Goal: Information Seeking & Learning: Learn about a topic

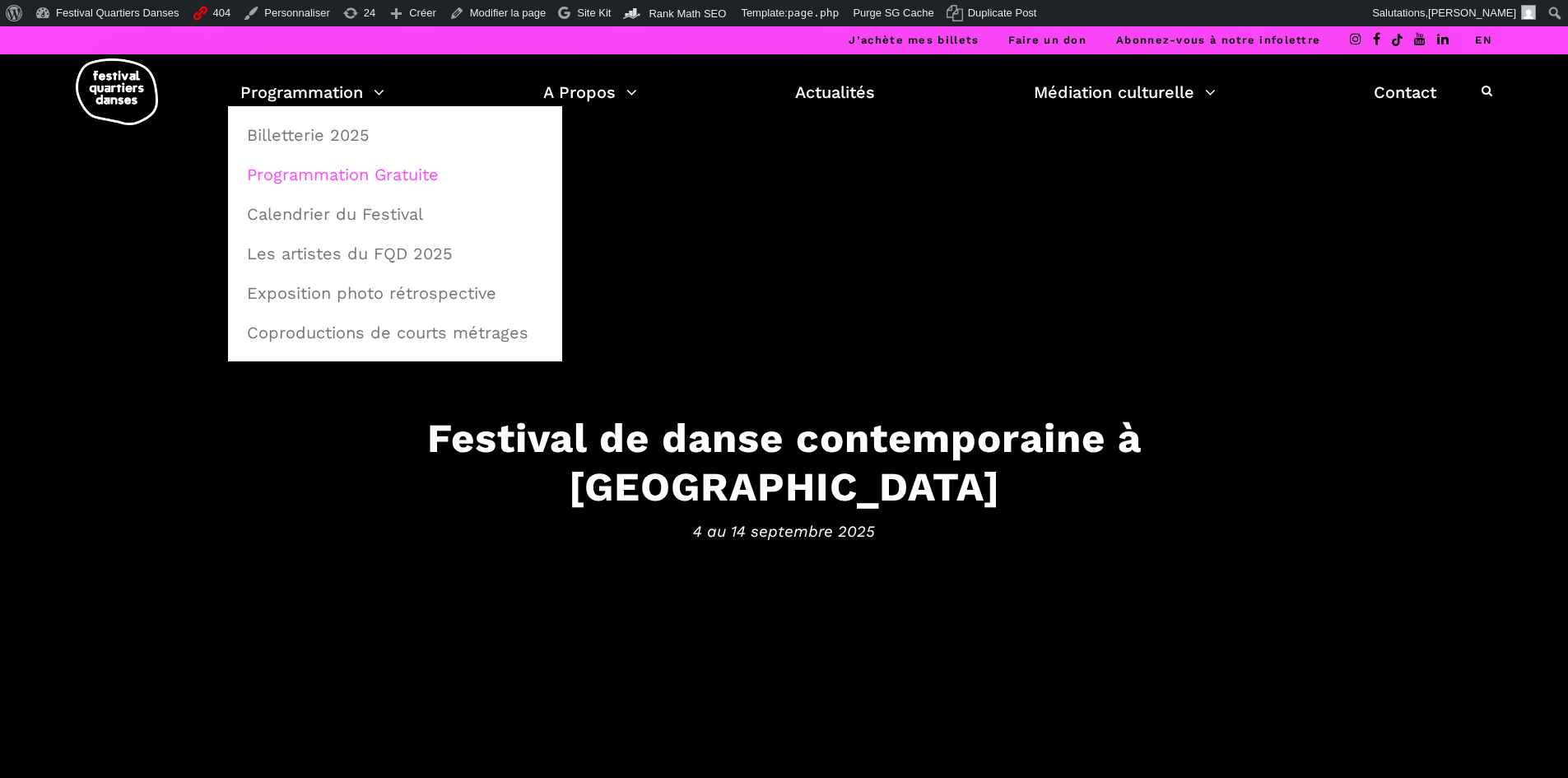
click at [290, 174] on link "Programmation Gratuite" at bounding box center [395, 175] width 316 height 37
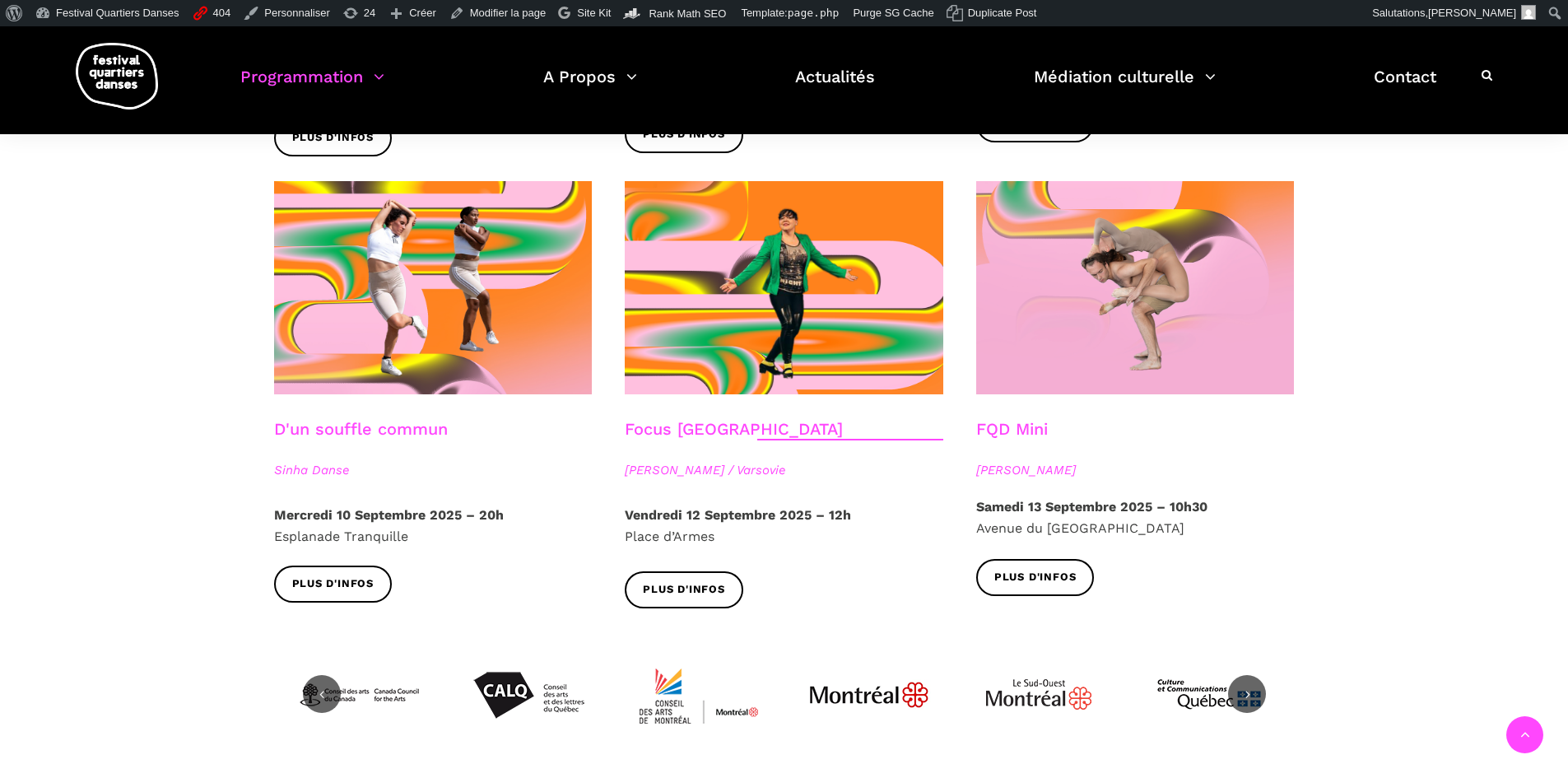
scroll to position [1811, 0]
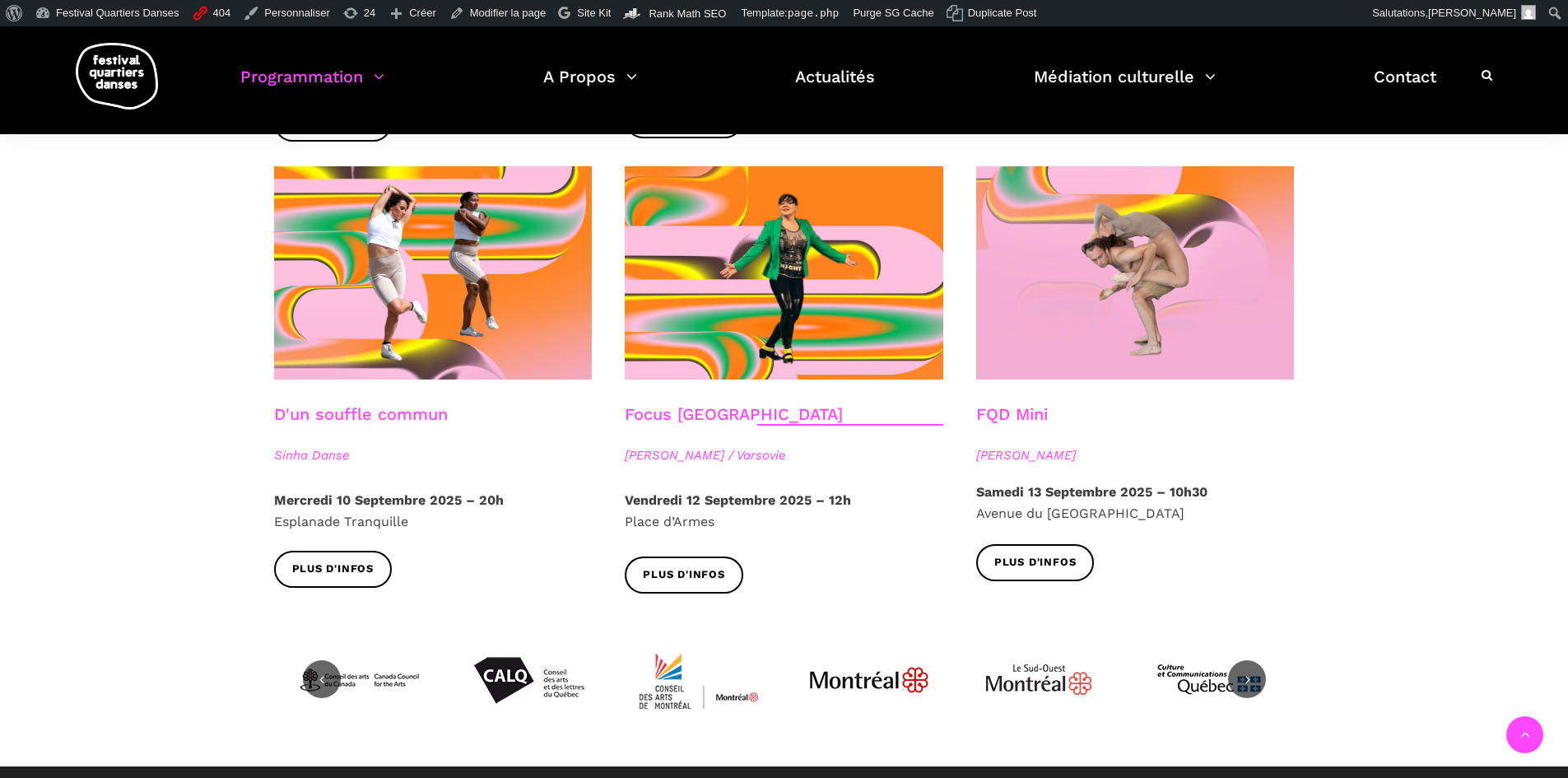
drag, startPoint x: 452, startPoint y: 26, endPoint x: 250, endPoint y: 280, distance: 324.5
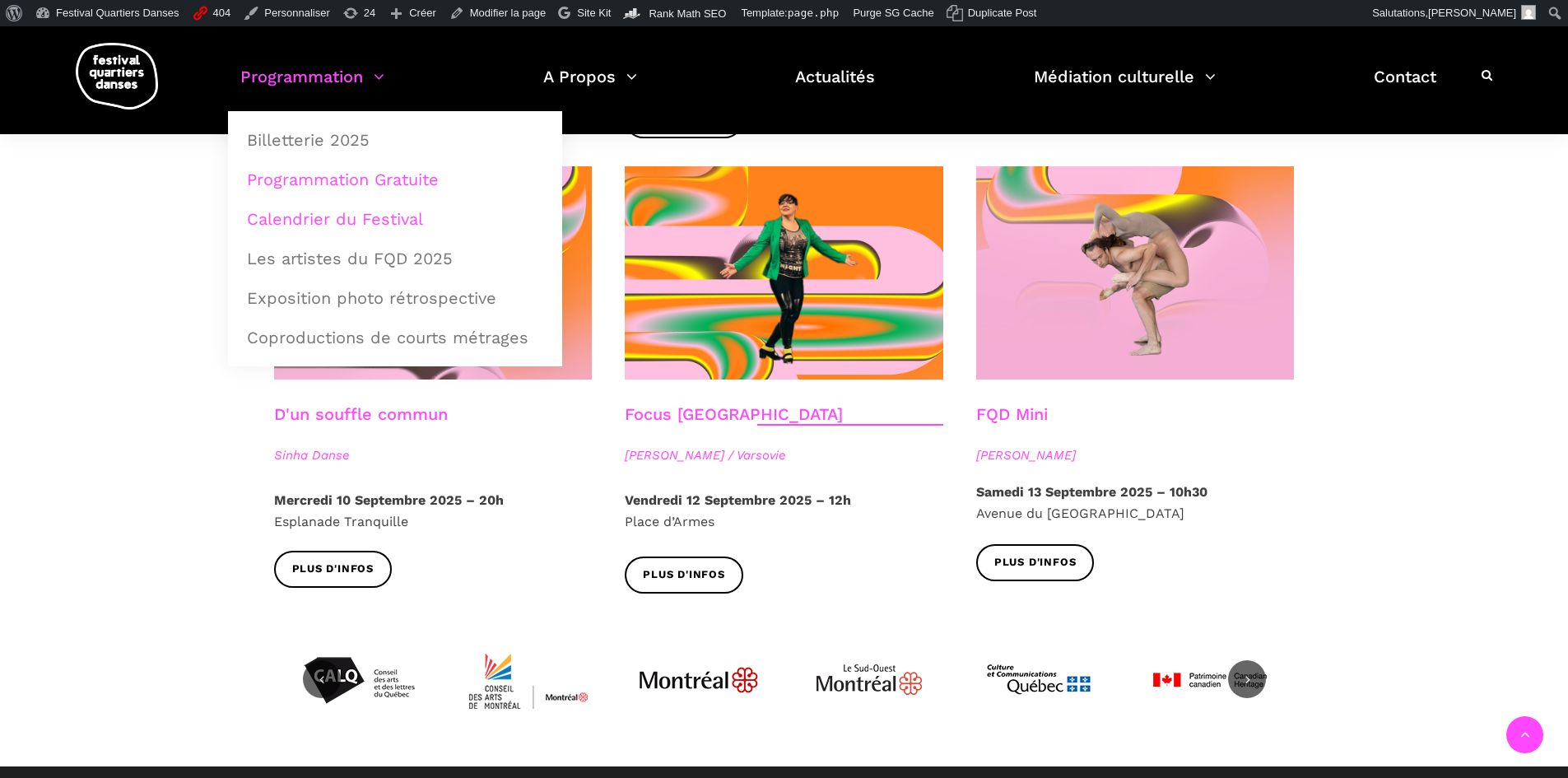
click at [335, 215] on link "Calendrier du Festival" at bounding box center [395, 219] width 316 height 37
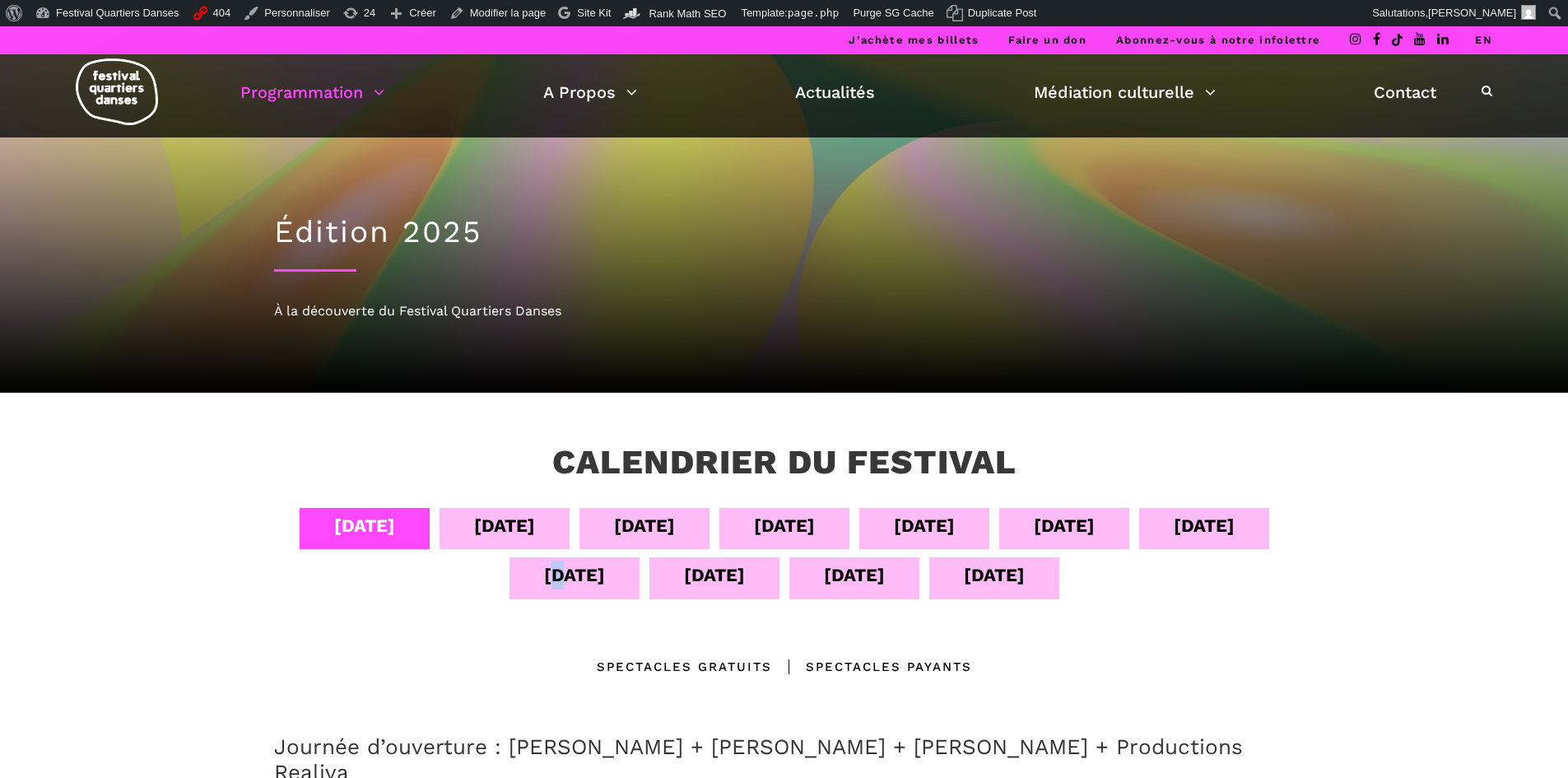
click at [551, 577] on div "11 sept" at bounding box center [574, 575] width 61 height 29
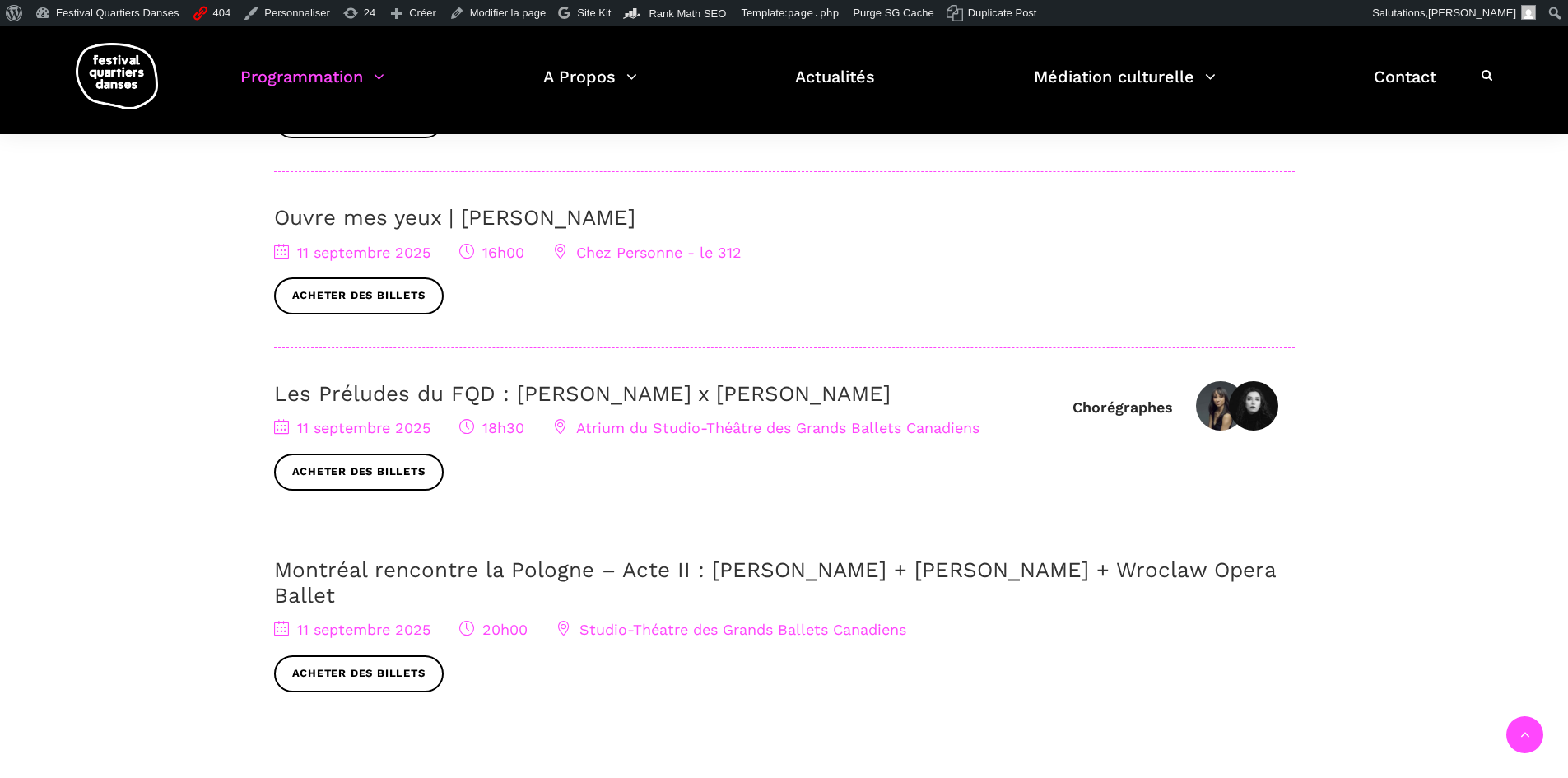
scroll to position [576, 0]
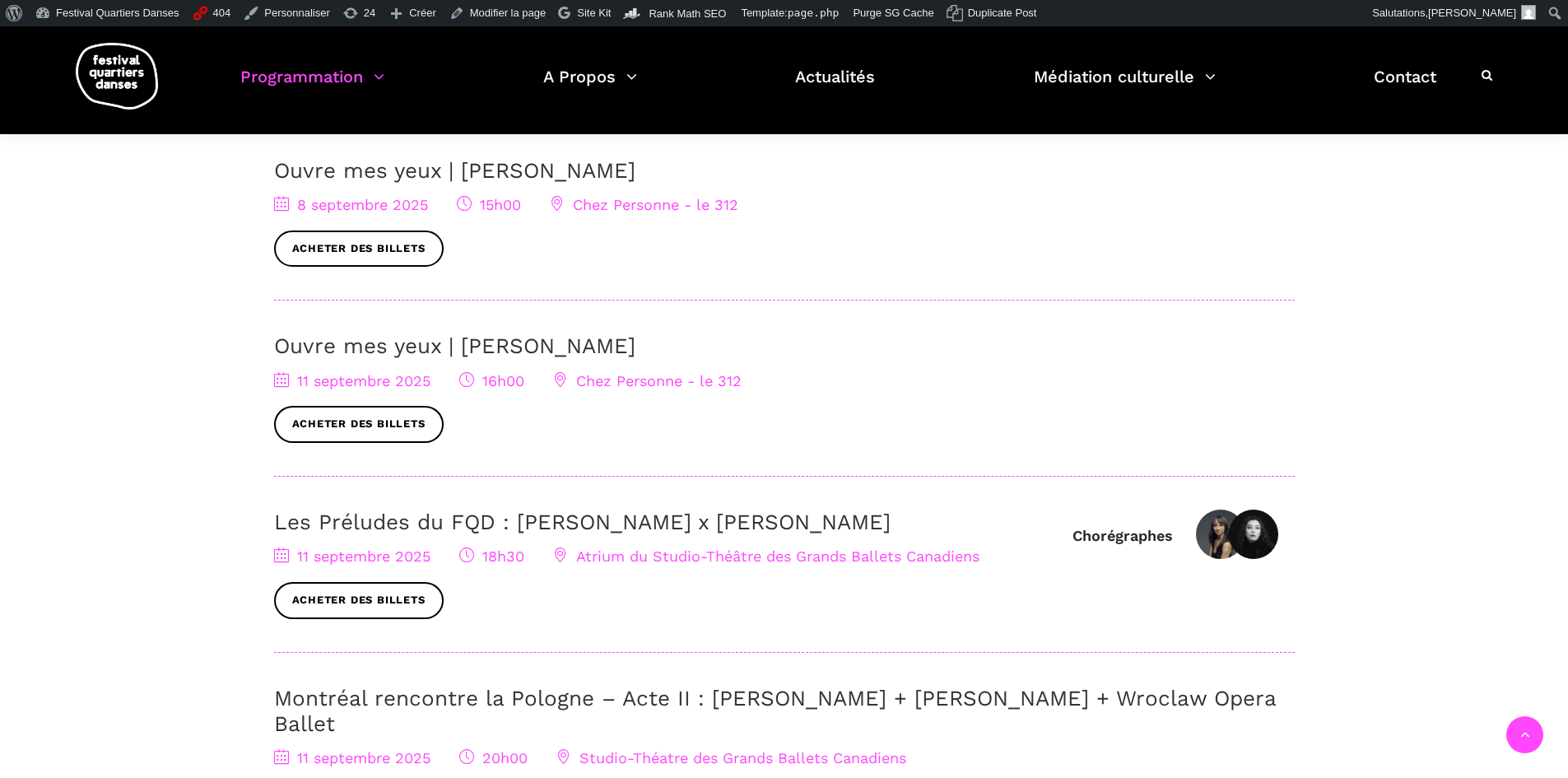
click at [533, 167] on link "Ouvre mes yeux | Charles-Alexis Desgagnés" at bounding box center [455, 170] width 361 height 25
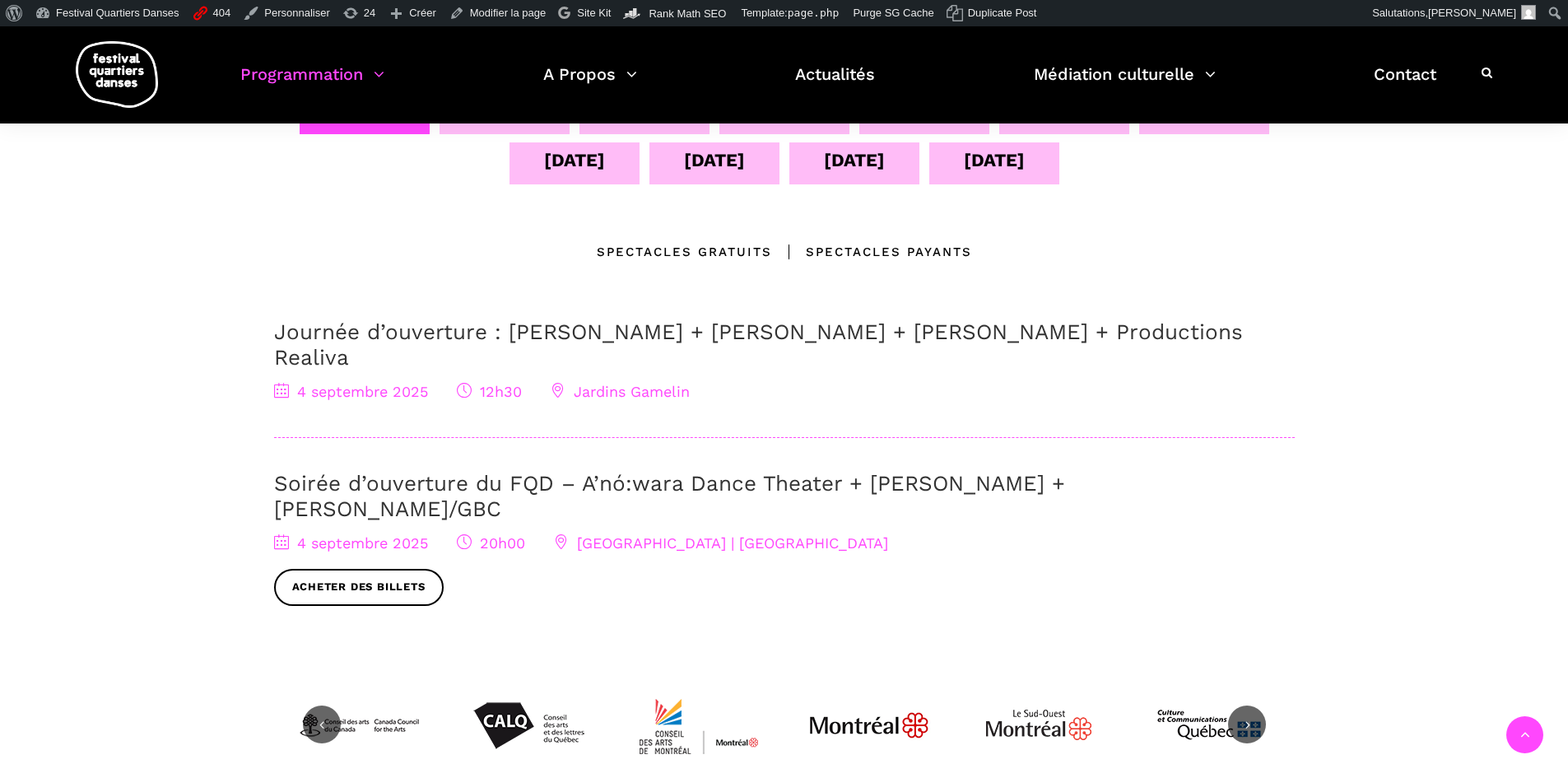
scroll to position [276, 0]
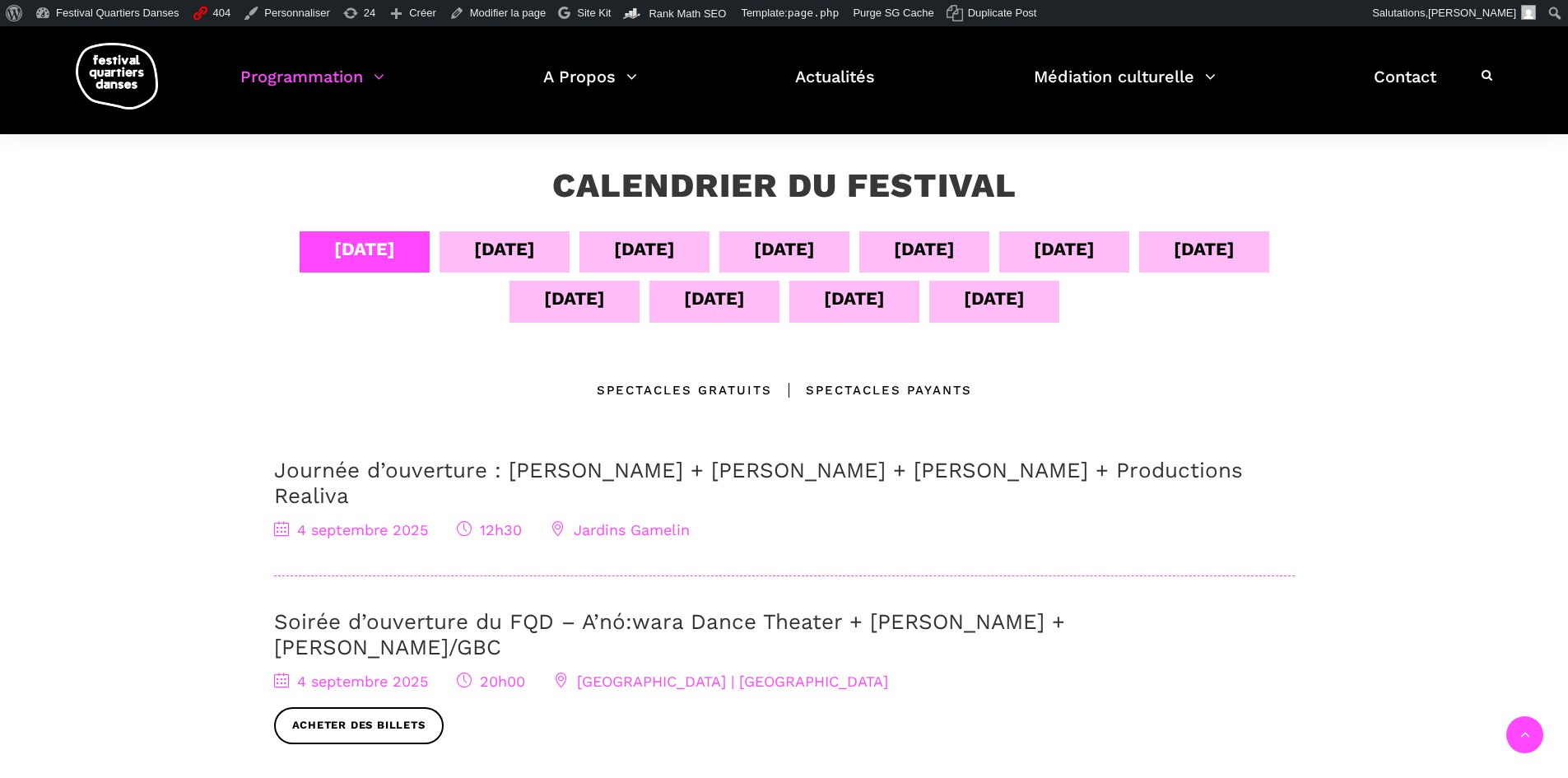
click at [585, 312] on div "[DATE]" at bounding box center [574, 298] width 61 height 29
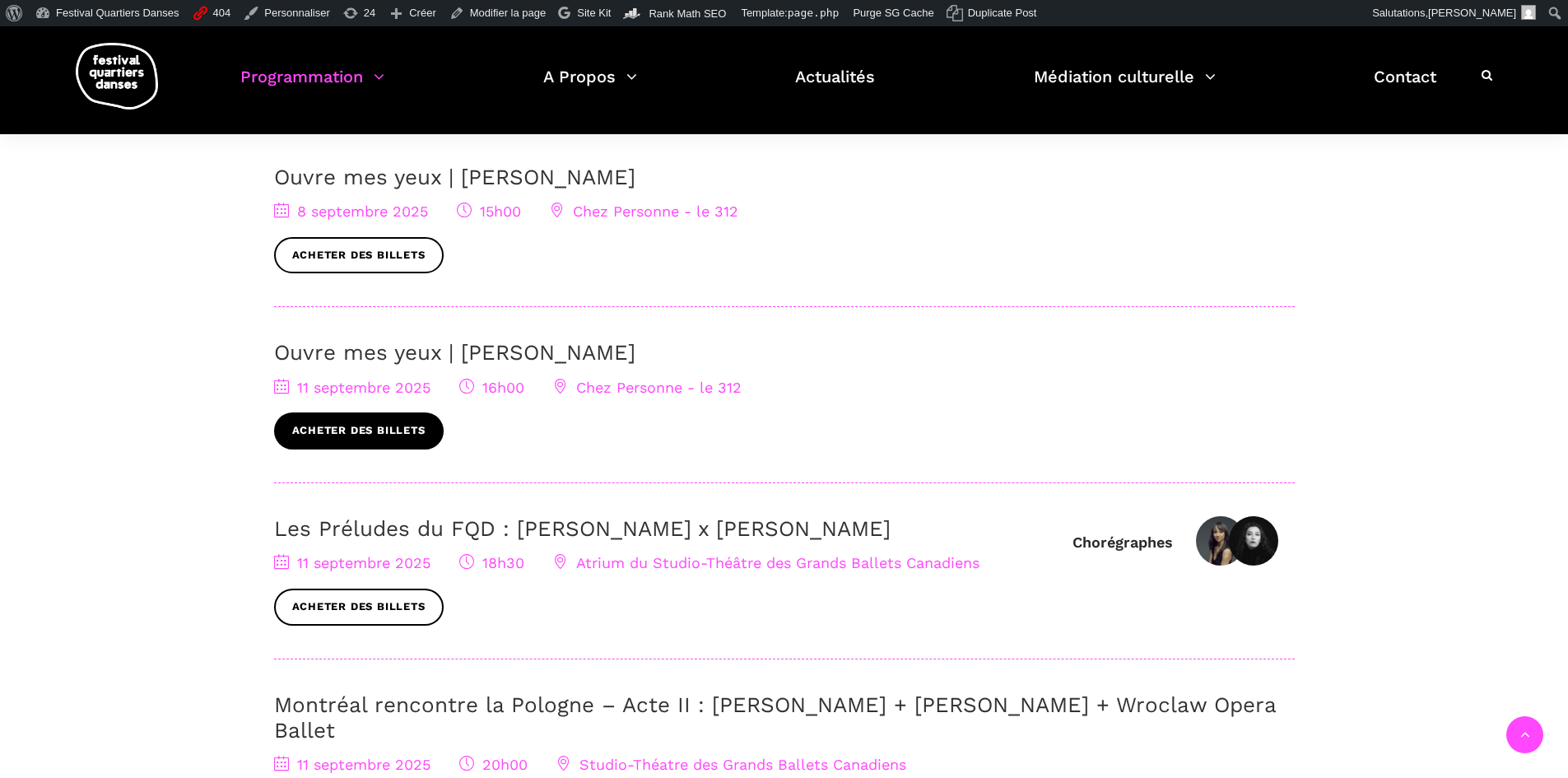
scroll to position [441, 0]
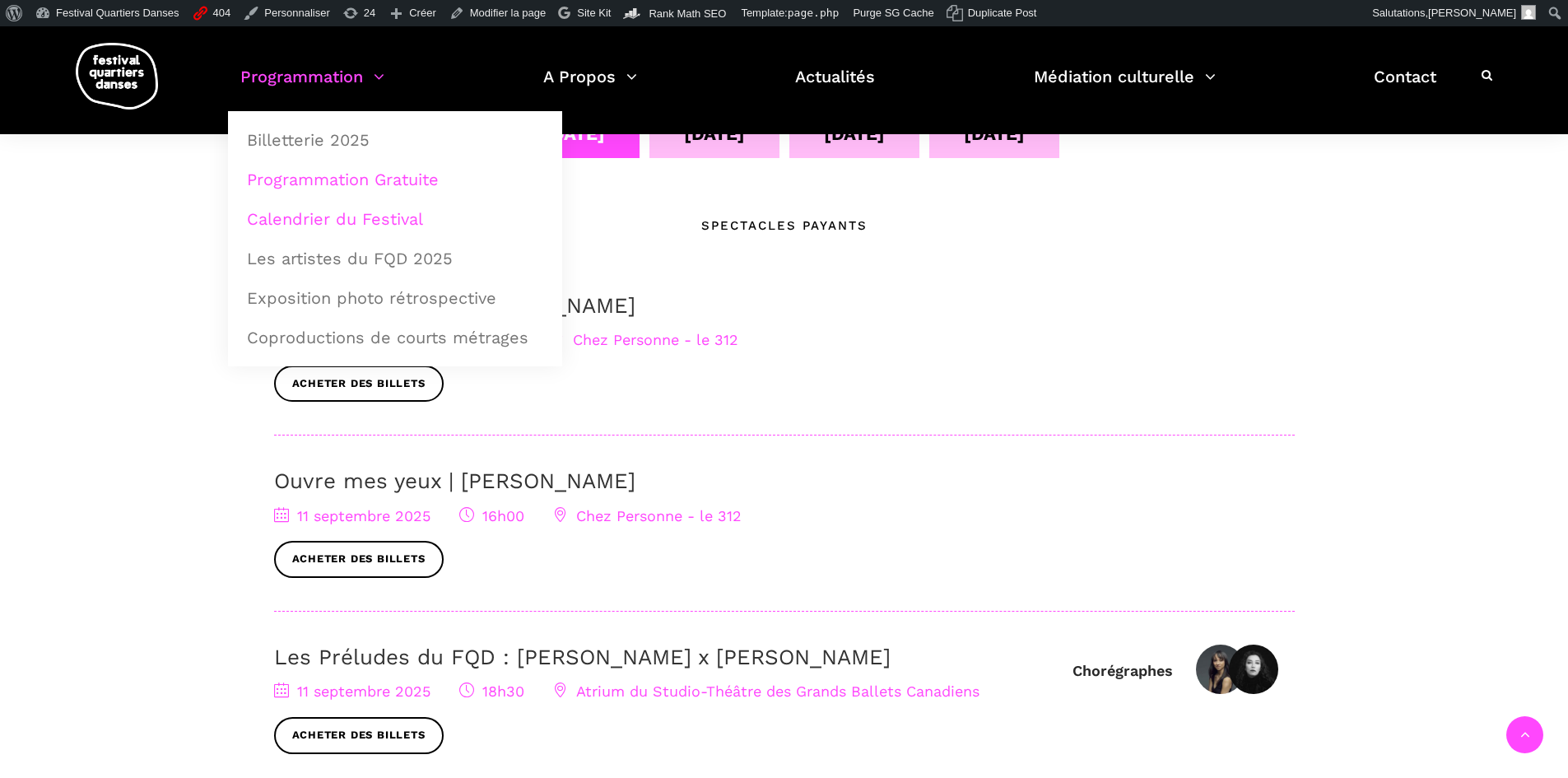
click at [319, 180] on link "Programmation Gratuite" at bounding box center [395, 179] width 316 height 37
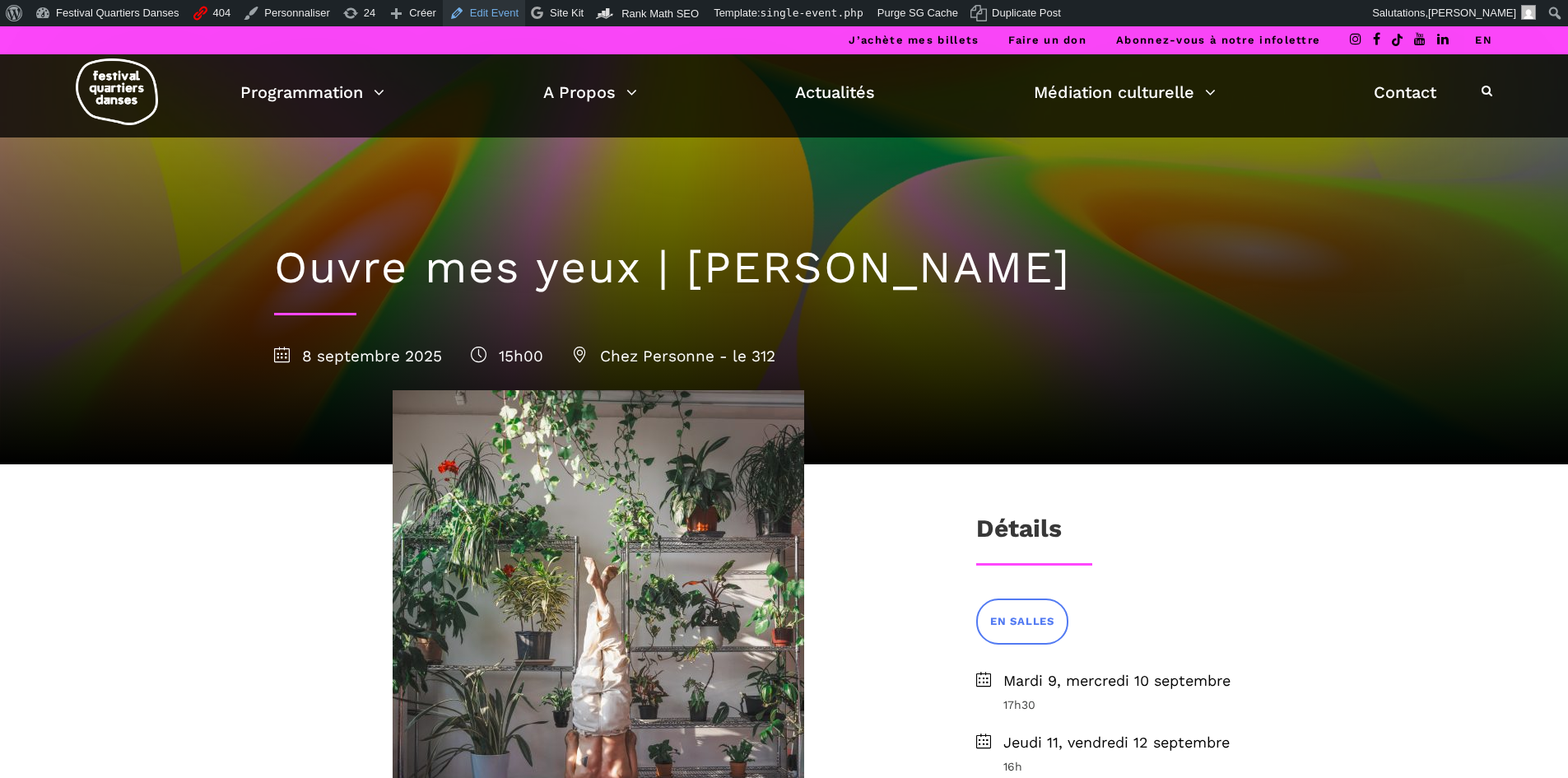
click at [459, 14] on link "Edit Event" at bounding box center [484, 13] width 83 height 26
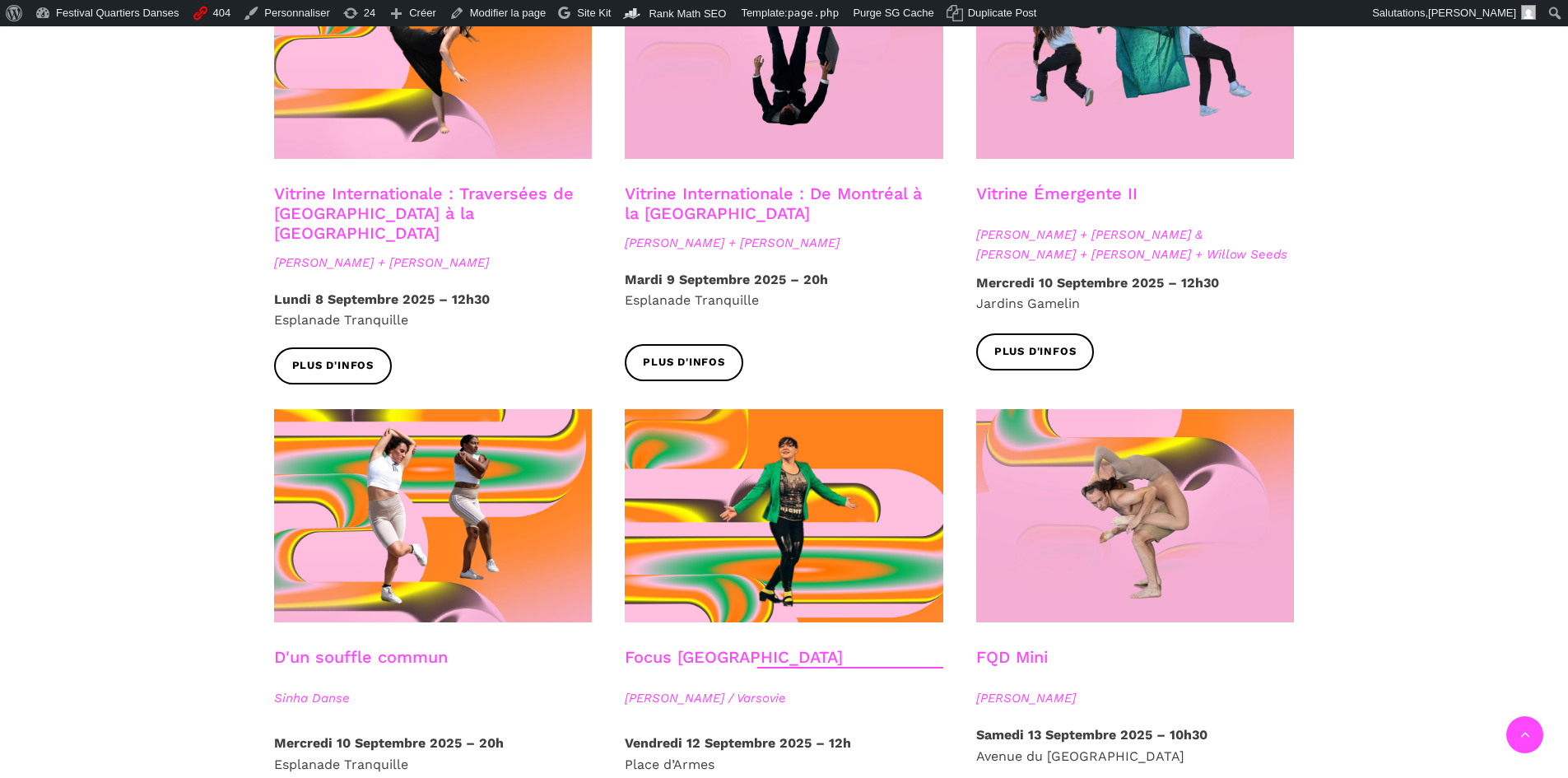
scroll to position [1728, 0]
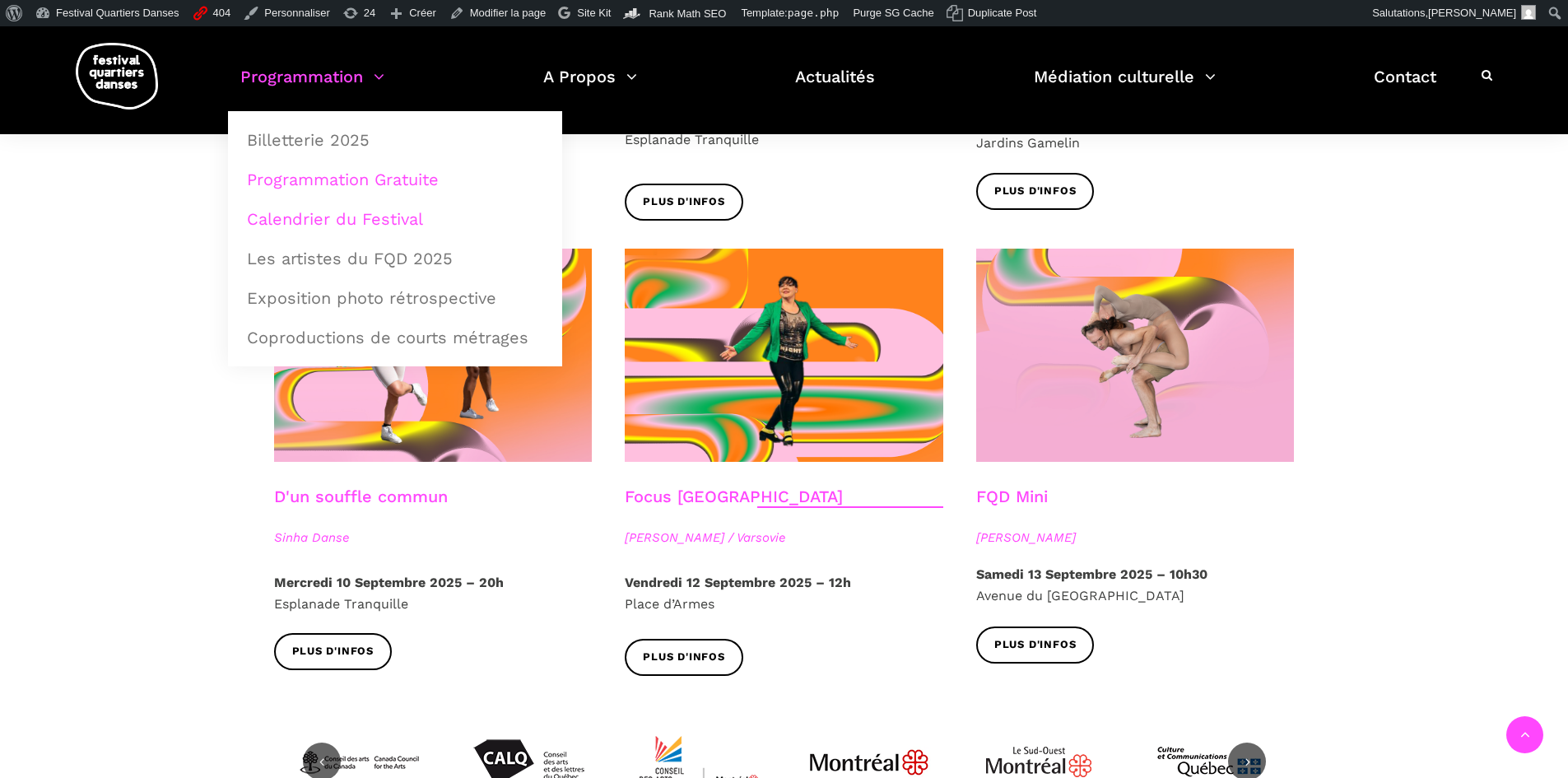
click at [347, 215] on link "Calendrier du Festival" at bounding box center [395, 219] width 316 height 37
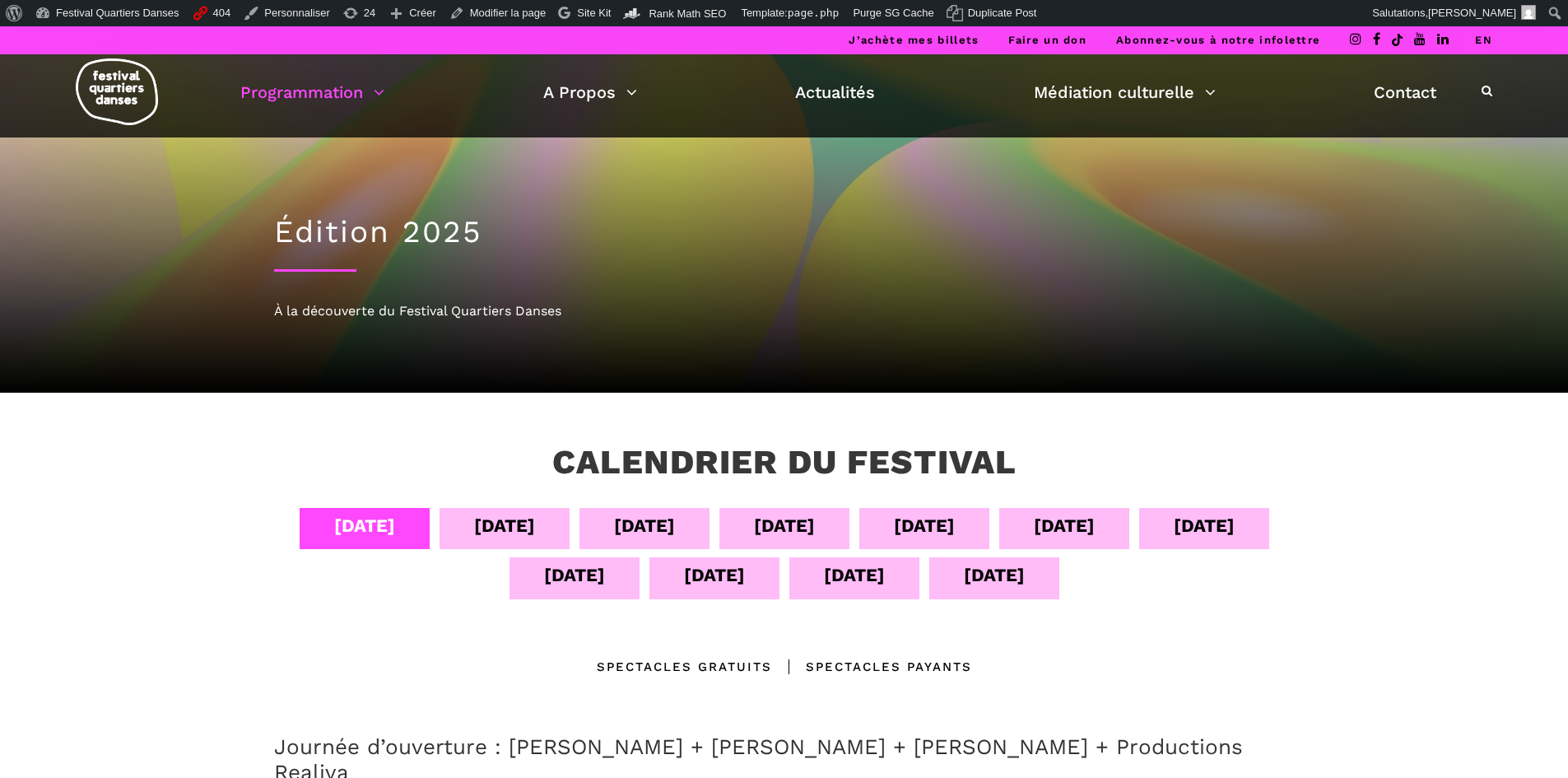
click at [564, 567] on div "11 sept" at bounding box center [574, 575] width 61 height 29
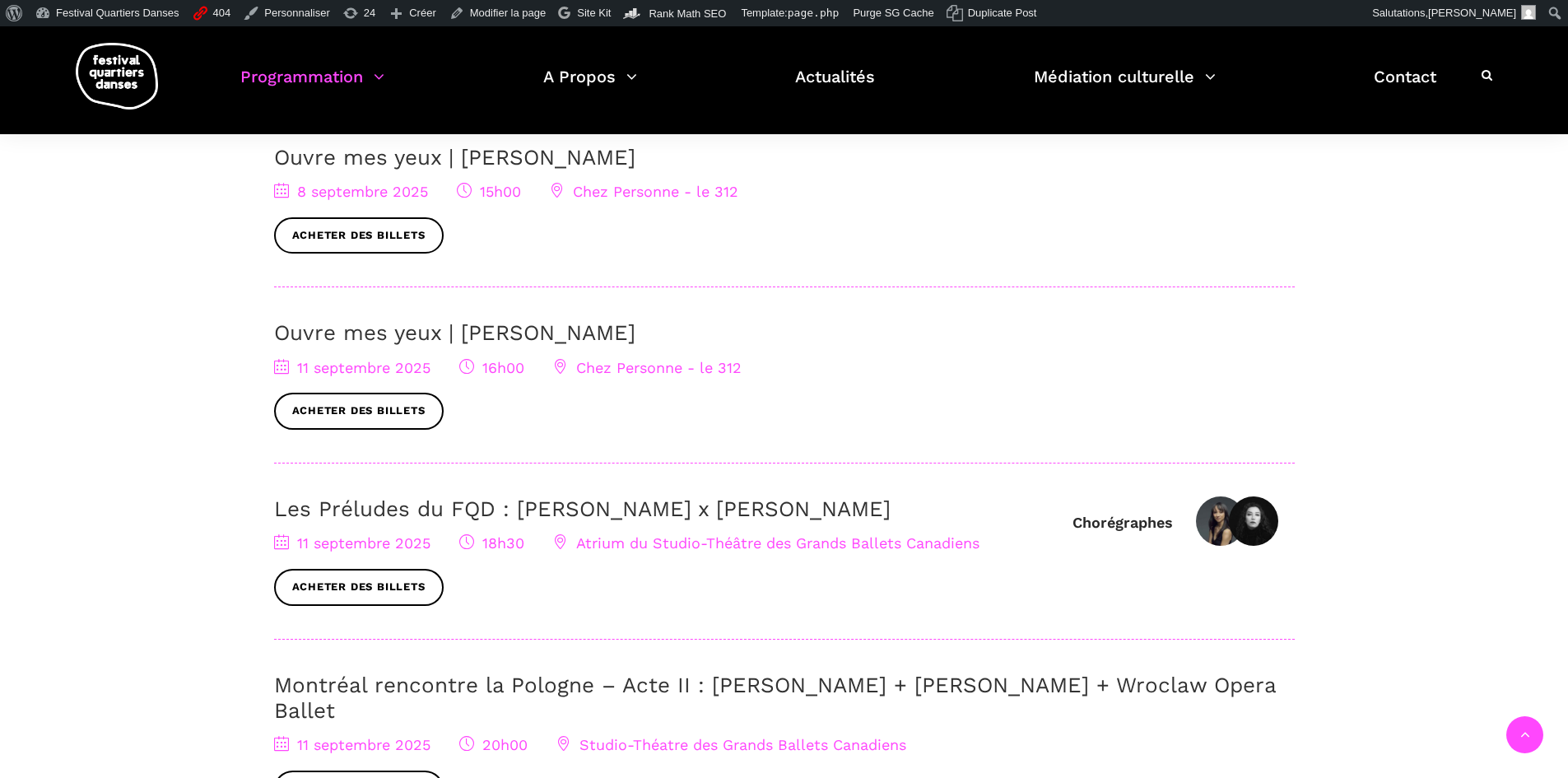
scroll to position [741, 0]
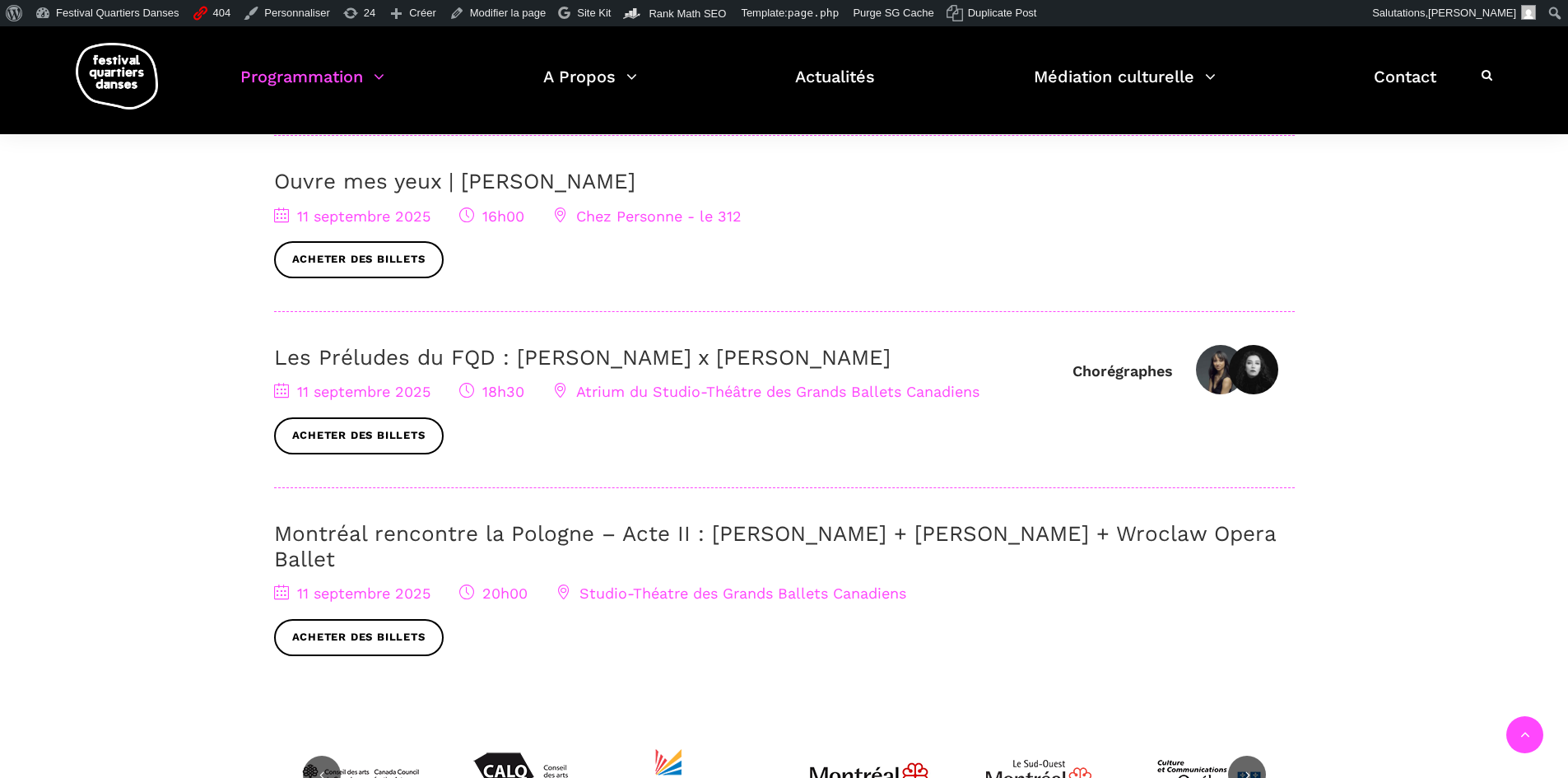
click at [980, 394] on div "11 septembre 2025 18h30 Atrium du Studio-Théâtre des Grands Ballets Canadiens A…" at bounding box center [665, 417] width 781 height 74
drag, startPoint x: 987, startPoint y: 388, endPoint x: 581, endPoint y: 390, distance: 406.0
click at [581, 390] on div "11 septembre 2025 18h30 Atrium du Studio-Théâtre des Grands Ballets Canadiens A…" at bounding box center [665, 417] width 781 height 74
copy span "Atrium du Studio-Théâtre des Grands Ballets Canadiens"
click at [921, 297] on div "Ouvre mes yeux | Charles-Alexis Desgagnés 11 septembre 2025 16h00 Chez Personne…" at bounding box center [784, 240] width 1020 height 143
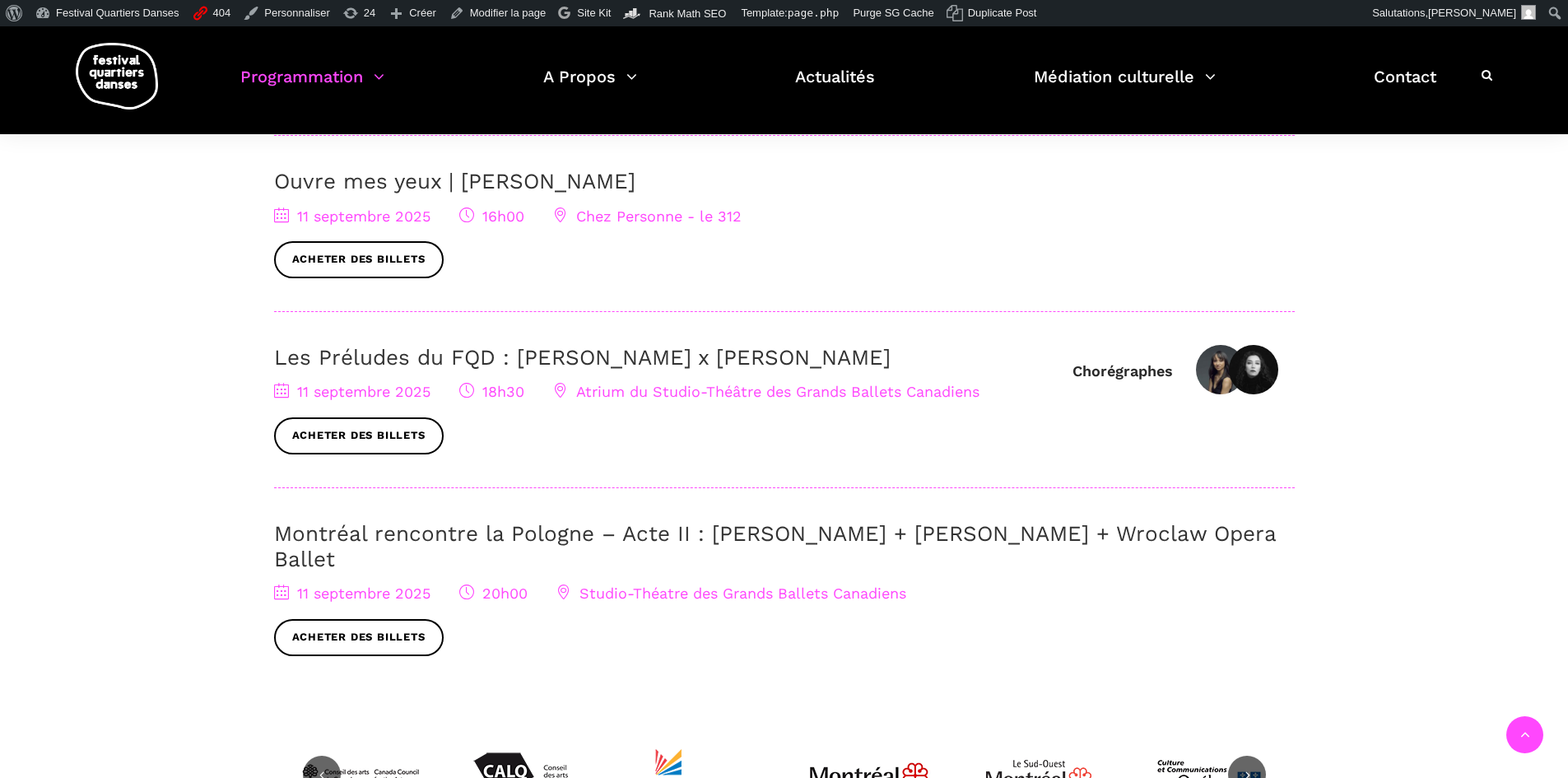
drag, startPoint x: 683, startPoint y: 344, endPoint x: 273, endPoint y: 337, distance: 410.1
click at [273, 337] on div "04 sept 05 sept 06 sept 07 sept 08 sept 09 sept 10 sept 11 sept 12 sept 13 sept…" at bounding box center [784, 240] width 1053 height 947
copy link "Les Préludes du FQD : Elahe Moonesi x Janelle Hacault"
click at [701, 366] on link "Les Préludes du FQD : Elahe Moonesi x Janelle Hacault" at bounding box center [582, 357] width 616 height 25
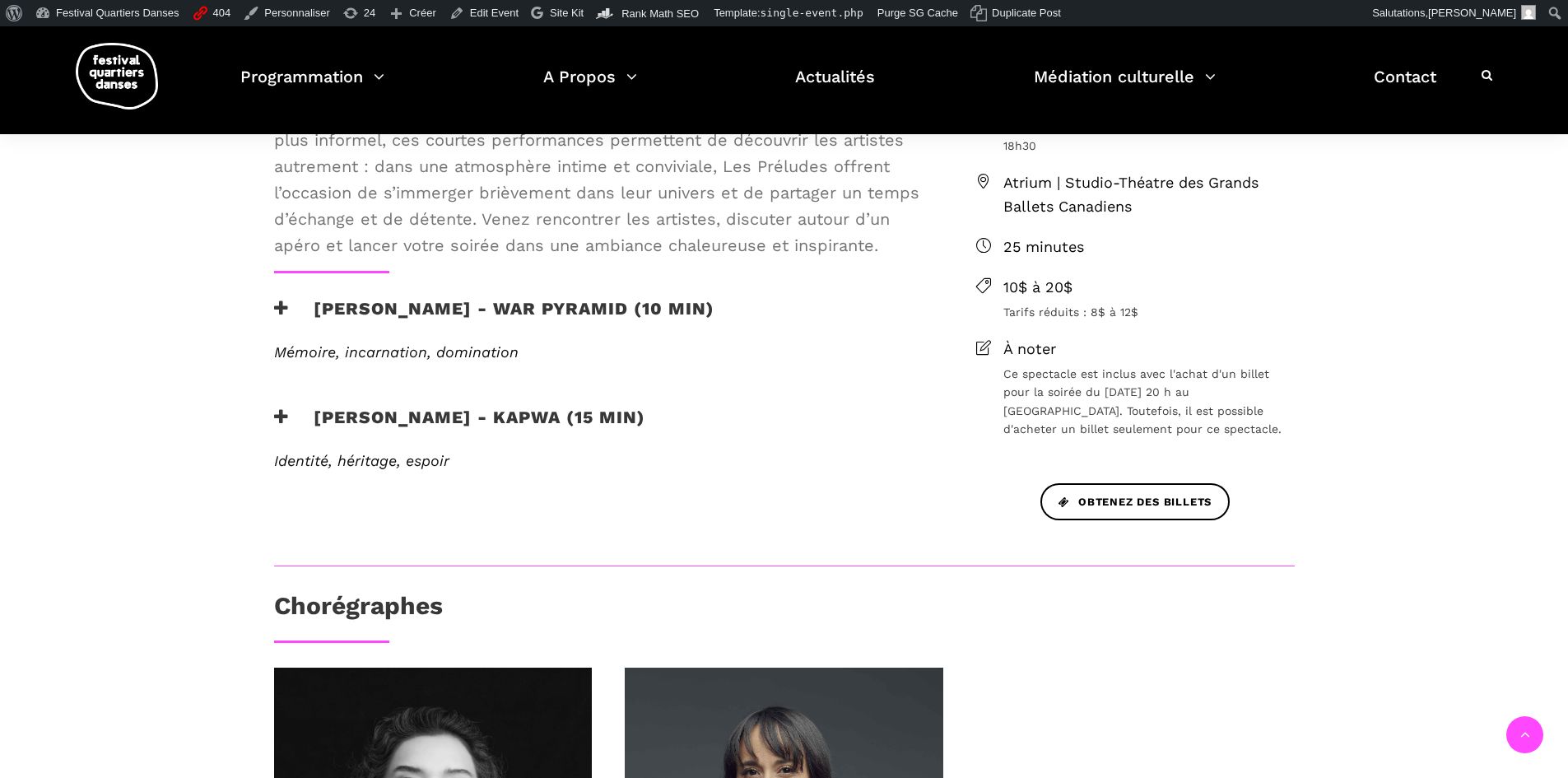
scroll to position [576, 0]
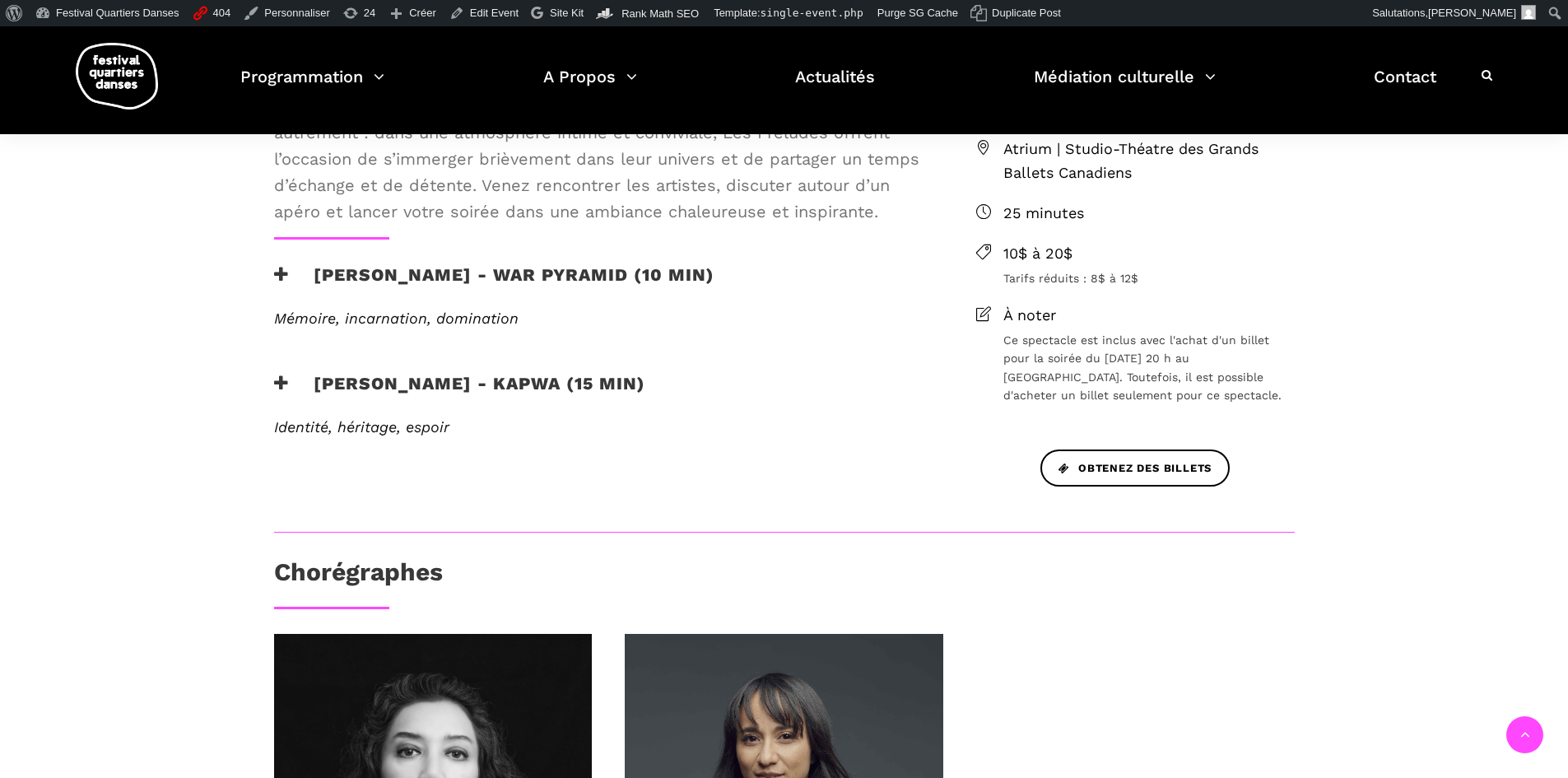
click at [379, 297] on h3 "Elahe Moonesi - War Pyramid (10 min)" at bounding box center [494, 285] width 441 height 41
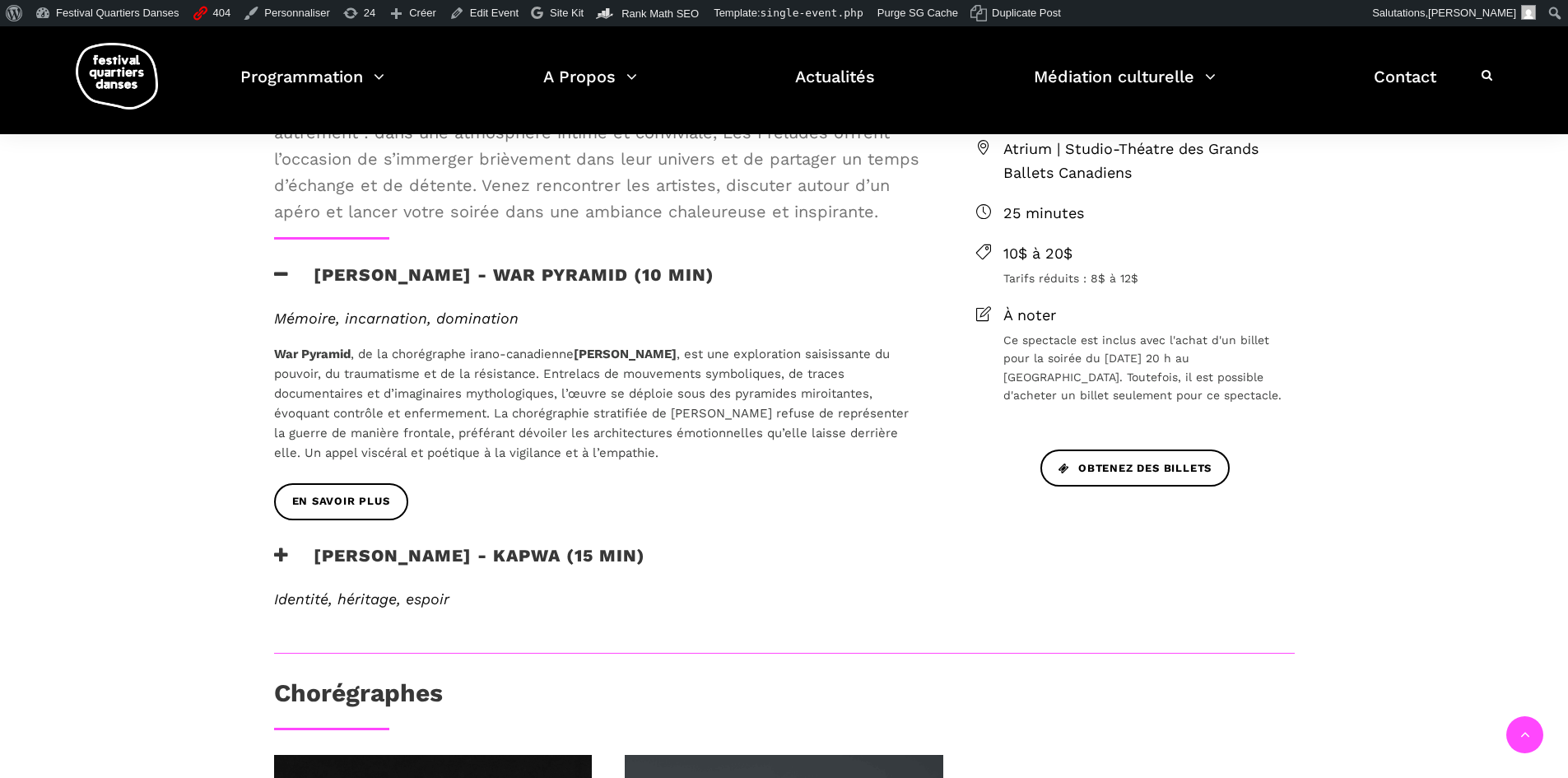
click at [571, 563] on h3 "Janelle Hacault - Kapwa (15 min)" at bounding box center [460, 565] width 372 height 41
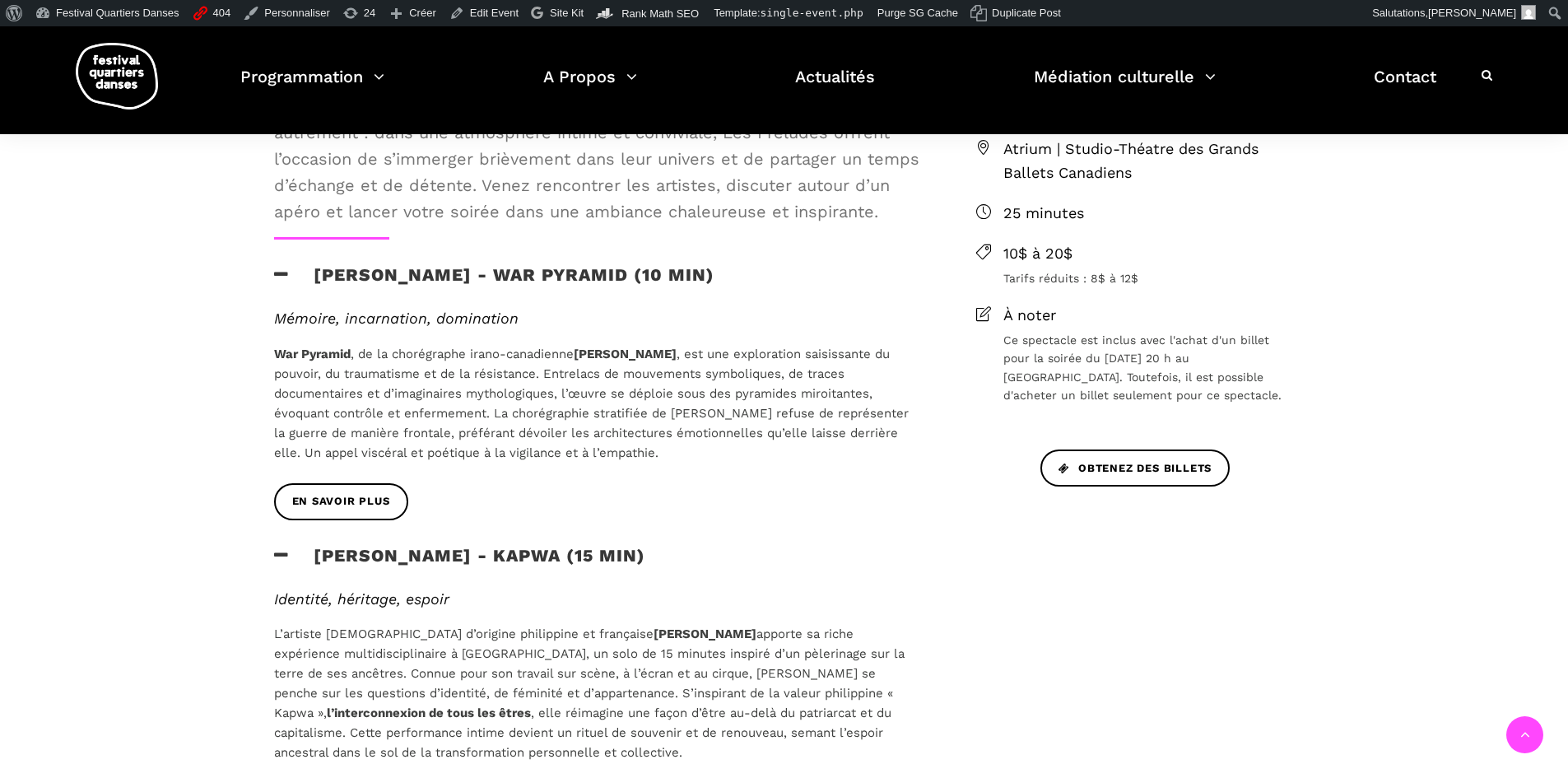
scroll to position [412, 0]
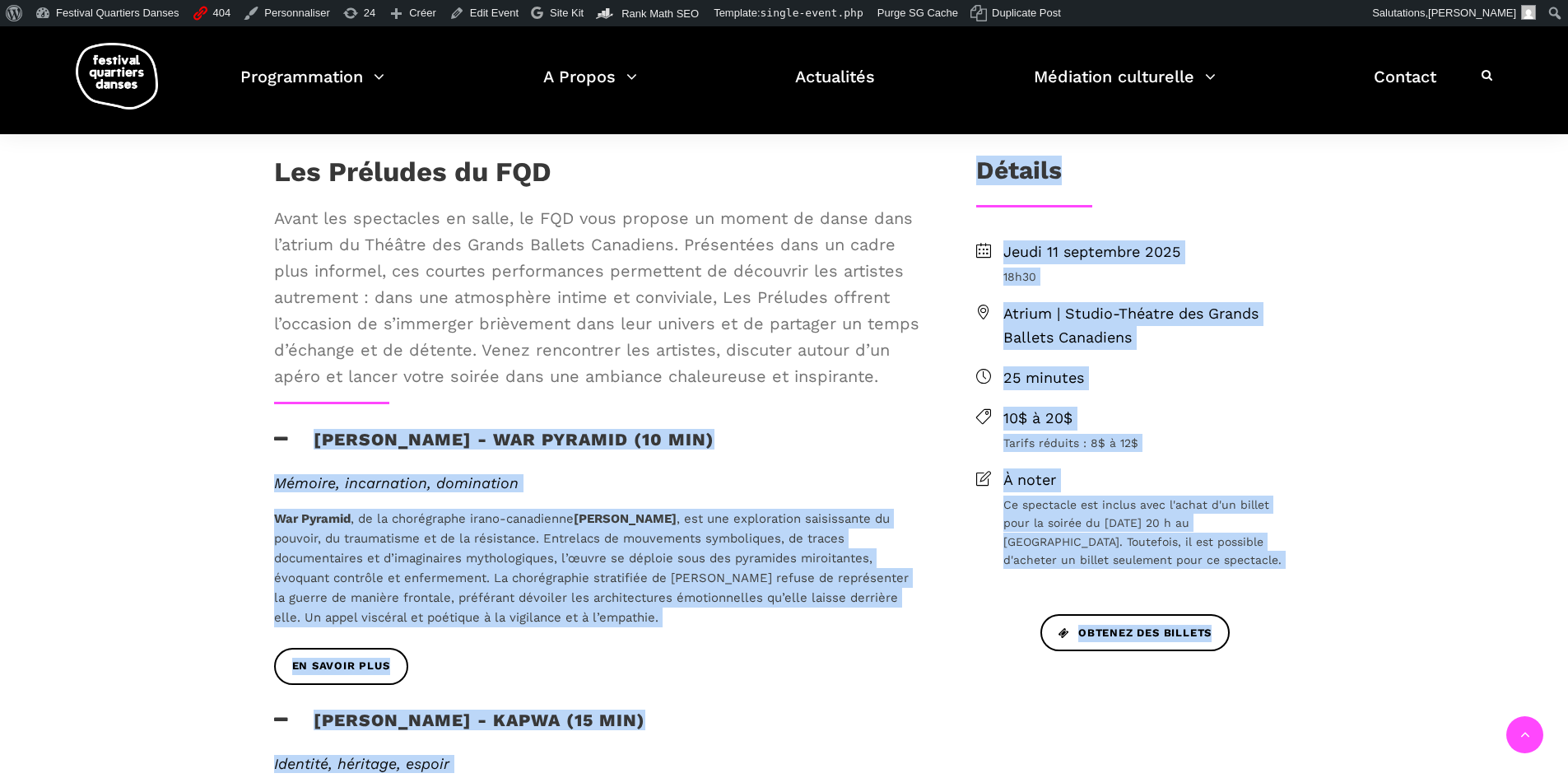
drag, startPoint x: 833, startPoint y: 378, endPoint x: 246, endPoint y: 208, distance: 611.1
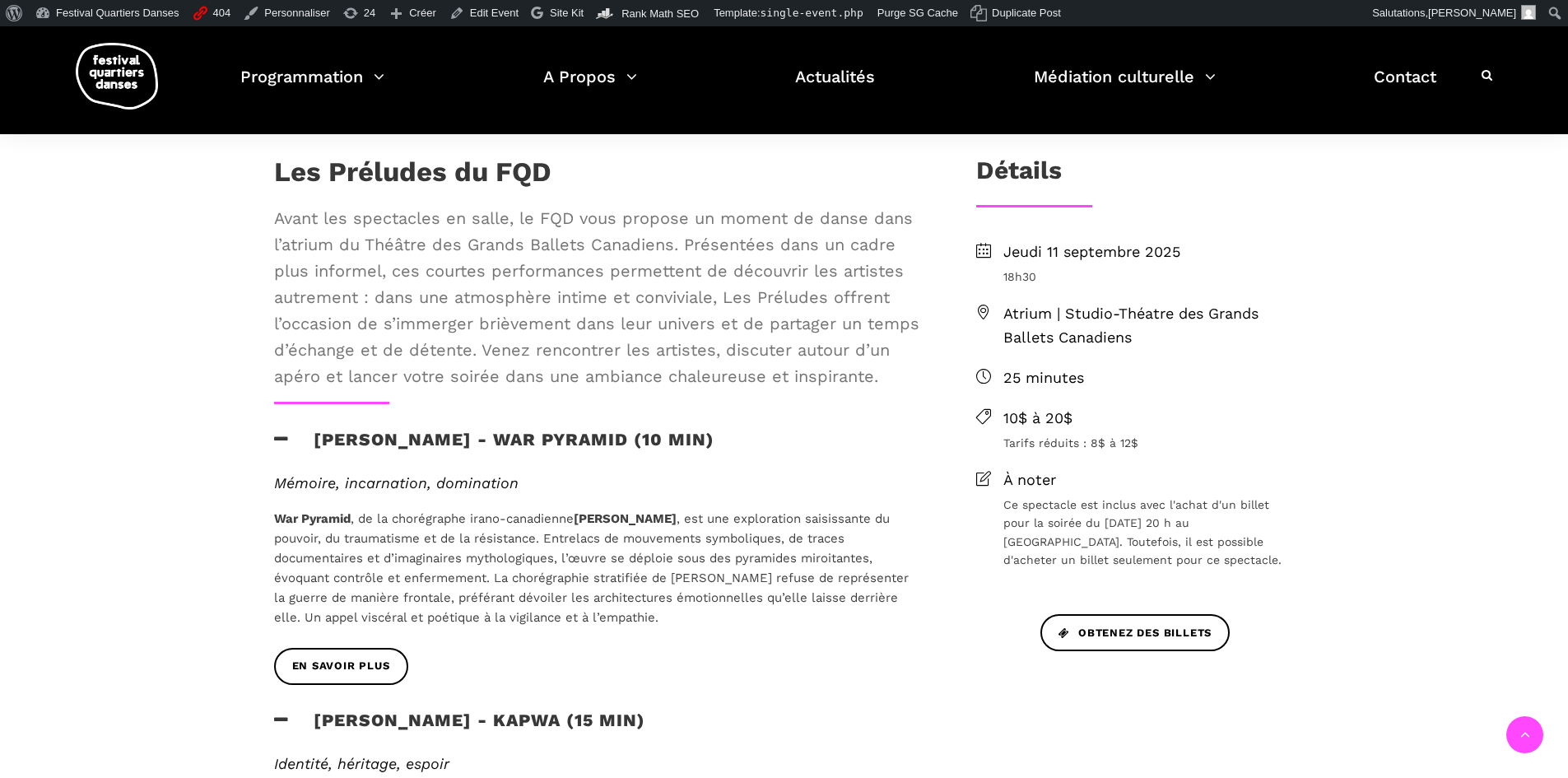
click at [286, 222] on span "Avant les spectacles en salle, le FQD vous propose un moment de danse dans l’at…" at bounding box center [598, 297] width 649 height 184
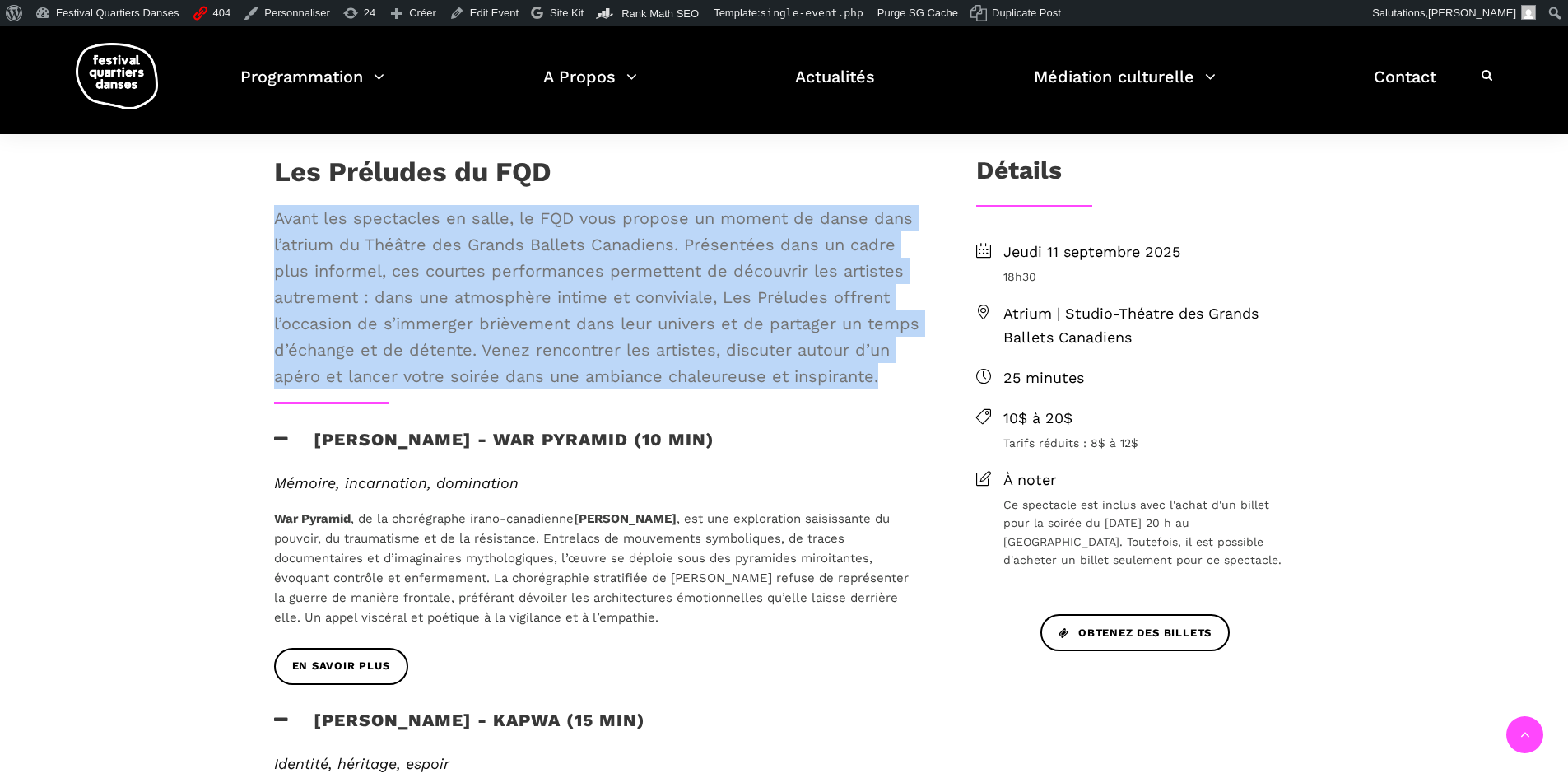
drag, startPoint x: 271, startPoint y: 210, endPoint x: 915, endPoint y: 374, distance: 664.6
click at [915, 374] on div "Les Préludes du FQD Avant les spectacles en salle, le FQD vous propose un momen…" at bounding box center [598, 279] width 682 height 246
copy span "Avant les spectacles en salle, le FQD vous propose un moment de danse dans l’at…"
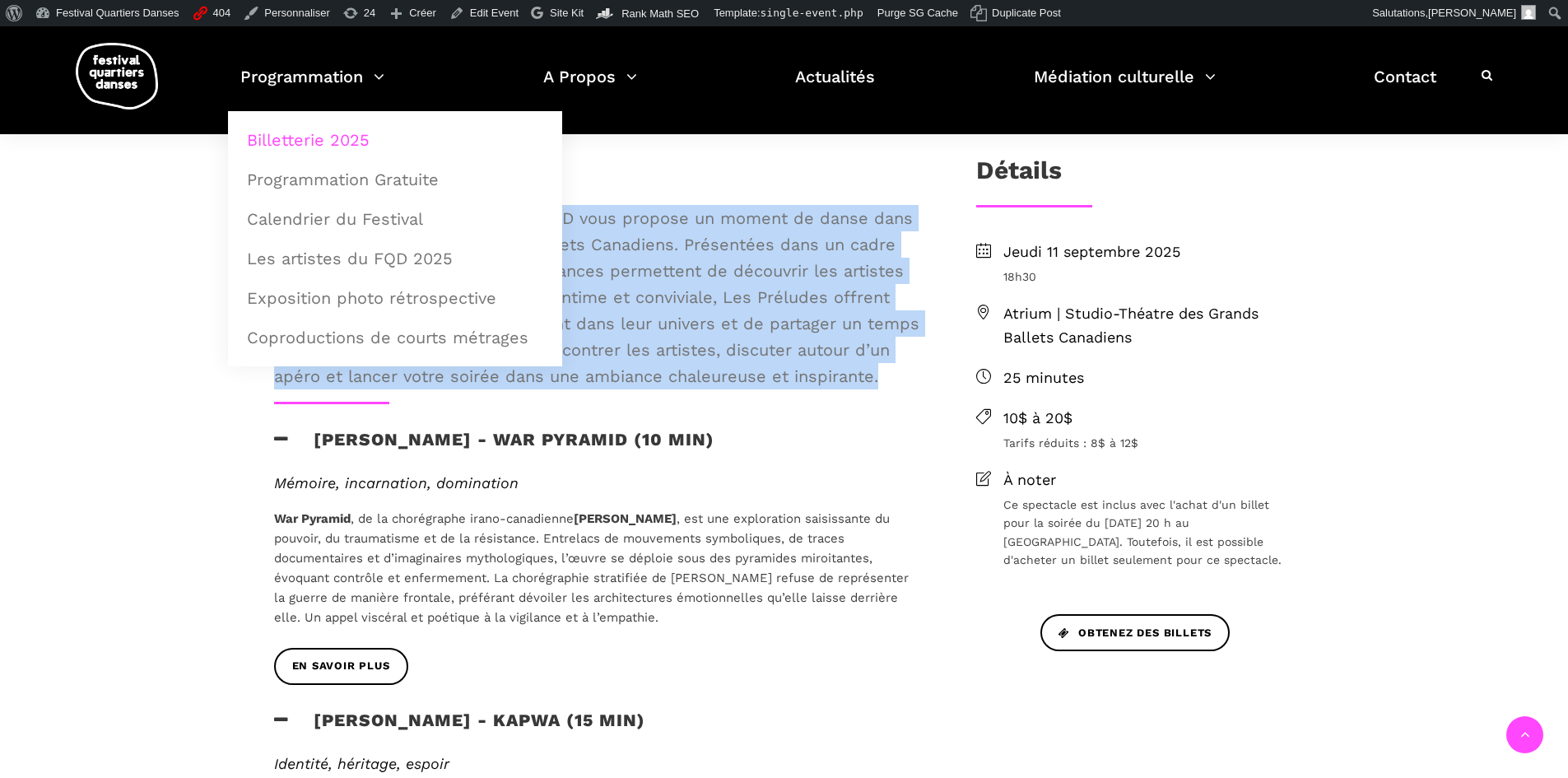
click at [316, 140] on link "Billetterie 2025" at bounding box center [395, 140] width 316 height 37
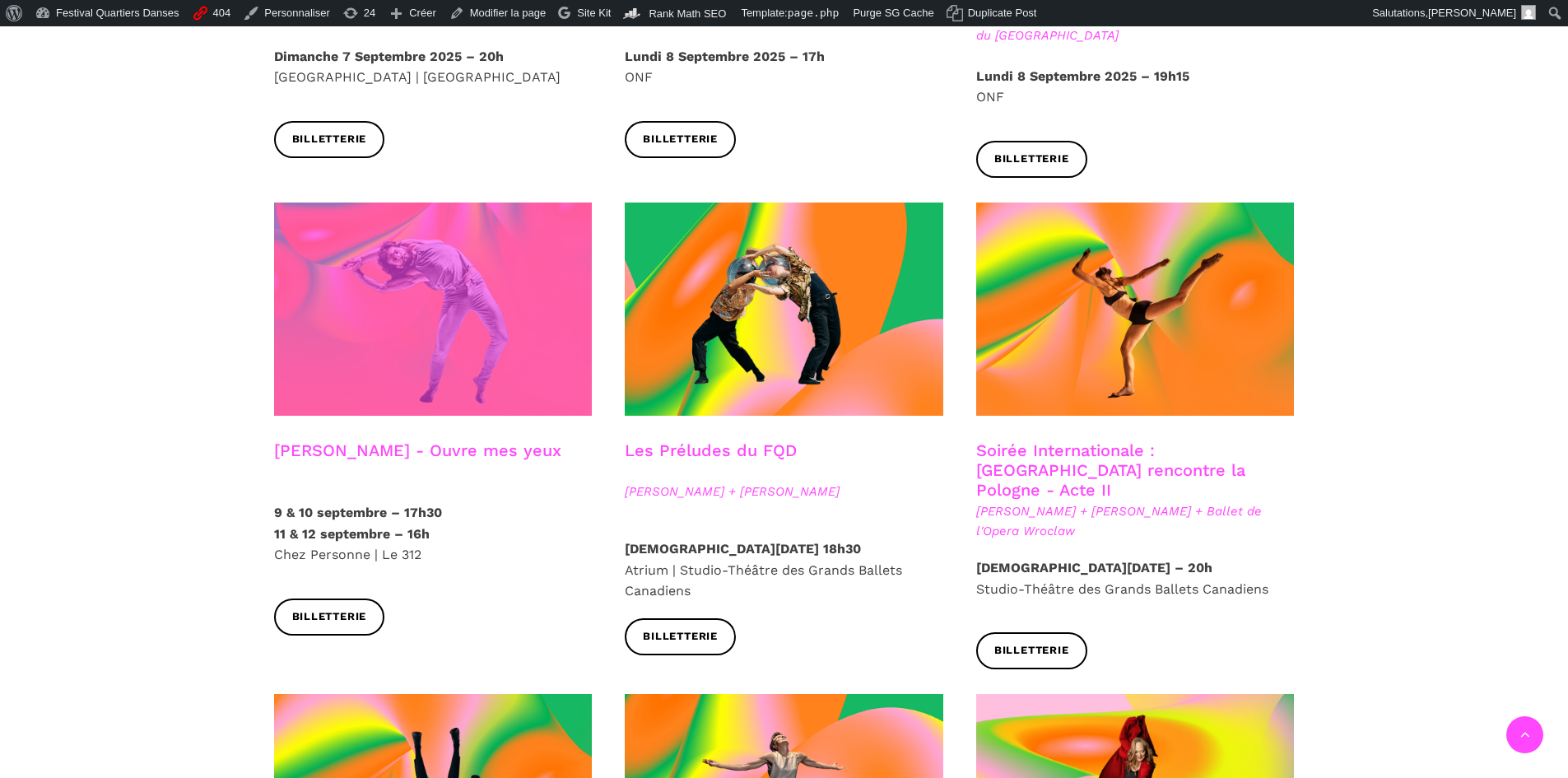
scroll to position [1481, 0]
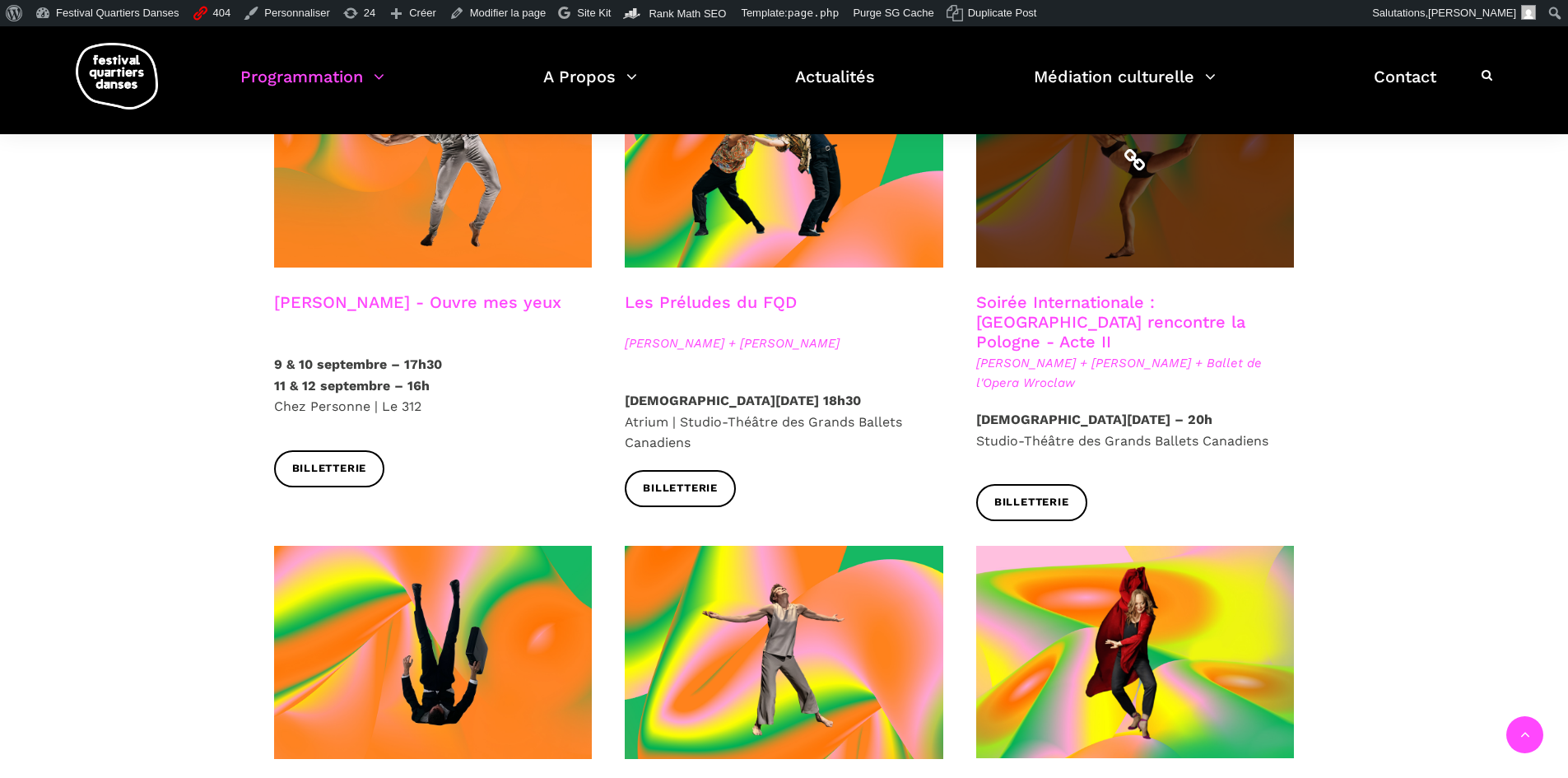
click at [1114, 210] on span at bounding box center [1135, 161] width 319 height 213
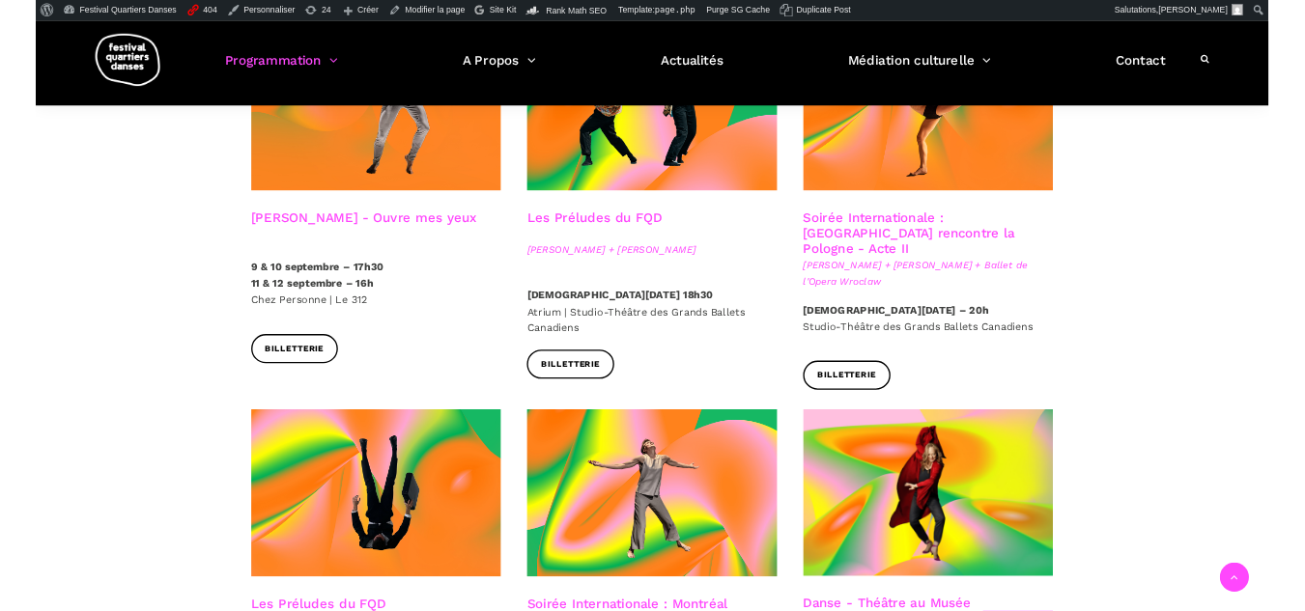
scroll to position [1642, 0]
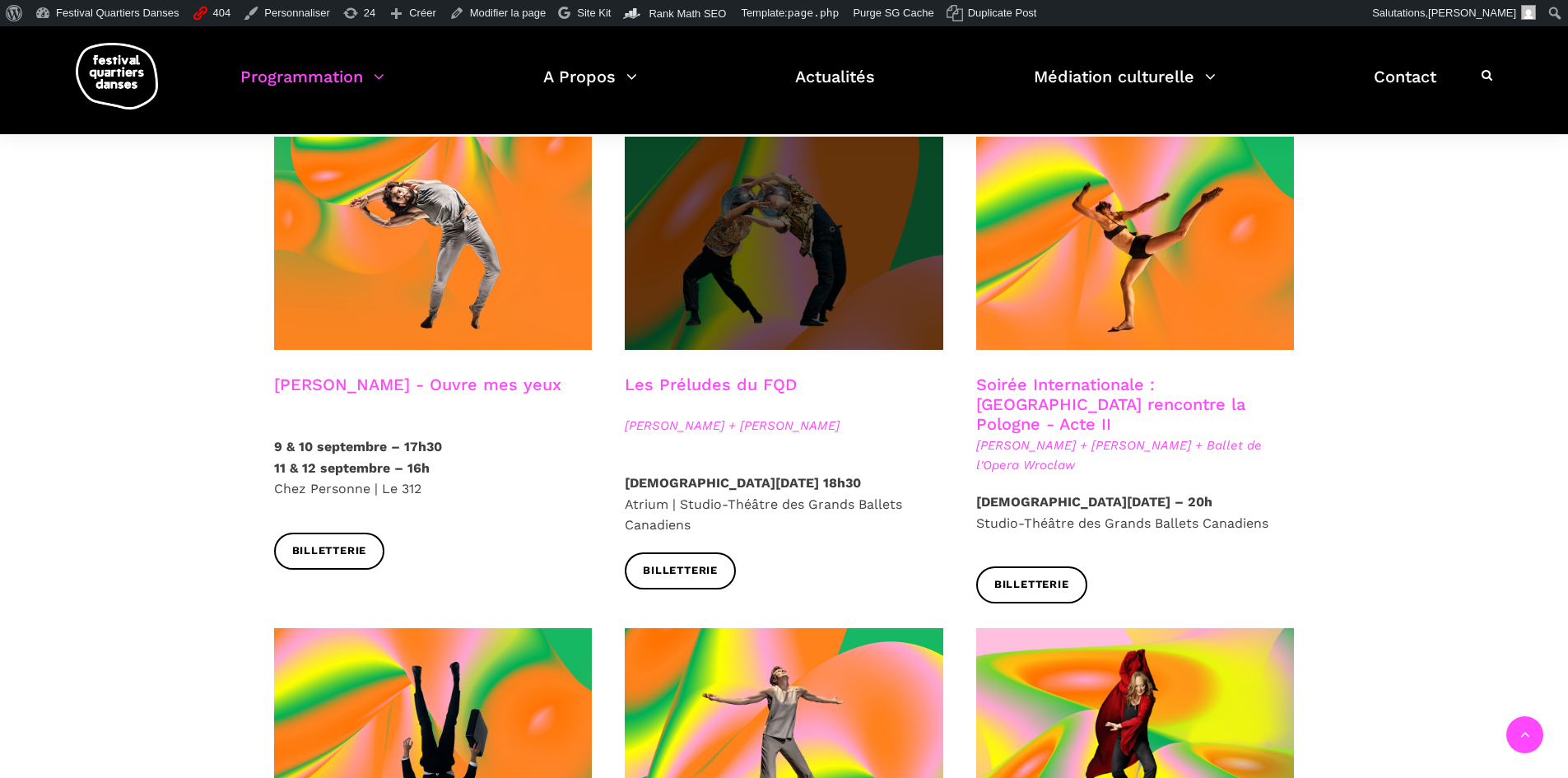
click at [809, 246] on span at bounding box center [784, 243] width 319 height 213
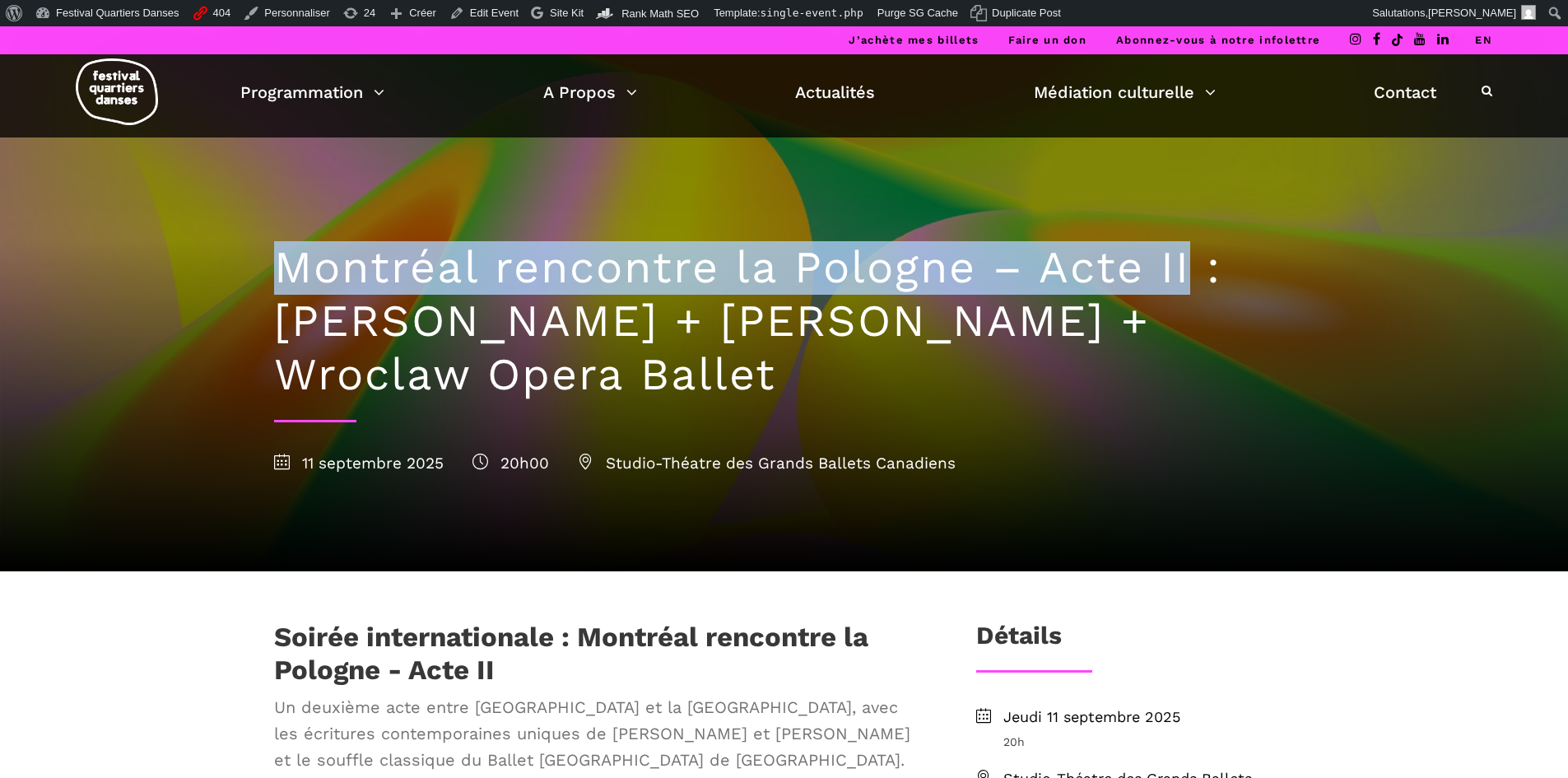
drag, startPoint x: 1187, startPoint y: 253, endPoint x: 239, endPoint y: 274, distance: 948.2
click at [239, 274] on div "Montréal rencontre la Pologne – Acte II : Béatrice Larrivée + Cai Glover + Wroc…" at bounding box center [784, 298] width 1568 height 545
copy div "Montréal rencontre la Pologne – Acte II"
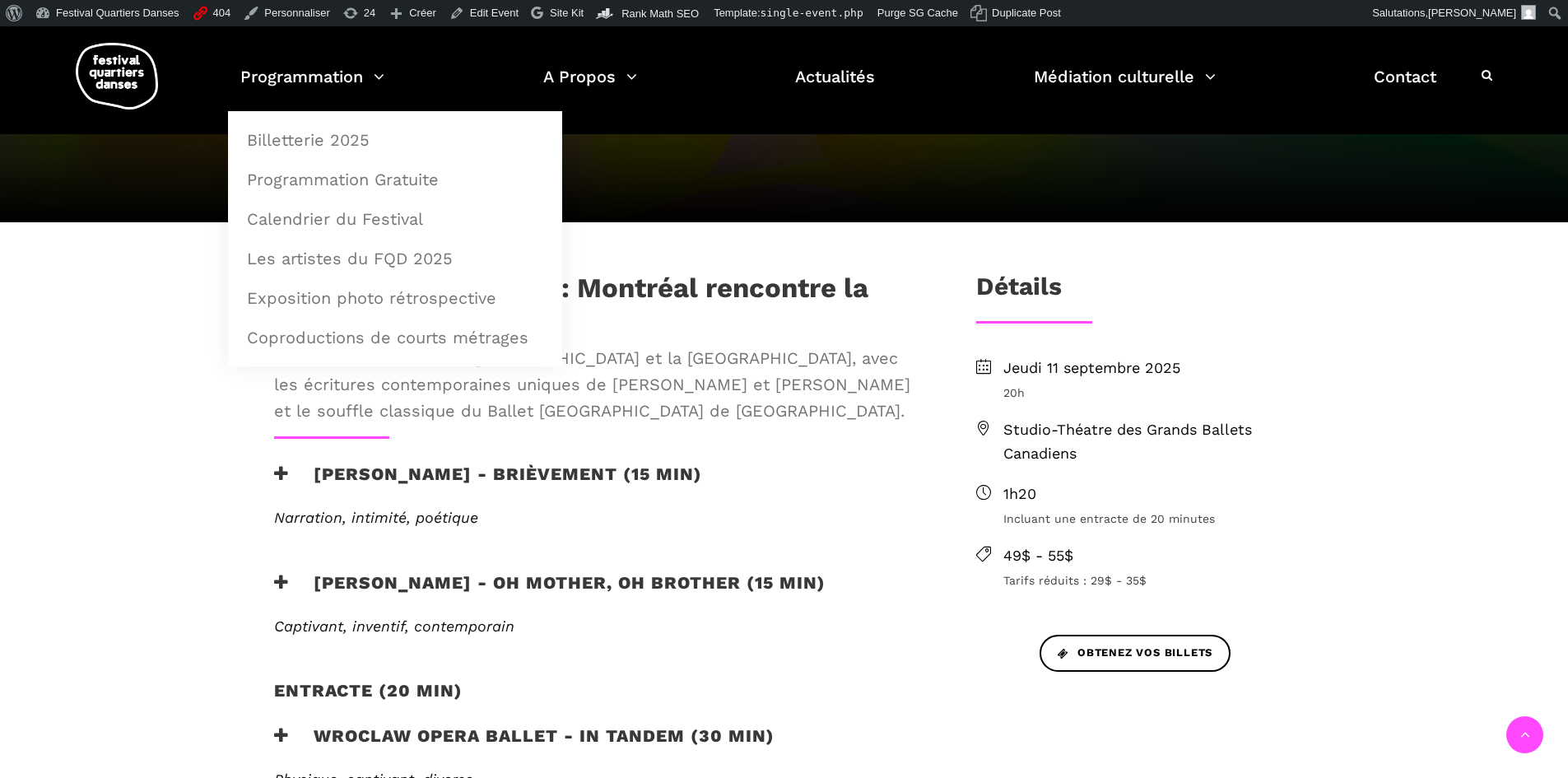
scroll to position [412, 0]
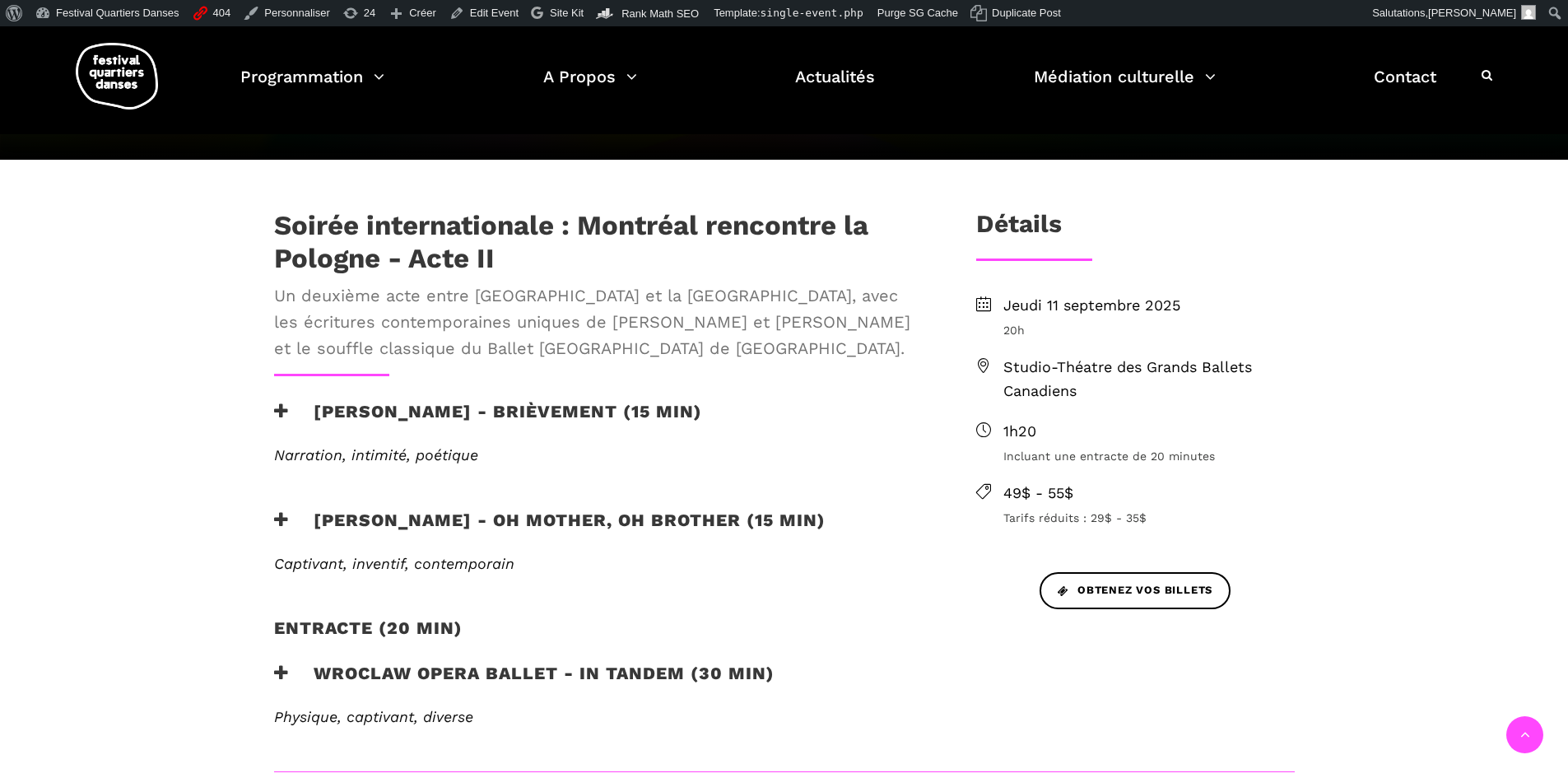
click at [391, 397] on div "Soirée internationale : Montréal rencontre la Pologne - Acte II Un deuxième act…" at bounding box center [598, 490] width 682 height 562
click at [397, 410] on h3 "Béatrice Larrivée - Brièvement (15 min)" at bounding box center [488, 421] width 428 height 41
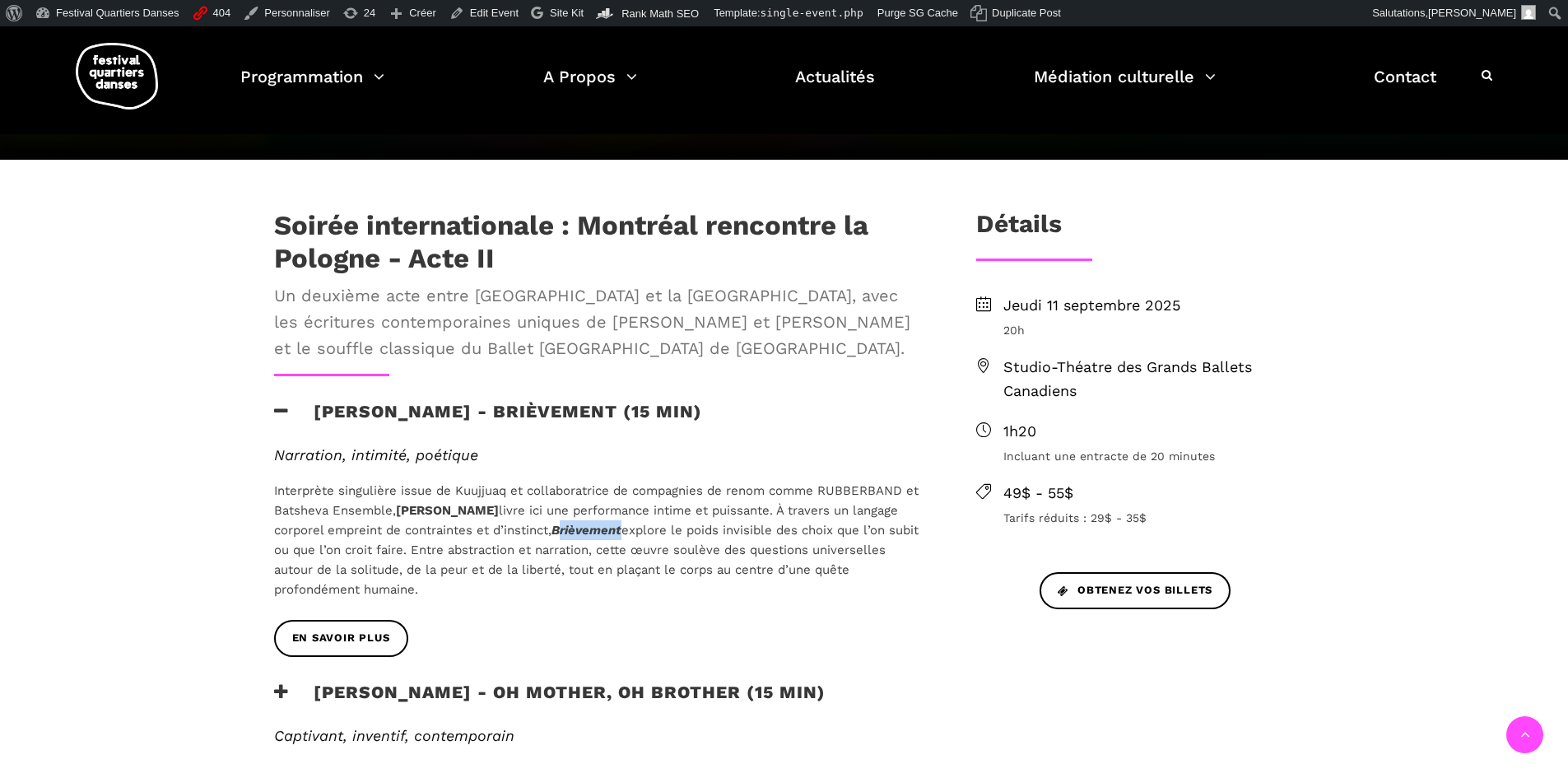
drag, startPoint x: 573, startPoint y: 529, endPoint x: 627, endPoint y: 527, distance: 54.0
click at [621, 527] on icon "Brièvement" at bounding box center [586, 529] width 70 height 14
click at [621, 528] on icon "Brièvement" at bounding box center [586, 529] width 70 height 14
drag, startPoint x: 561, startPoint y: 529, endPoint x: 627, endPoint y: 529, distance: 66.0
click at [621, 529] on icon "Brièvement" at bounding box center [586, 529] width 70 height 14
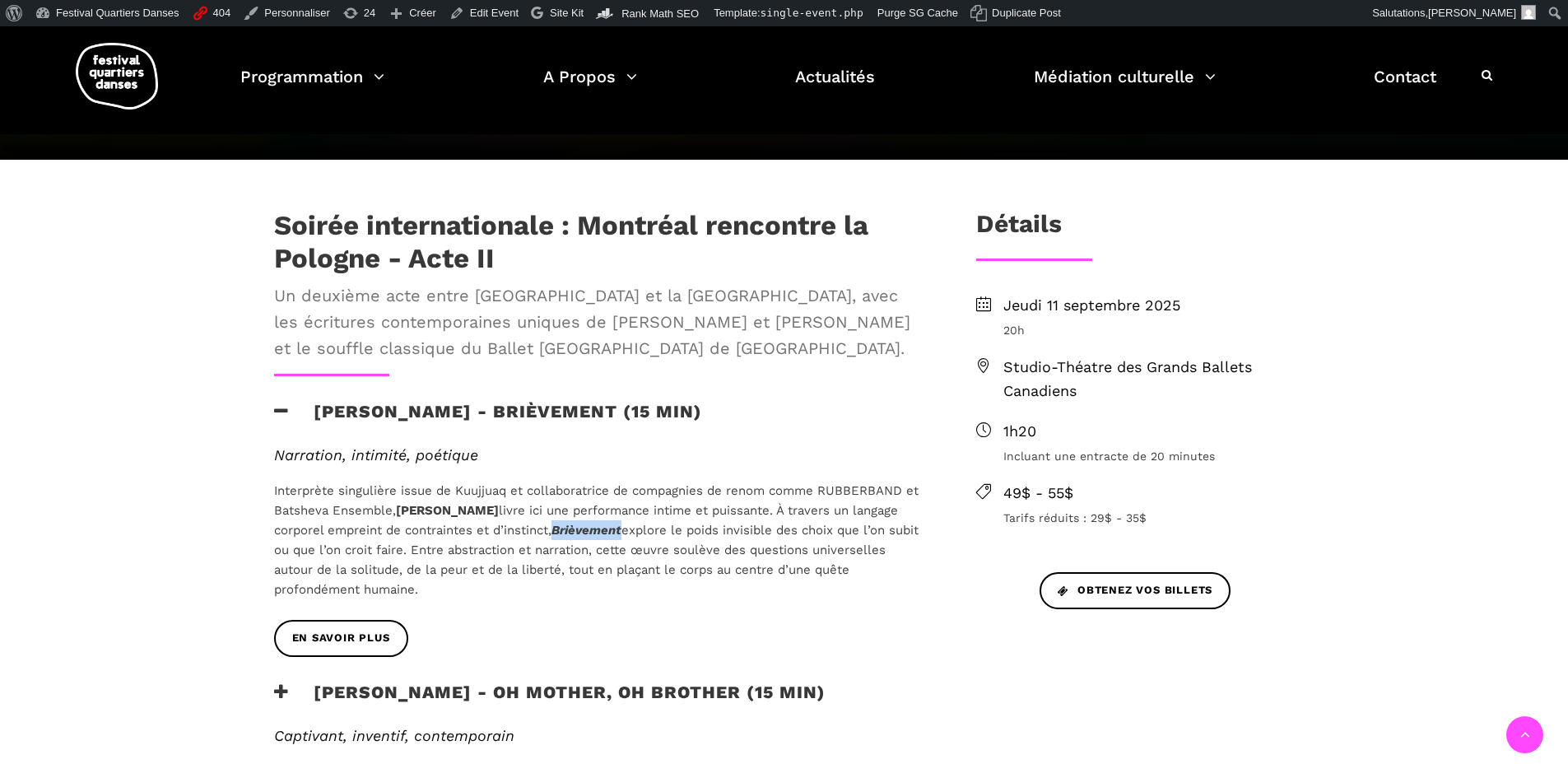
copy icon "Brièvement"
click at [453, 466] on div "Narration, intimité, poétique Interprète singulière issue de Kuujjuaq et collab…" at bounding box center [598, 522] width 649 height 153
drag, startPoint x: 398, startPoint y: 504, endPoint x: 500, endPoint y: 509, distance: 102.1
click at [499, 509] on b "Béatrice Larrivée" at bounding box center [447, 510] width 103 height 14
copy b "Béatrice Larrivée"
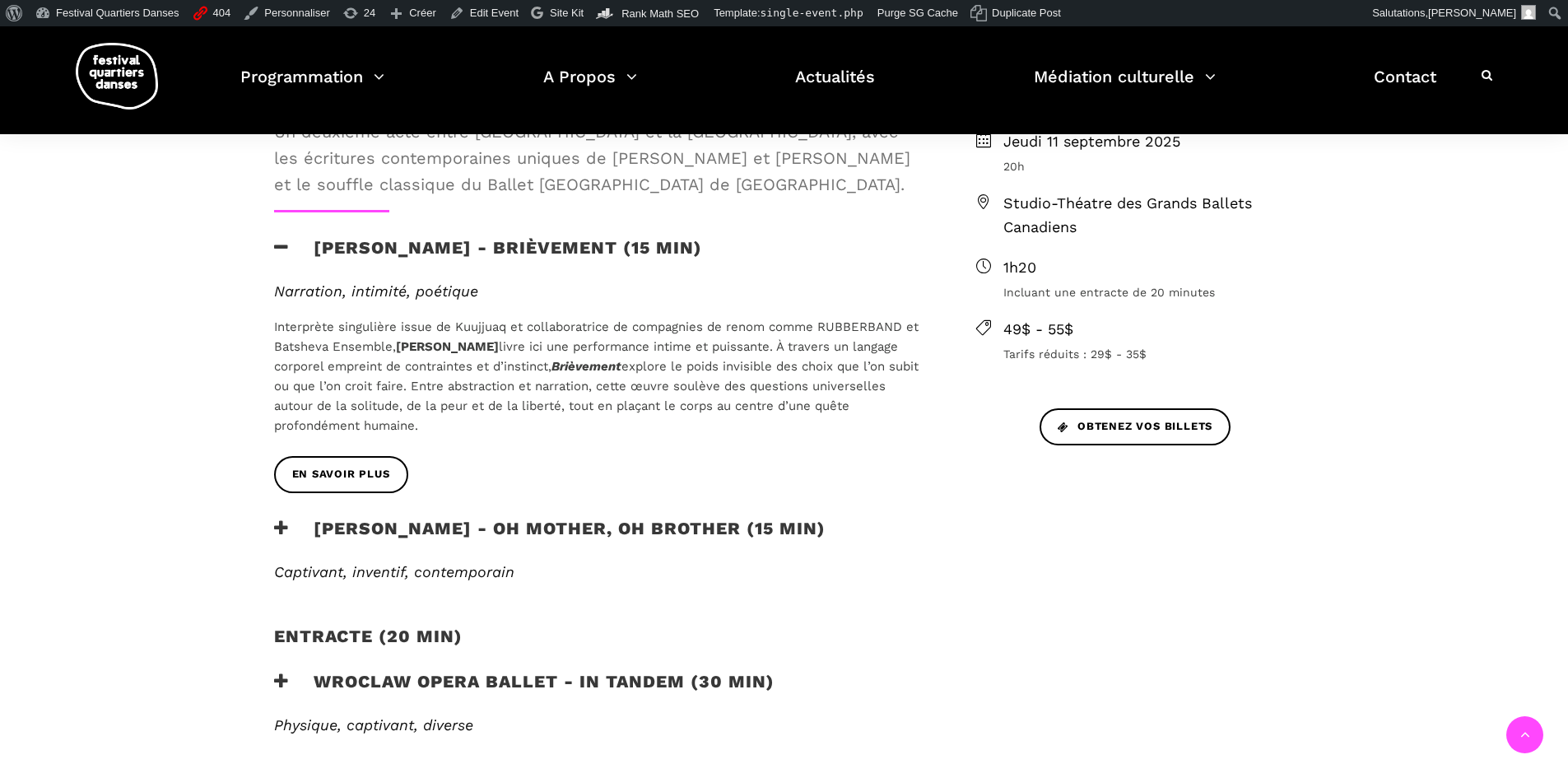
scroll to position [576, 0]
click at [635, 533] on h3 "Cai Glover - Oh mother, oh brother (15 min)" at bounding box center [550, 537] width 551 height 41
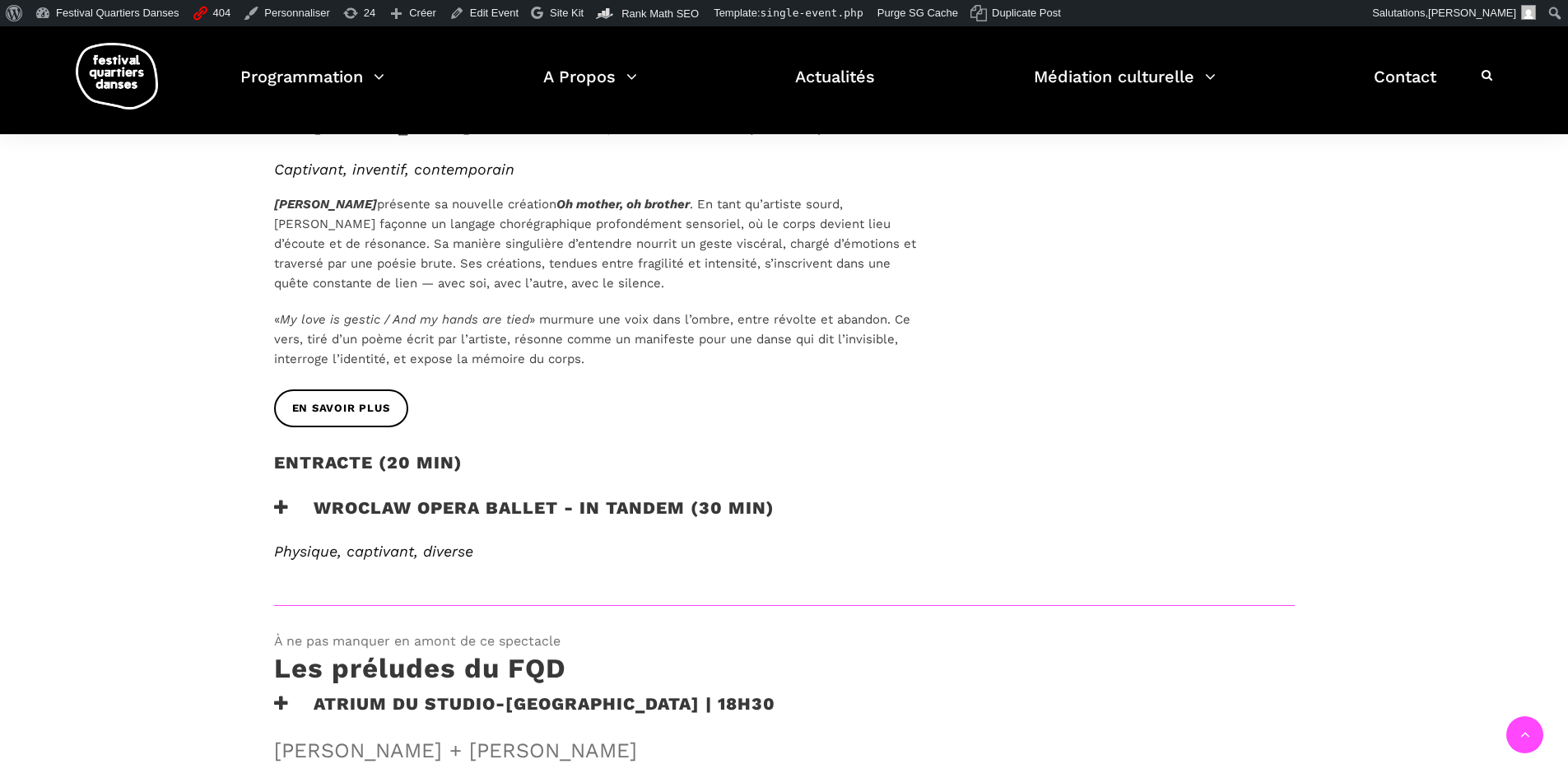
scroll to position [988, 0]
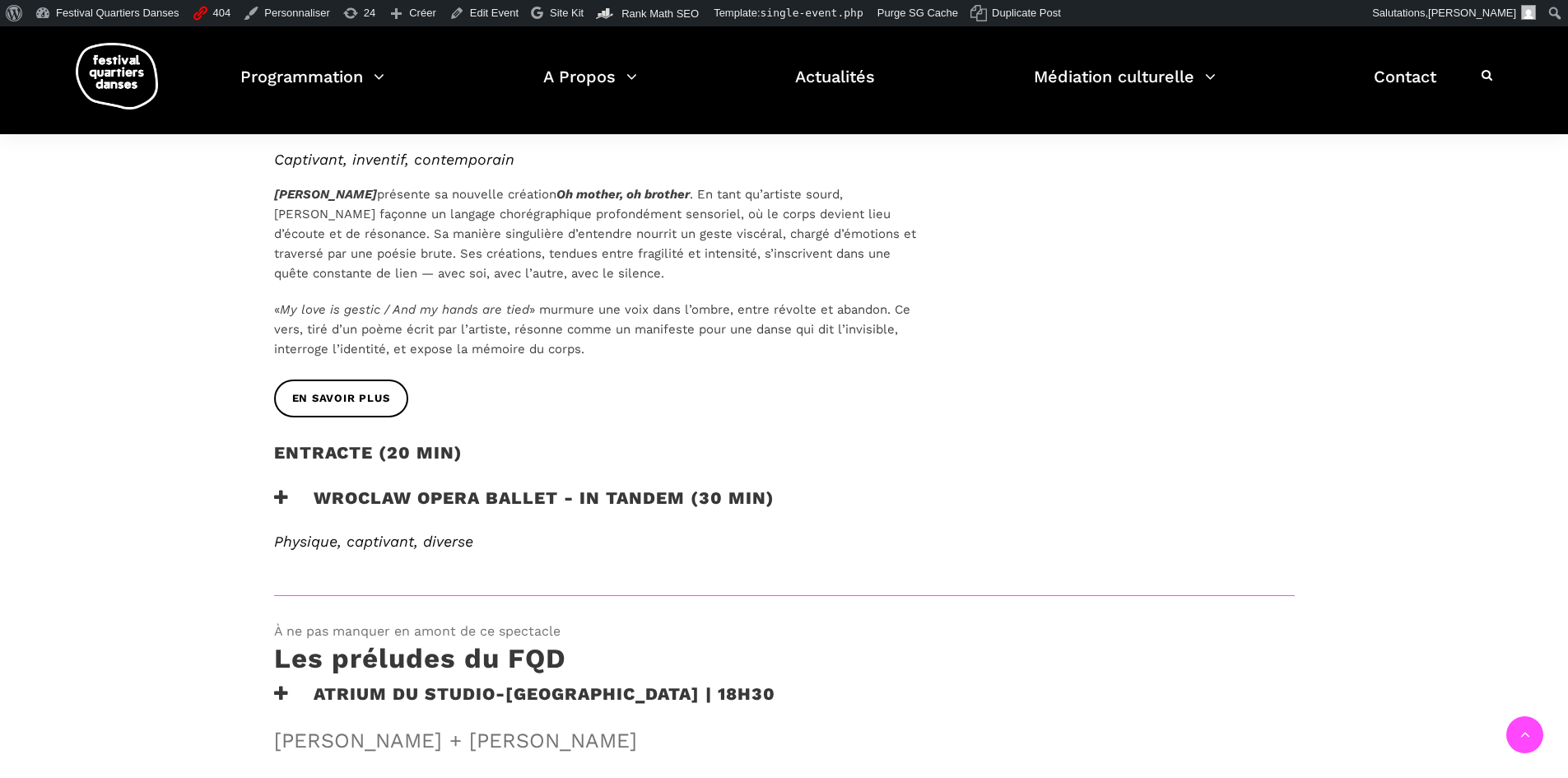
click at [452, 504] on h3 "Wroclaw Opera Ballet - In Tandem (30 min)" at bounding box center [524, 508] width 500 height 41
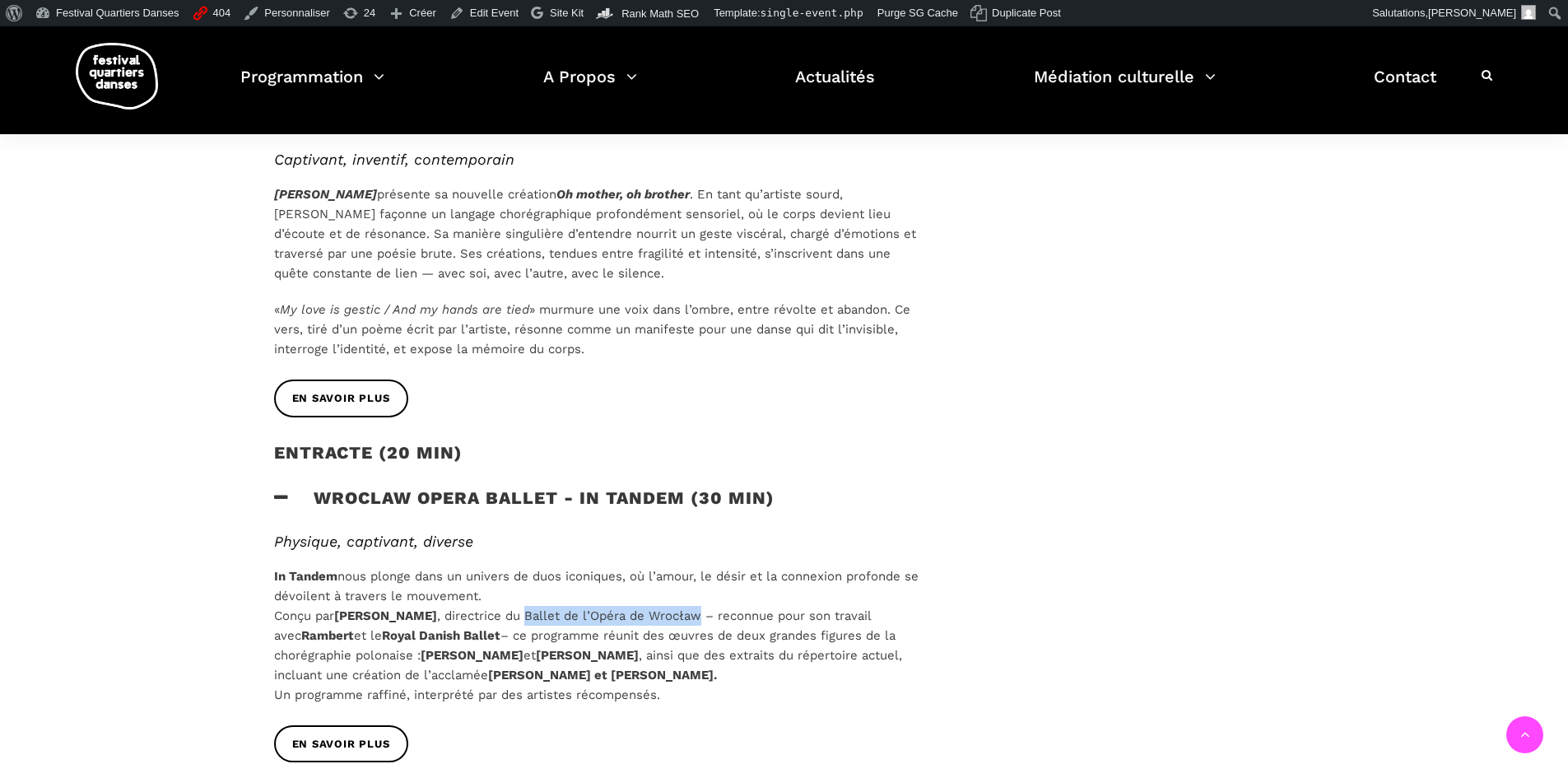
drag, startPoint x: 556, startPoint y: 614, endPoint x: 729, endPoint y: 613, distance: 173.0
click at [729, 613] on p "In Tandem nous plonge dans un univers de duos iconiques, où l’amour, le désir e…" at bounding box center [598, 635] width 649 height 138
drag, startPoint x: 560, startPoint y: 612, endPoint x: 729, endPoint y: 625, distance: 169.5
click at [729, 625] on p "In Tandem nous plonge dans un univers de duos iconiques, où l’amour, le désir e…" at bounding box center [598, 635] width 649 height 138
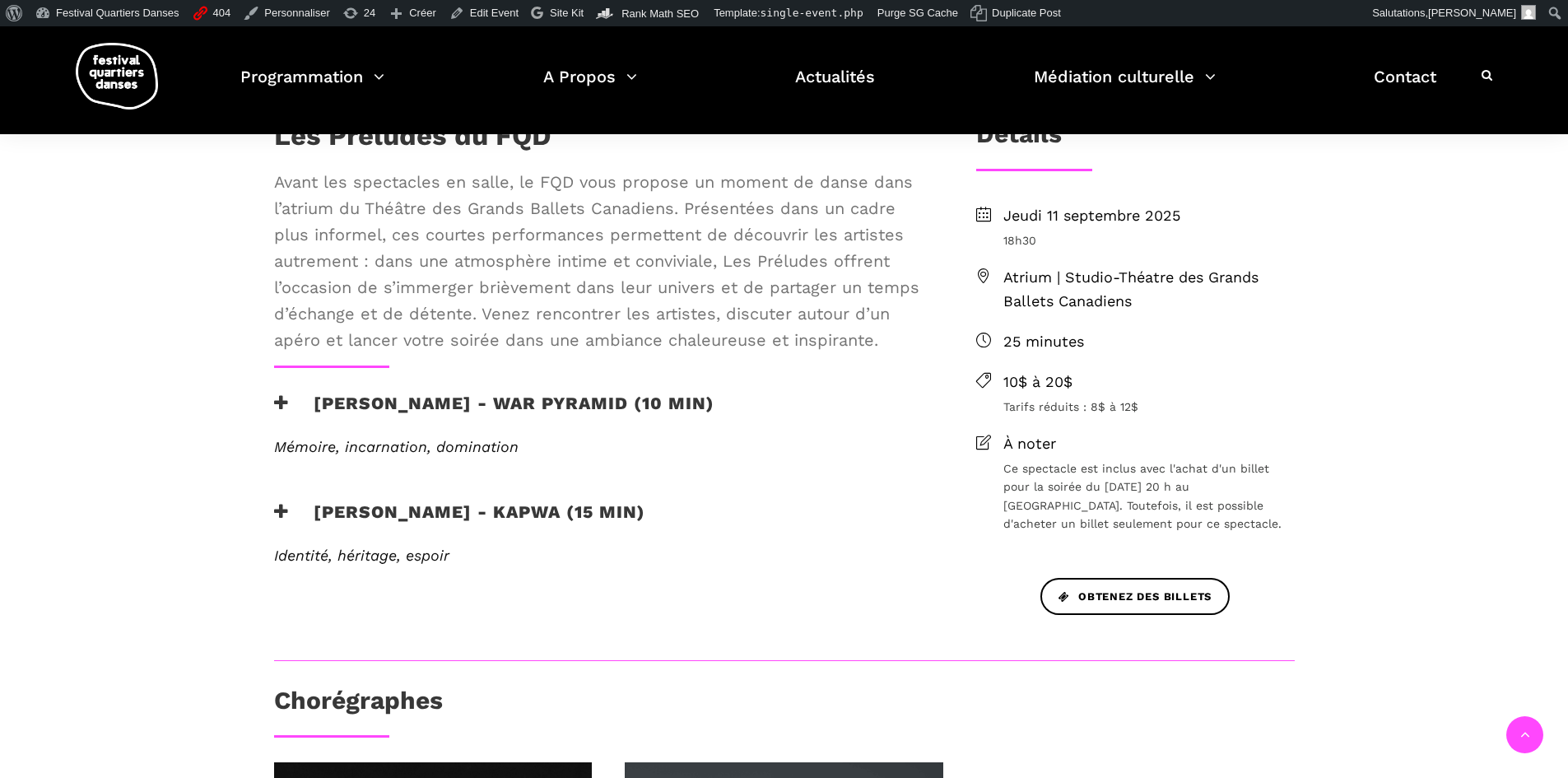
scroll to position [329, 0]
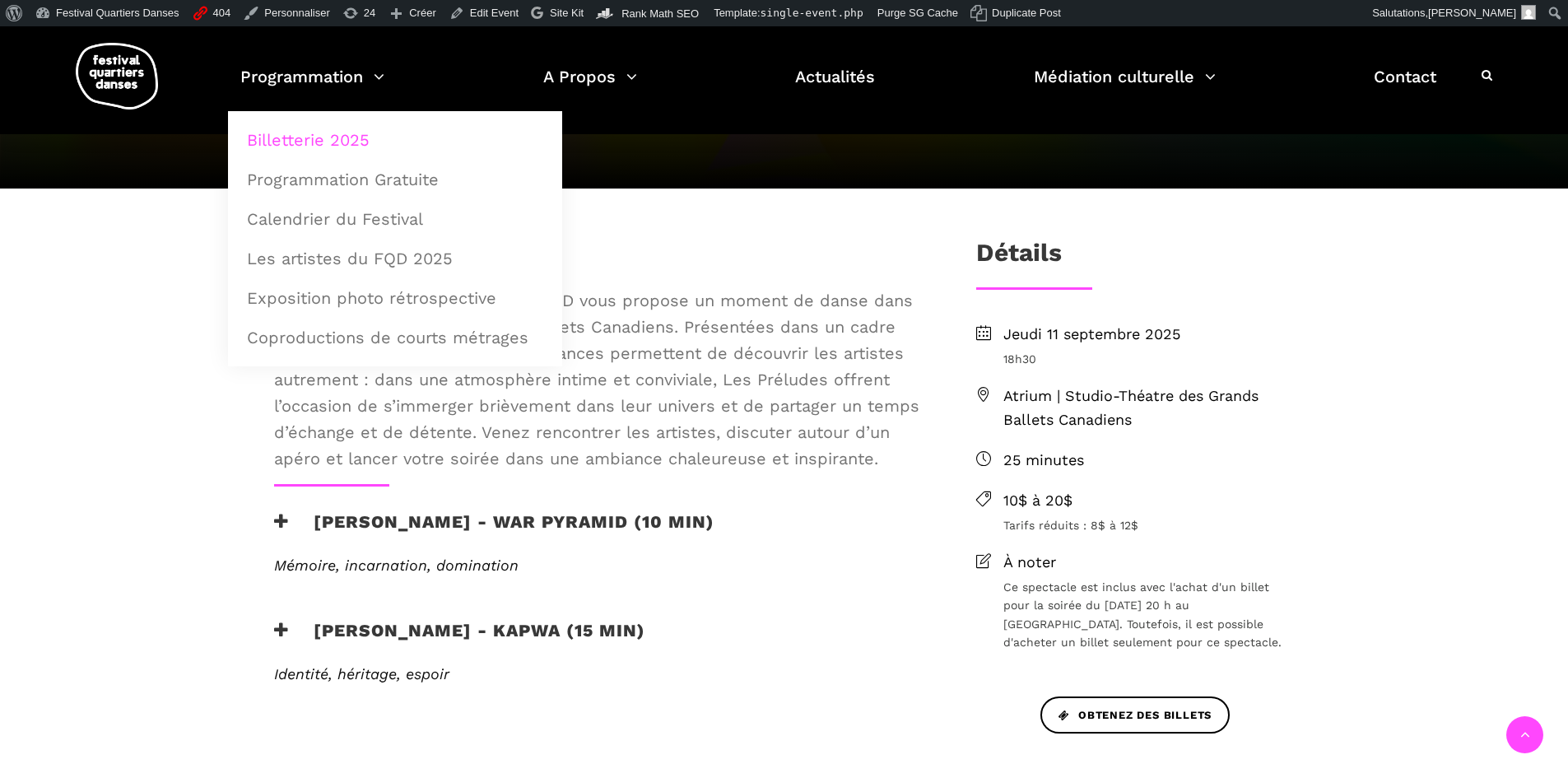
click at [279, 133] on link "Billetterie 2025" at bounding box center [395, 140] width 316 height 37
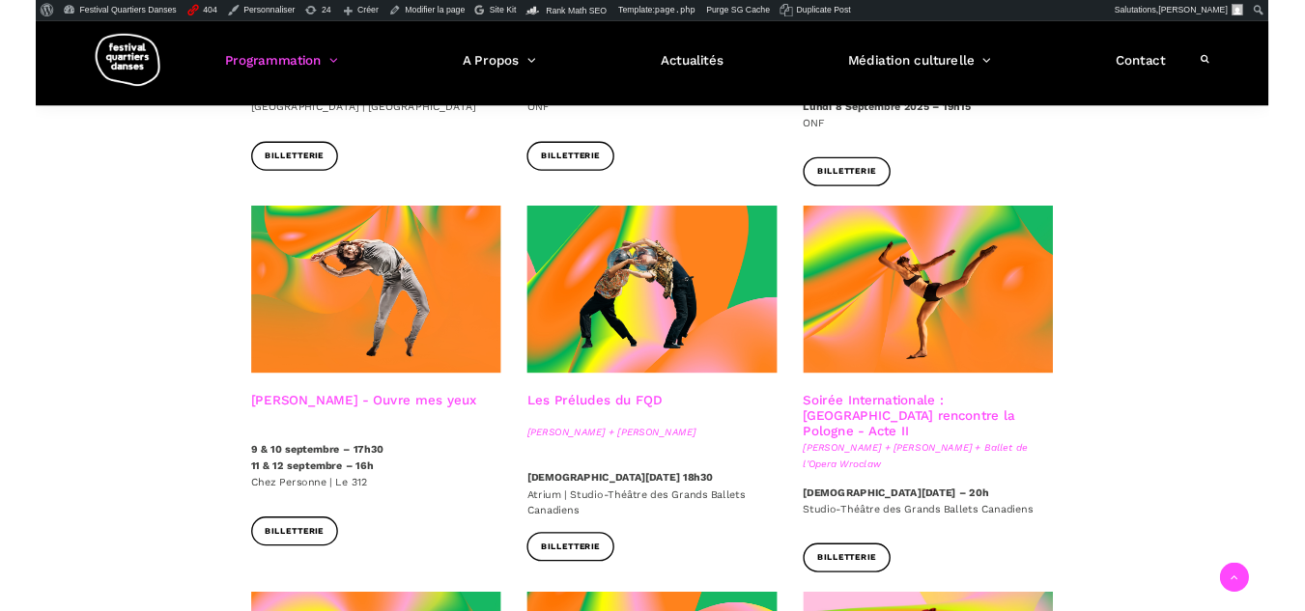
scroll to position [1835, 0]
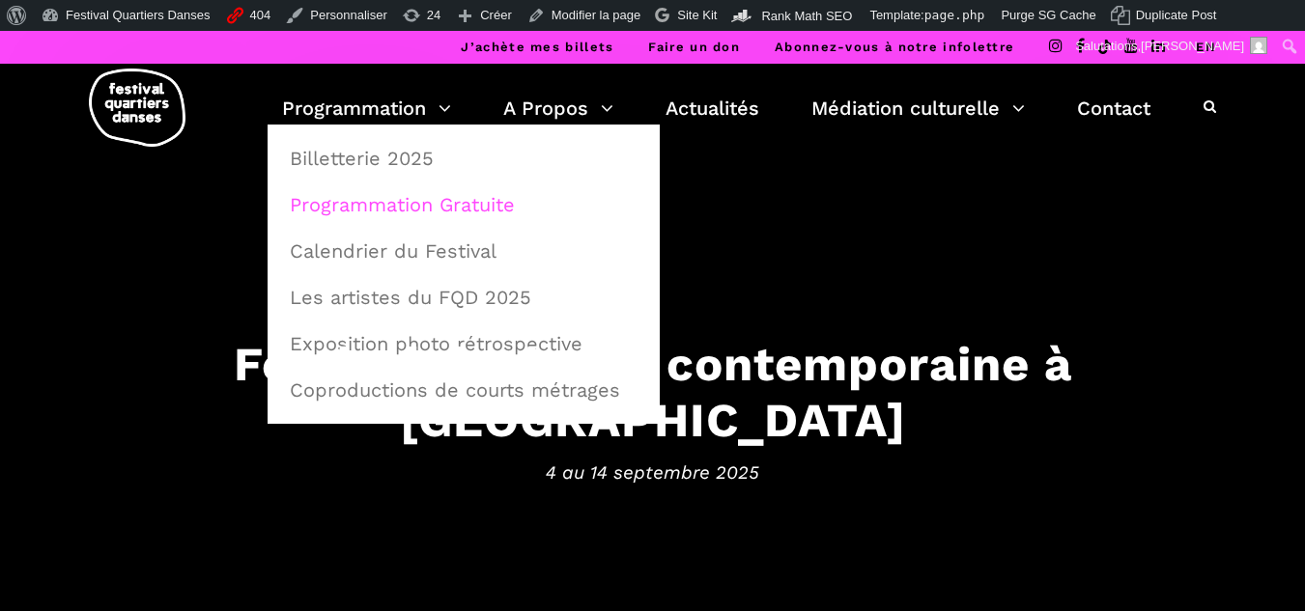
click at [387, 195] on link "Programmation Gratuite" at bounding box center [463, 205] width 371 height 44
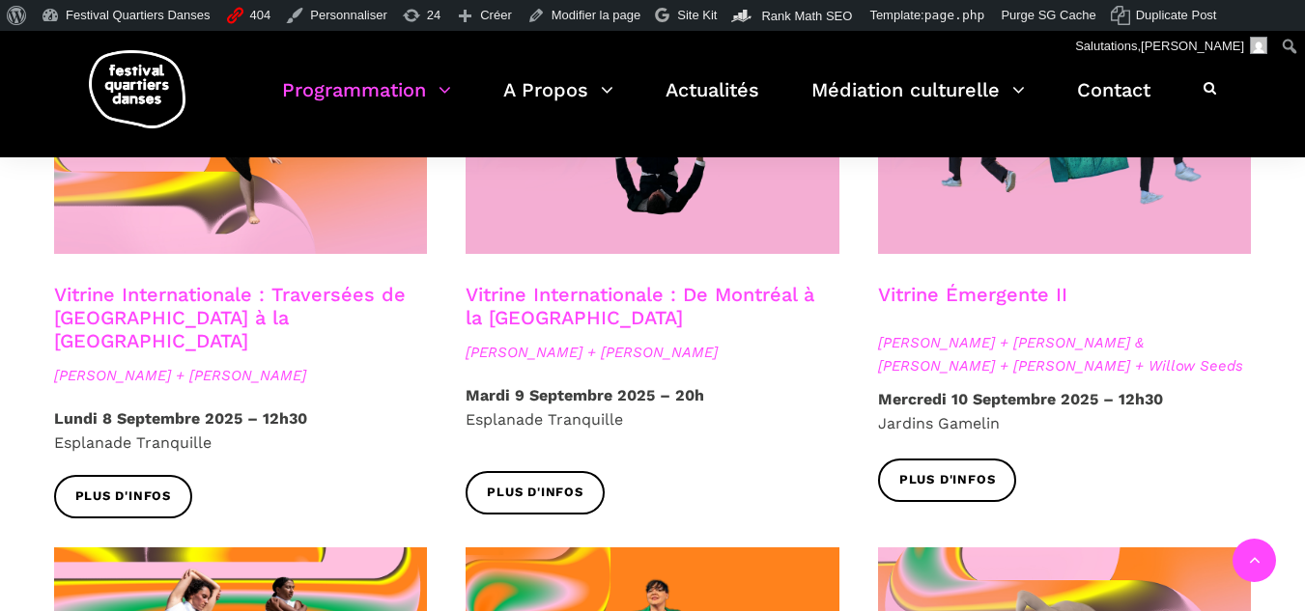
scroll to position [1738, 0]
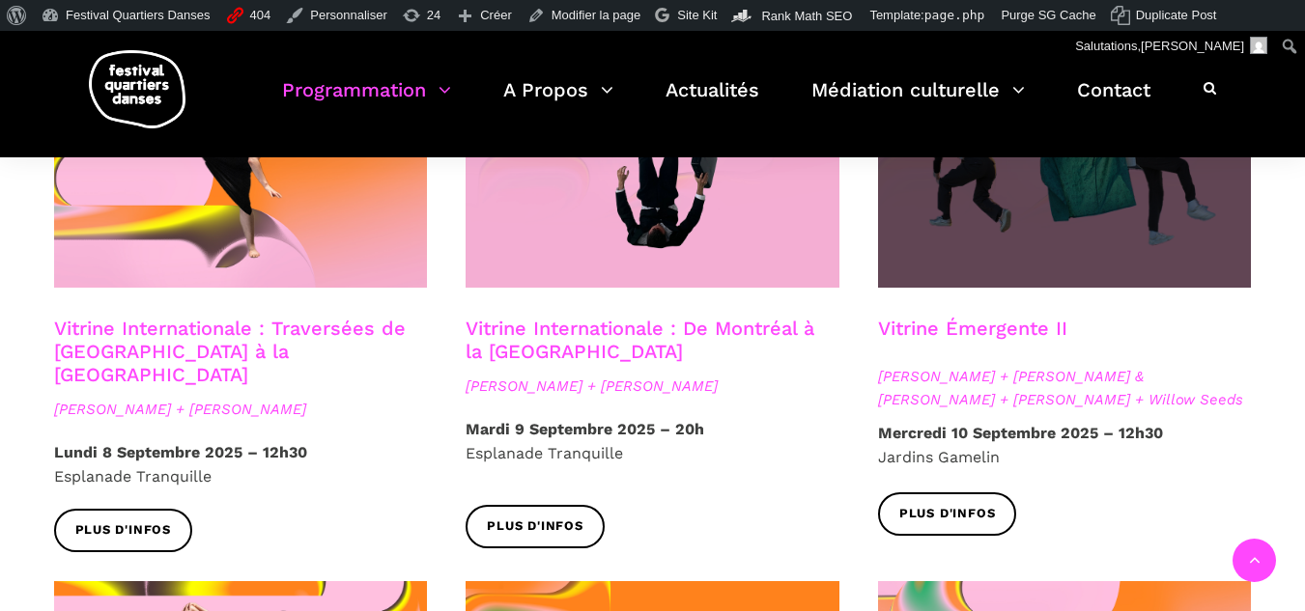
click at [1112, 216] on span at bounding box center [1065, 163] width 374 height 250
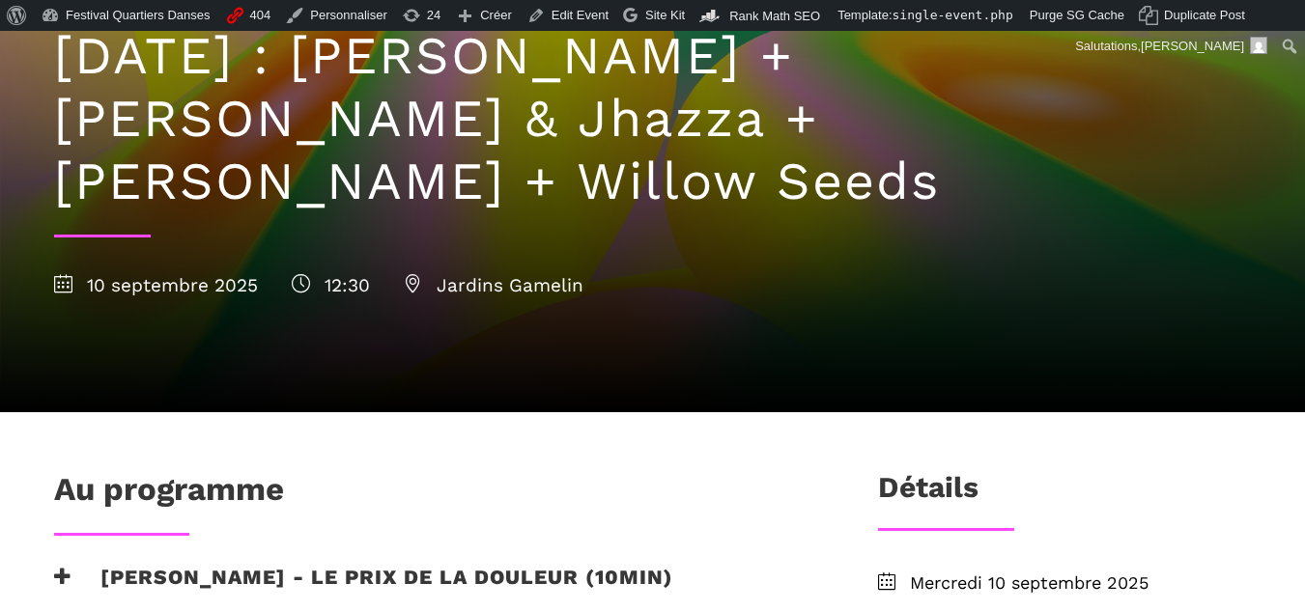
scroll to position [386, 0]
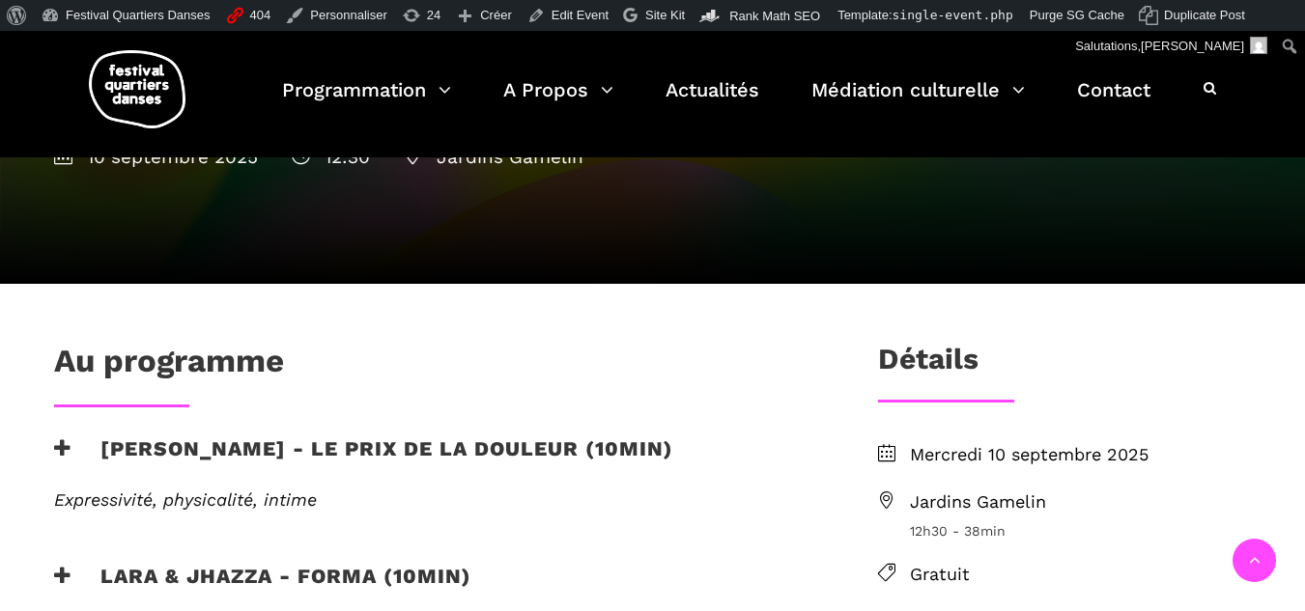
click at [142, 436] on h3 "[PERSON_NAME] - Le prix de la douleur (10min)" at bounding box center [363, 460] width 619 height 48
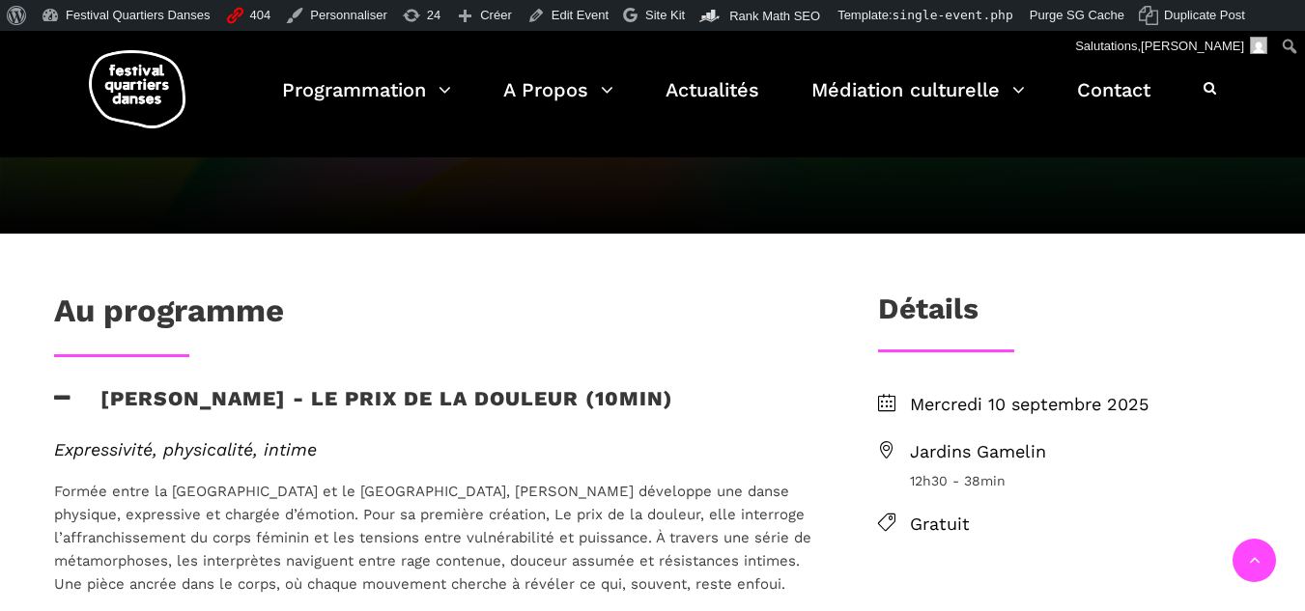
scroll to position [483, 0]
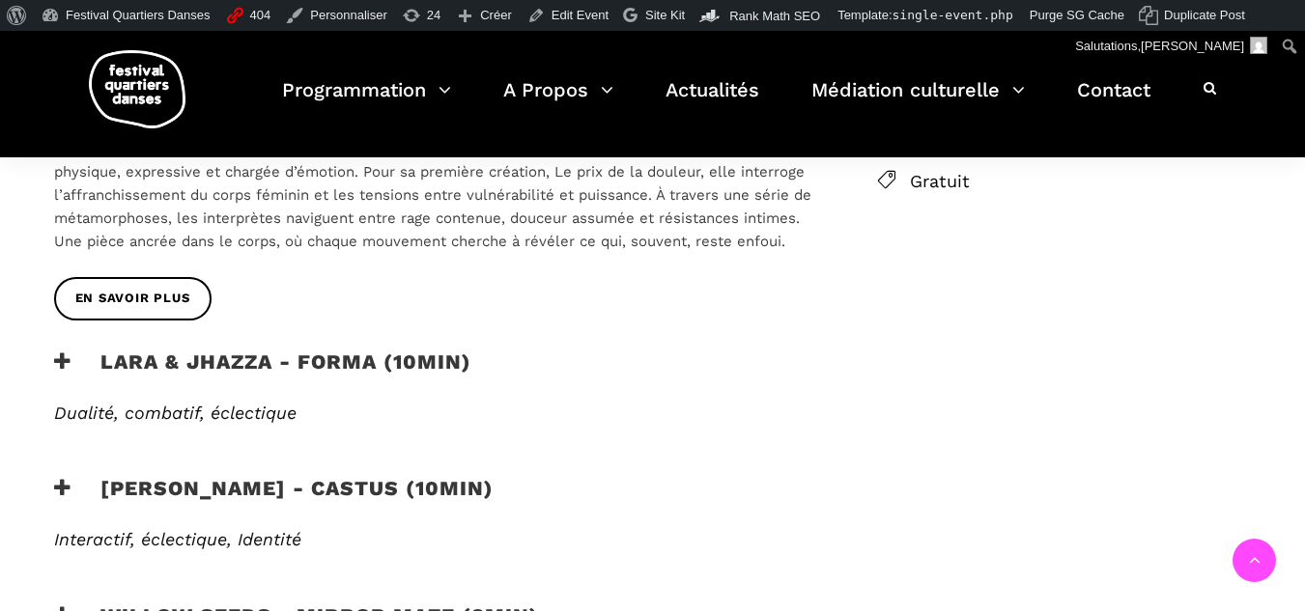
scroll to position [778, 0]
click at [298, 351] on h3 "Lara & Jhazza - forma (10min)" at bounding box center [262, 375] width 417 height 48
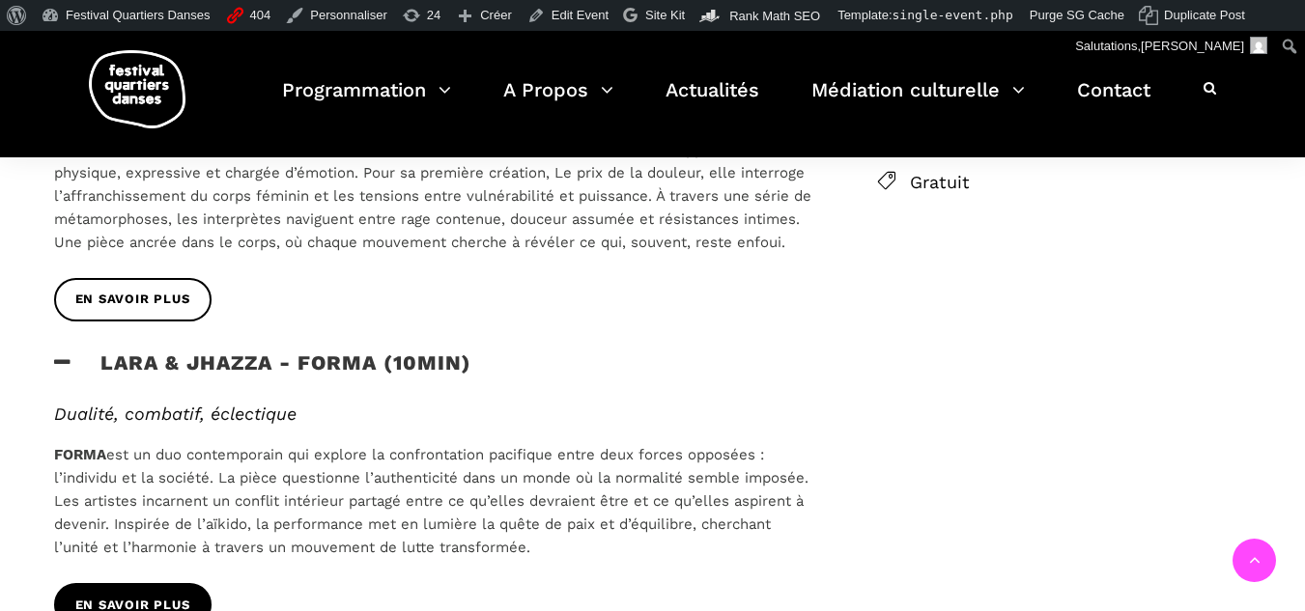
click at [153, 596] on span "EN SAVOIR PLUS" at bounding box center [132, 606] width 115 height 20
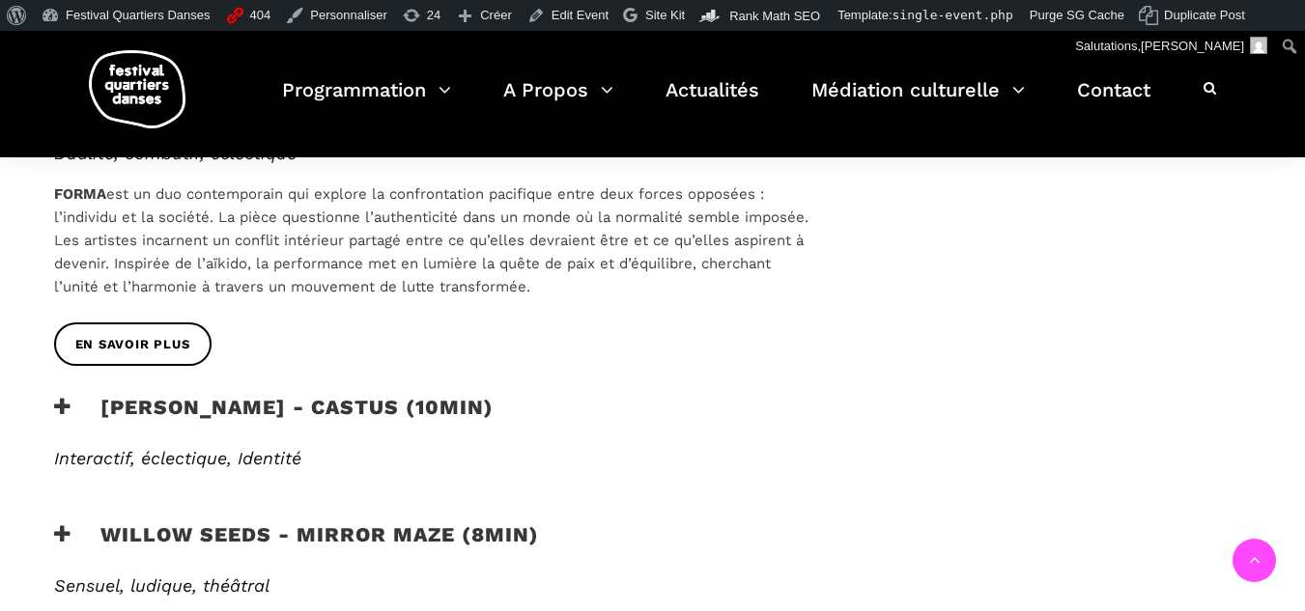
scroll to position [1046, 0]
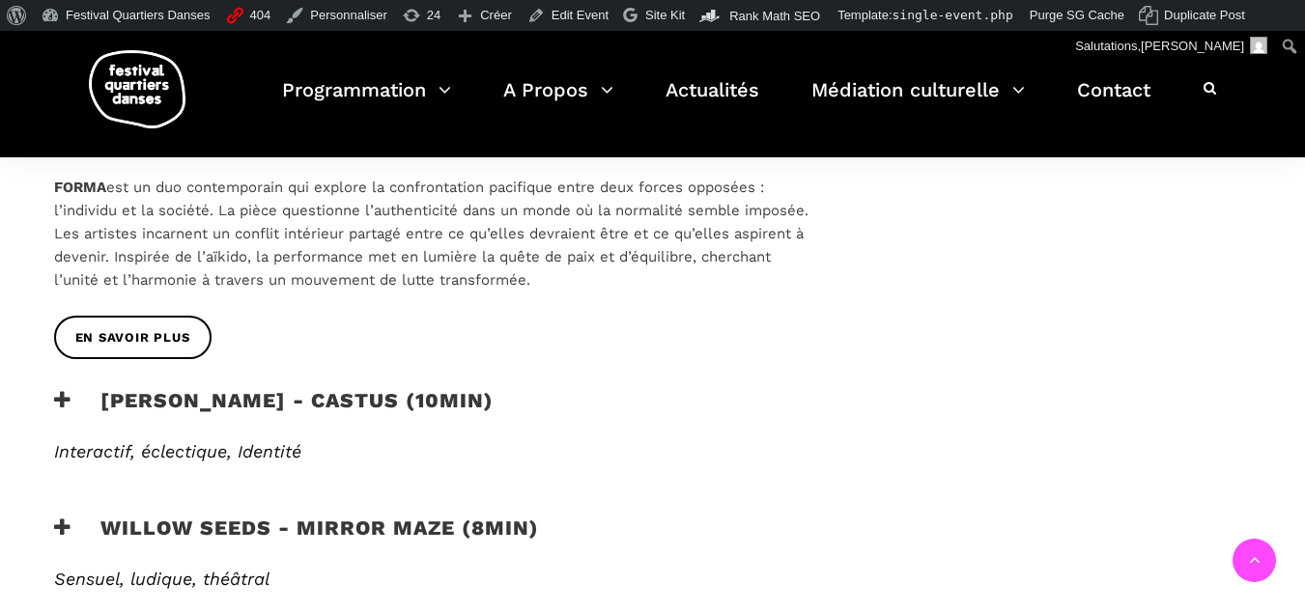
click at [70, 388] on h3 "[PERSON_NAME] - Castus (10min)" at bounding box center [273, 412] width 439 height 48
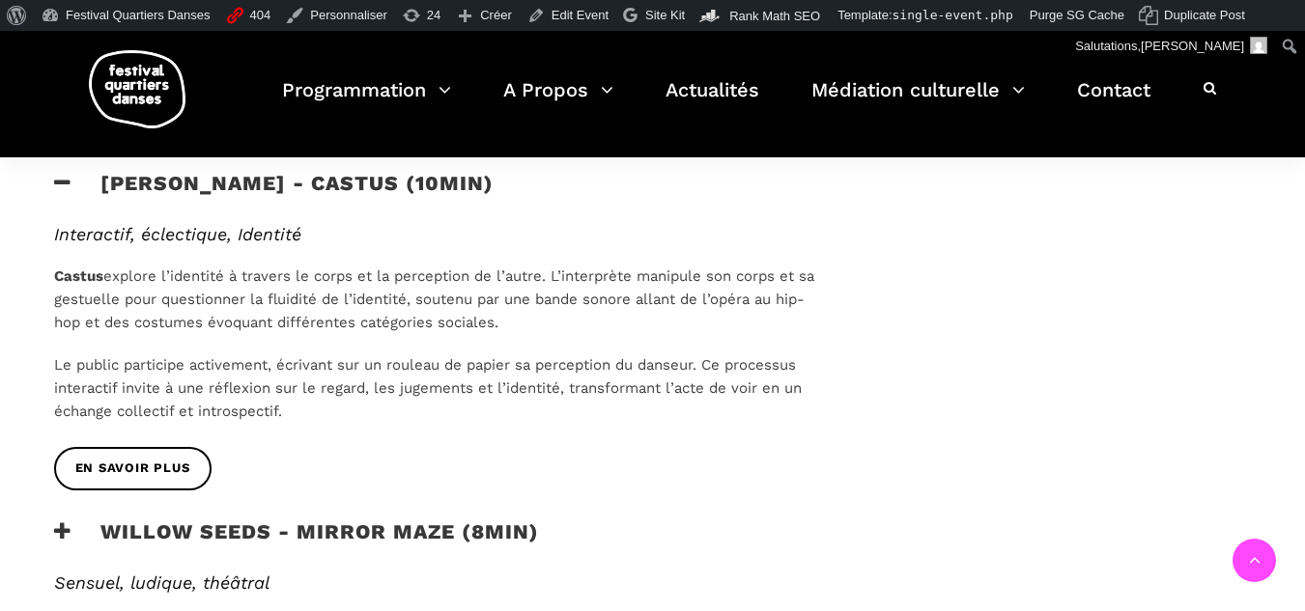
scroll to position [1262, 0]
click at [54, 522] on icon at bounding box center [62, 532] width 17 height 20
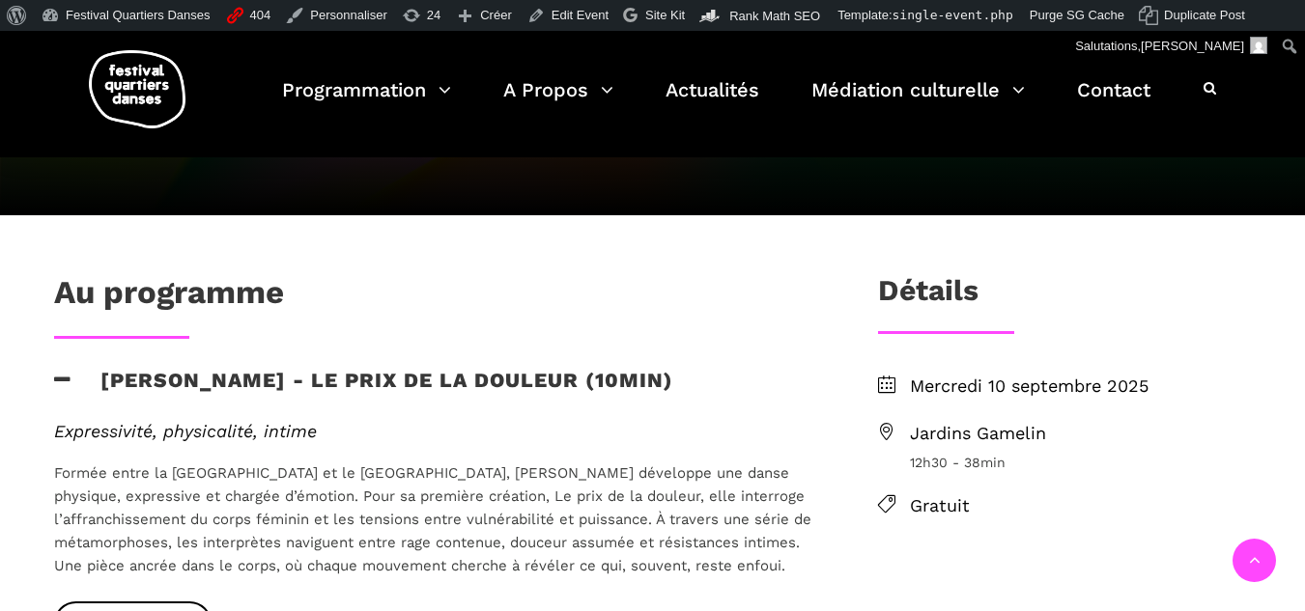
scroll to position [490, 0]
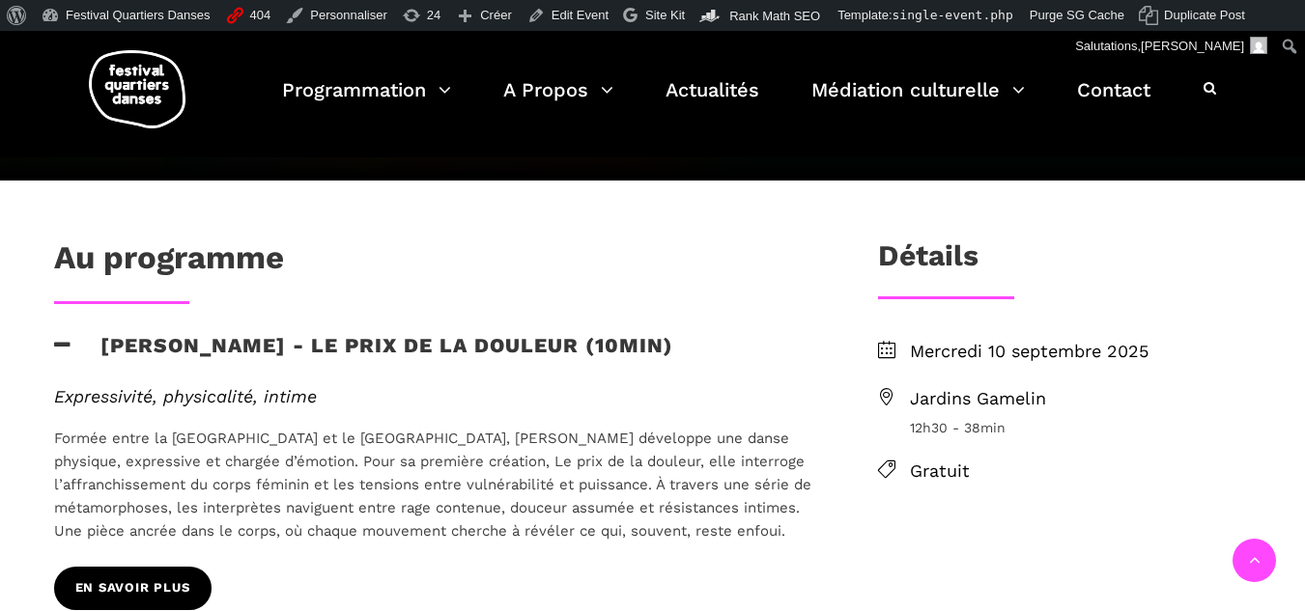
click at [145, 567] on link "EN SAVOIR PLUS" at bounding box center [132, 588] width 157 height 43
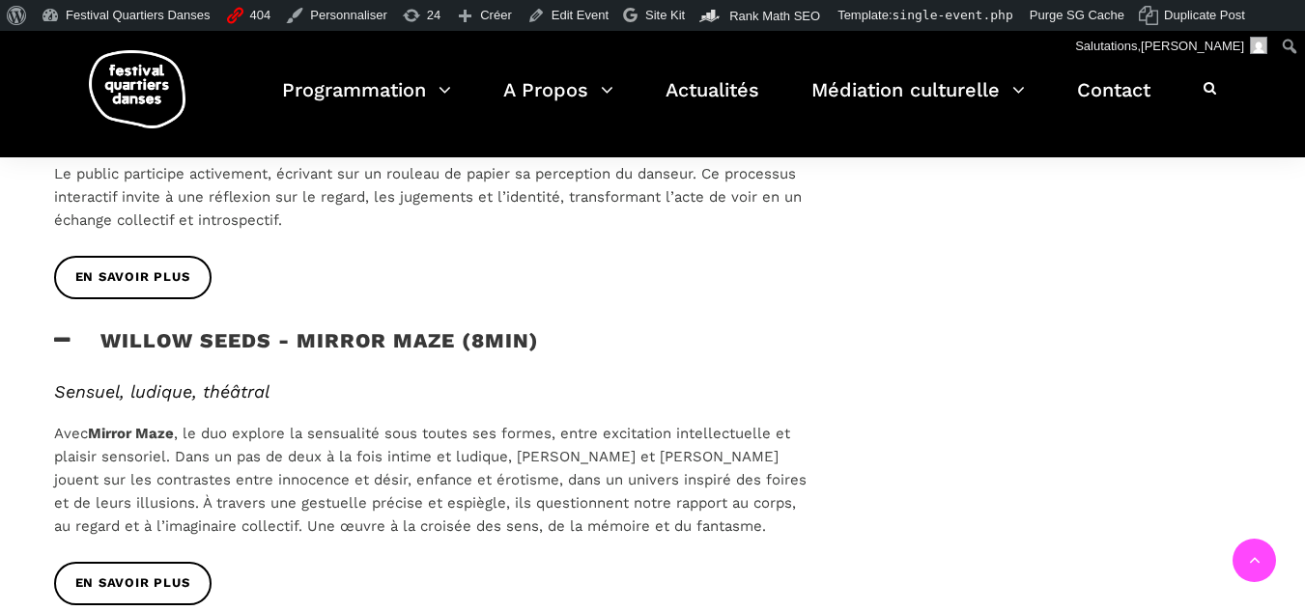
scroll to position [1455, 0]
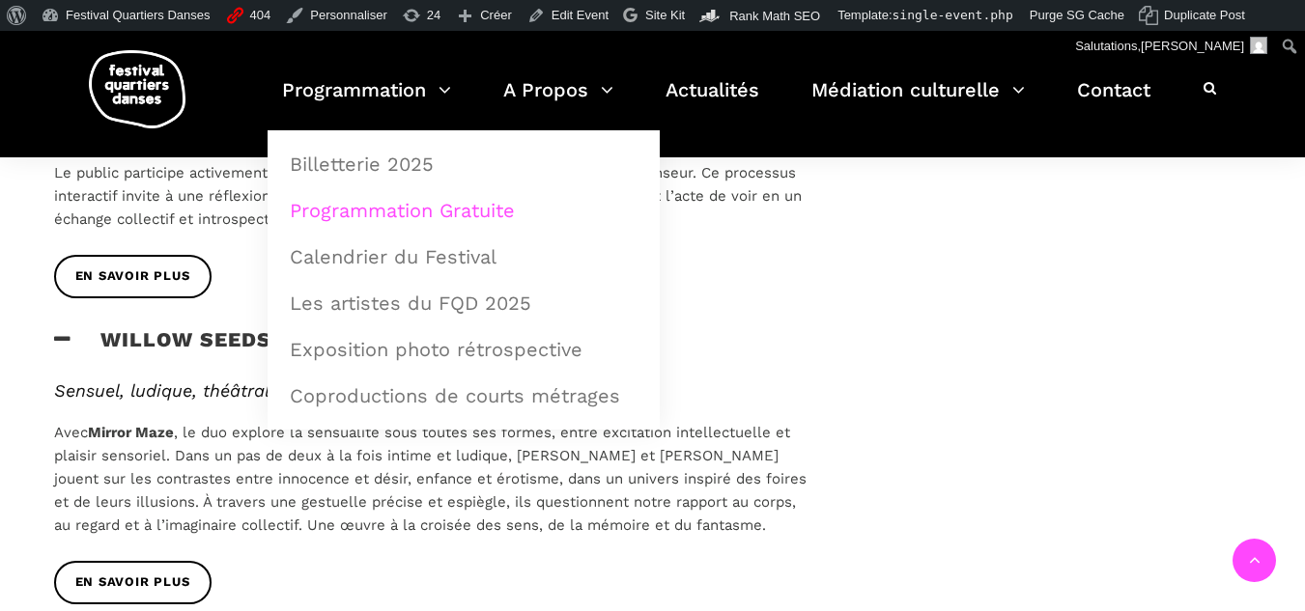
click at [405, 211] on link "Programmation Gratuite" at bounding box center [463, 210] width 371 height 44
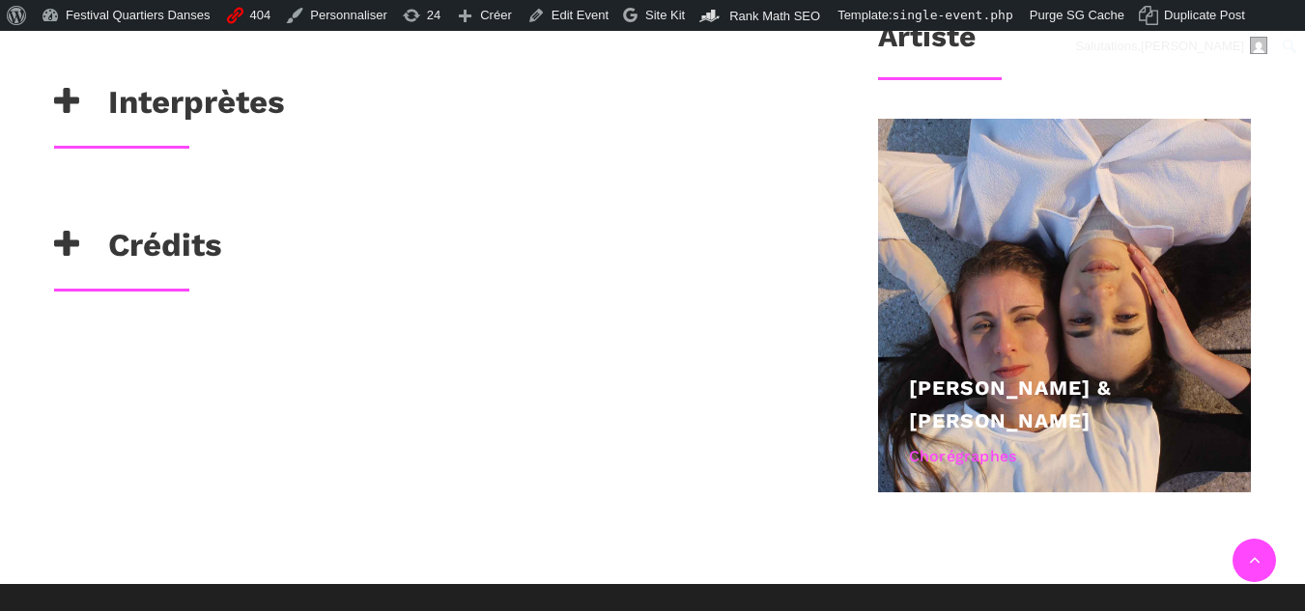
scroll to position [869, 0]
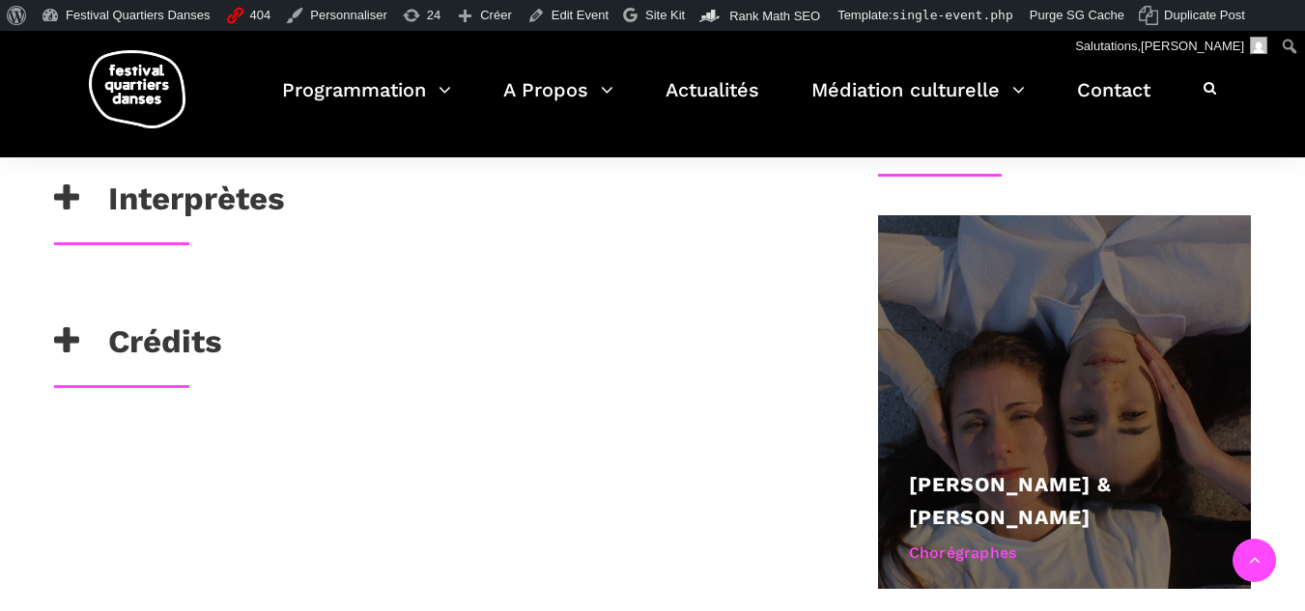
click at [1020, 461] on div at bounding box center [1065, 402] width 374 height 374
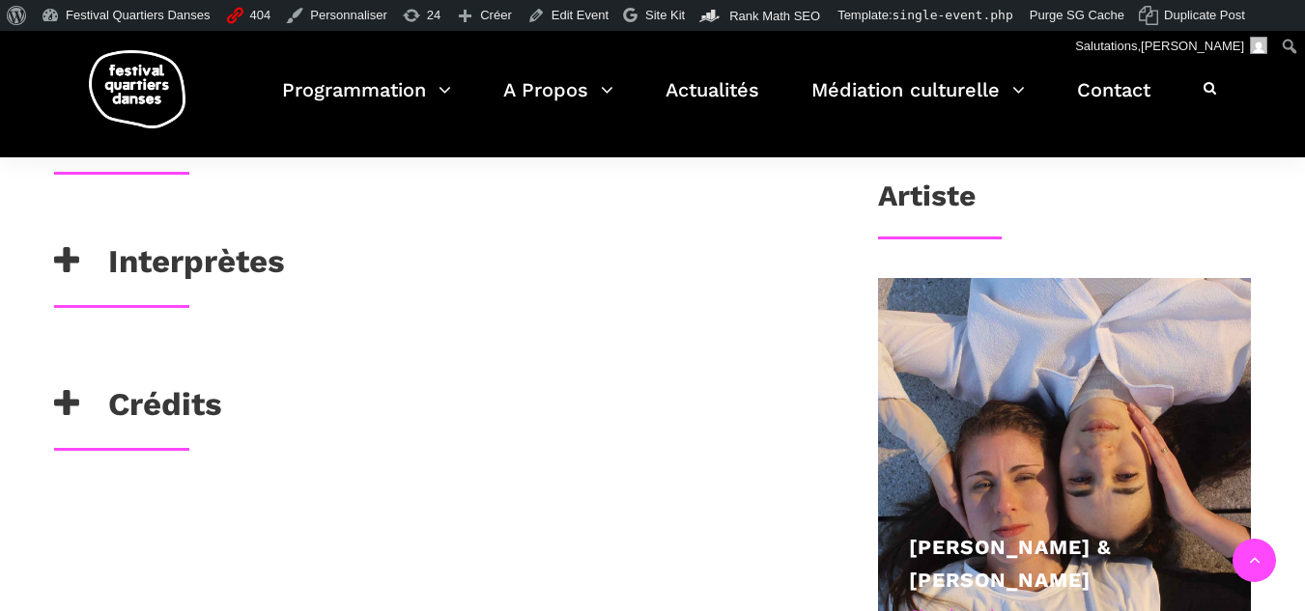
scroll to position [773, 0]
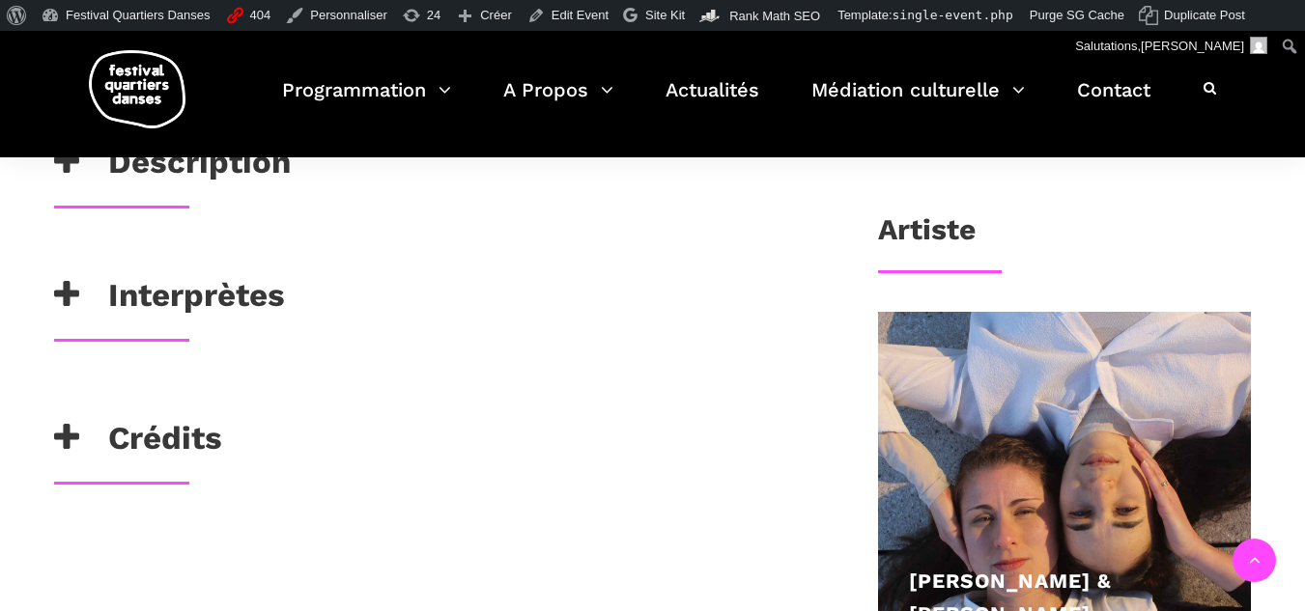
click at [67, 438] on icon at bounding box center [66, 438] width 25 height 32
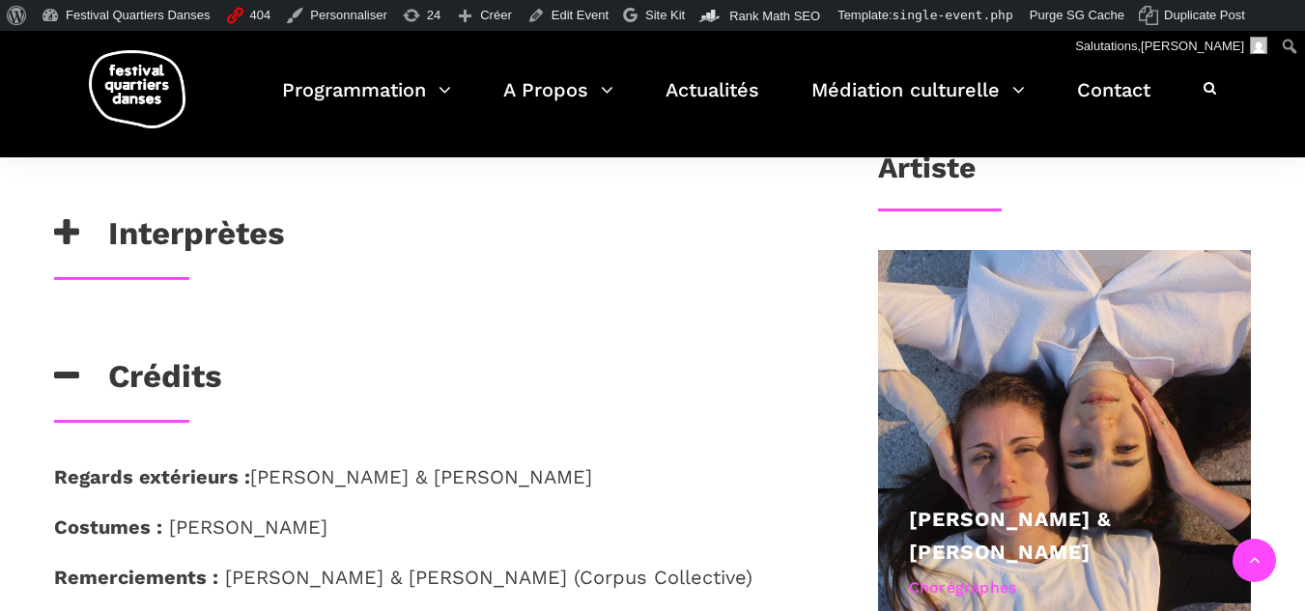
scroll to position [869, 0]
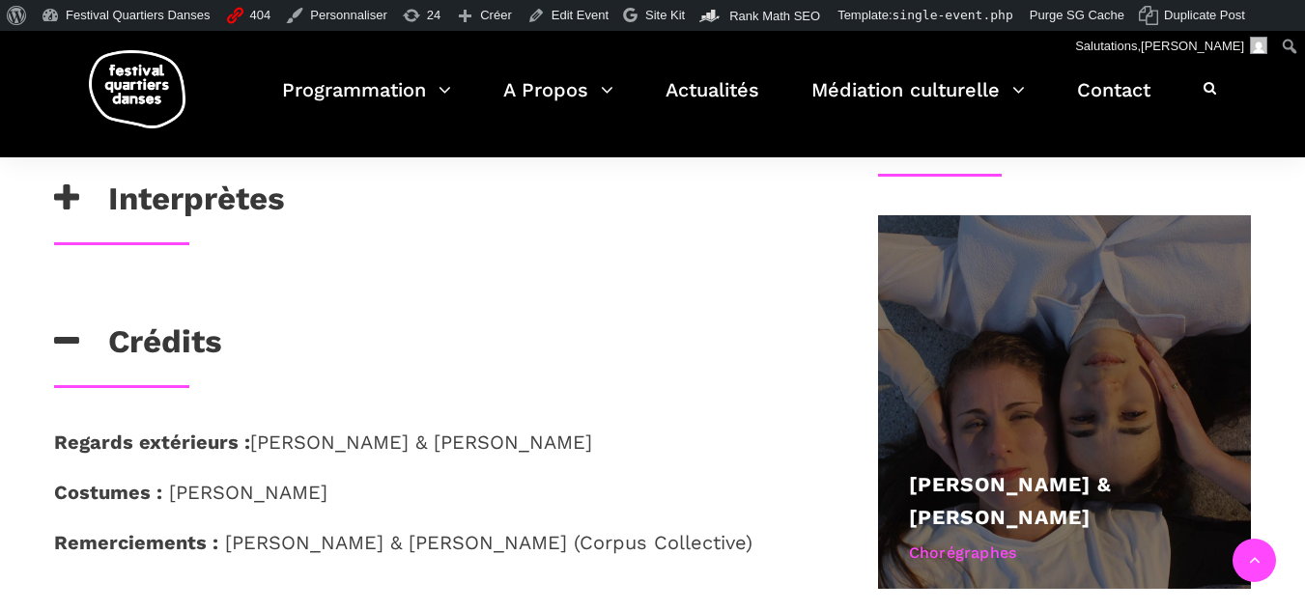
click at [950, 487] on link "Lara Haikal & Johanna Simon" at bounding box center [1010, 500] width 203 height 57
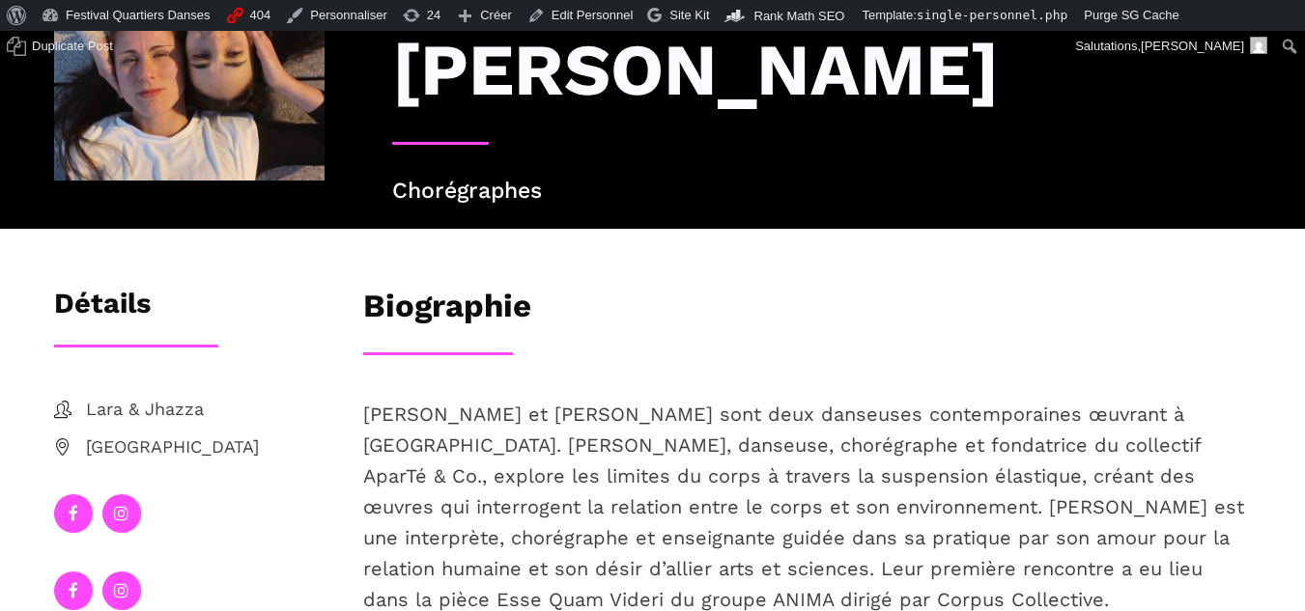
scroll to position [290, 0]
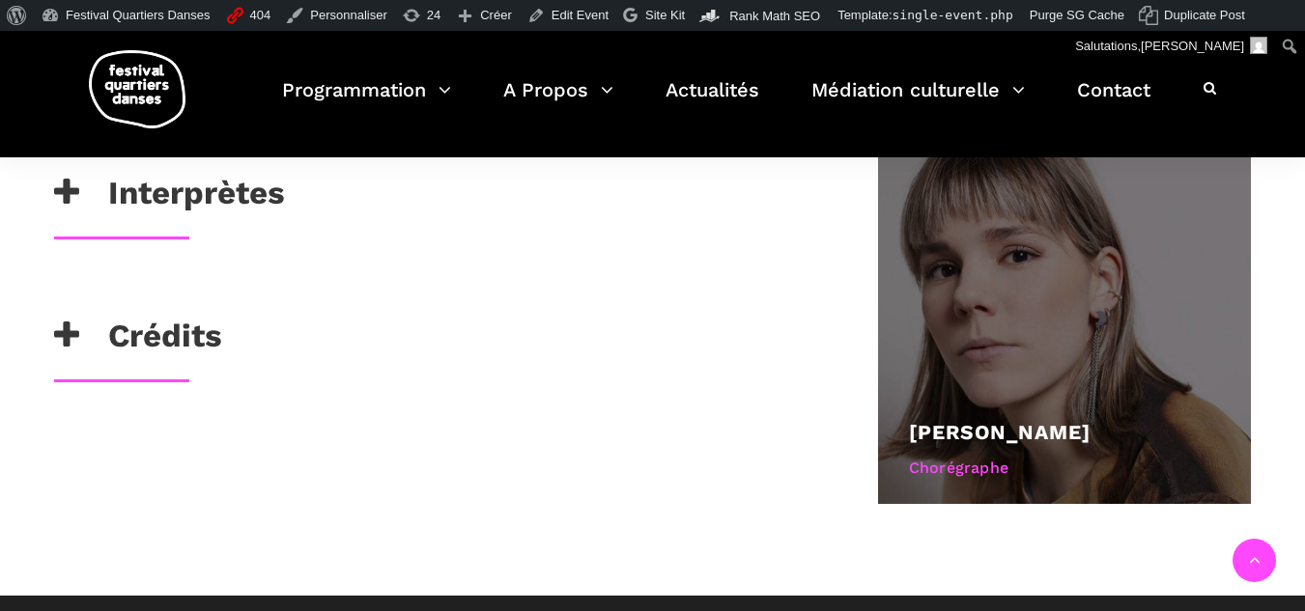
scroll to position [955, 0]
click at [976, 417] on div "[PERSON_NAME]" at bounding box center [1065, 431] width 312 height 33
click at [973, 329] on div at bounding box center [1065, 316] width 374 height 374
click at [957, 408] on div at bounding box center [1065, 316] width 374 height 374
click at [966, 421] on link "[PERSON_NAME]" at bounding box center [1000, 431] width 182 height 24
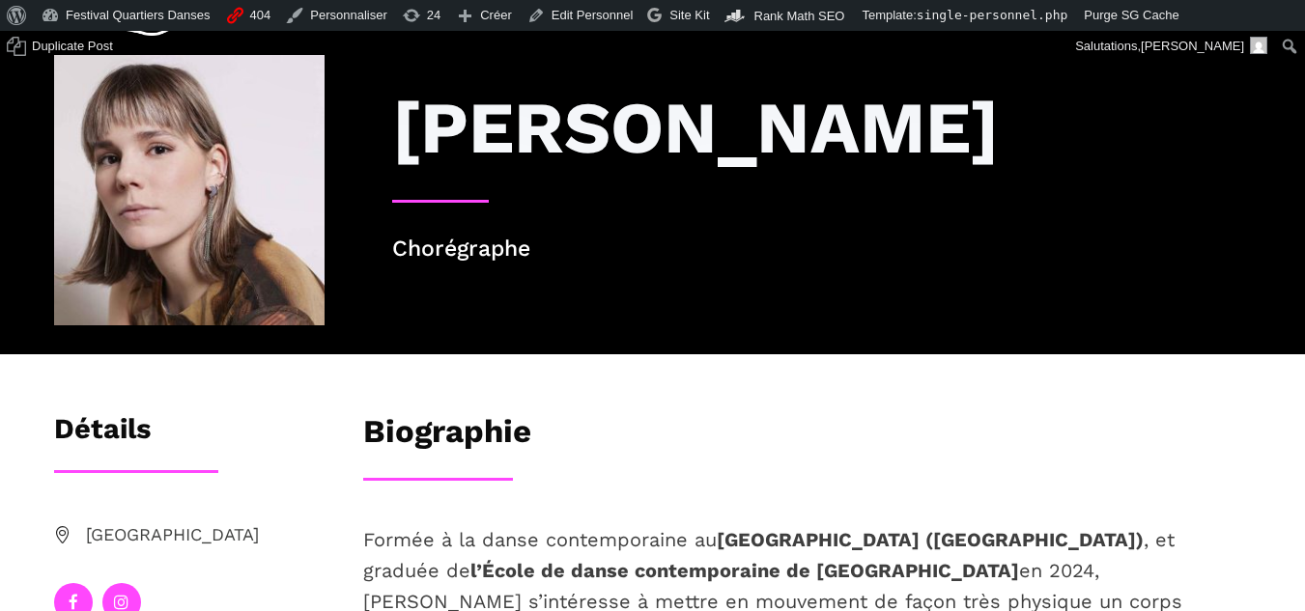
scroll to position [386, 0]
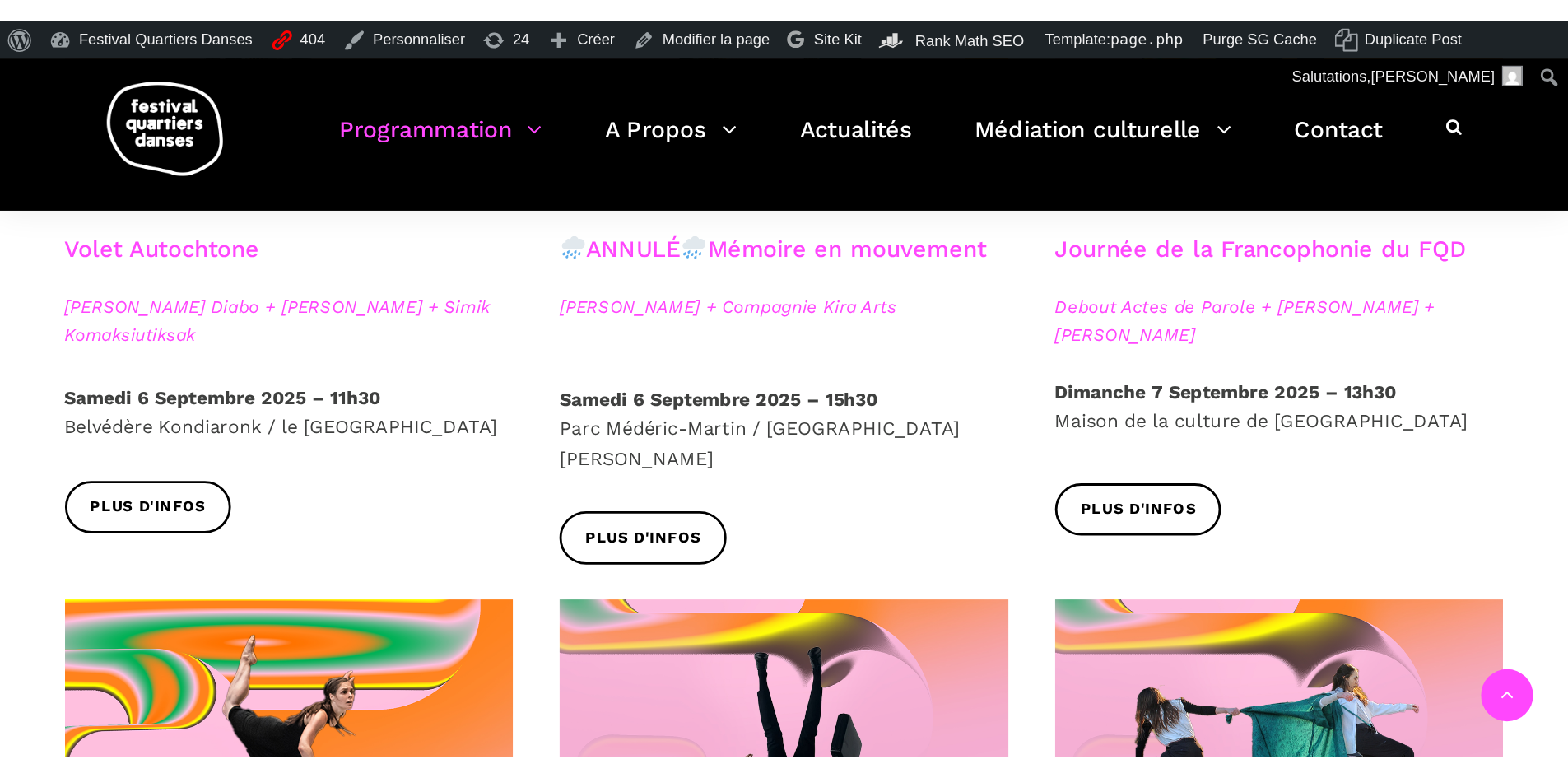
scroll to position [1104, 0]
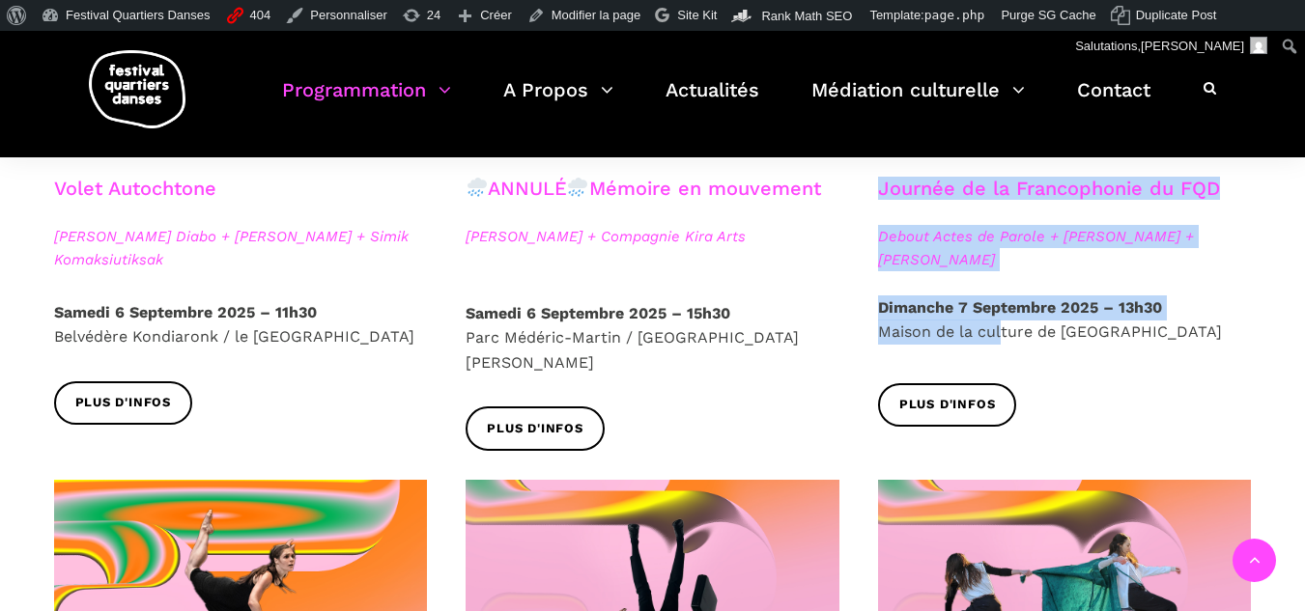
drag, startPoint x: 633, startPoint y: 442, endPoint x: 1028, endPoint y: 377, distance: 400.4
click at [1028, 377] on div "Spectacles extérieurs gratuits Pré-FQD A'nó:wara Dance Theatre - Ma nature urba…" at bounding box center [652, 398] width 1275 height 2312
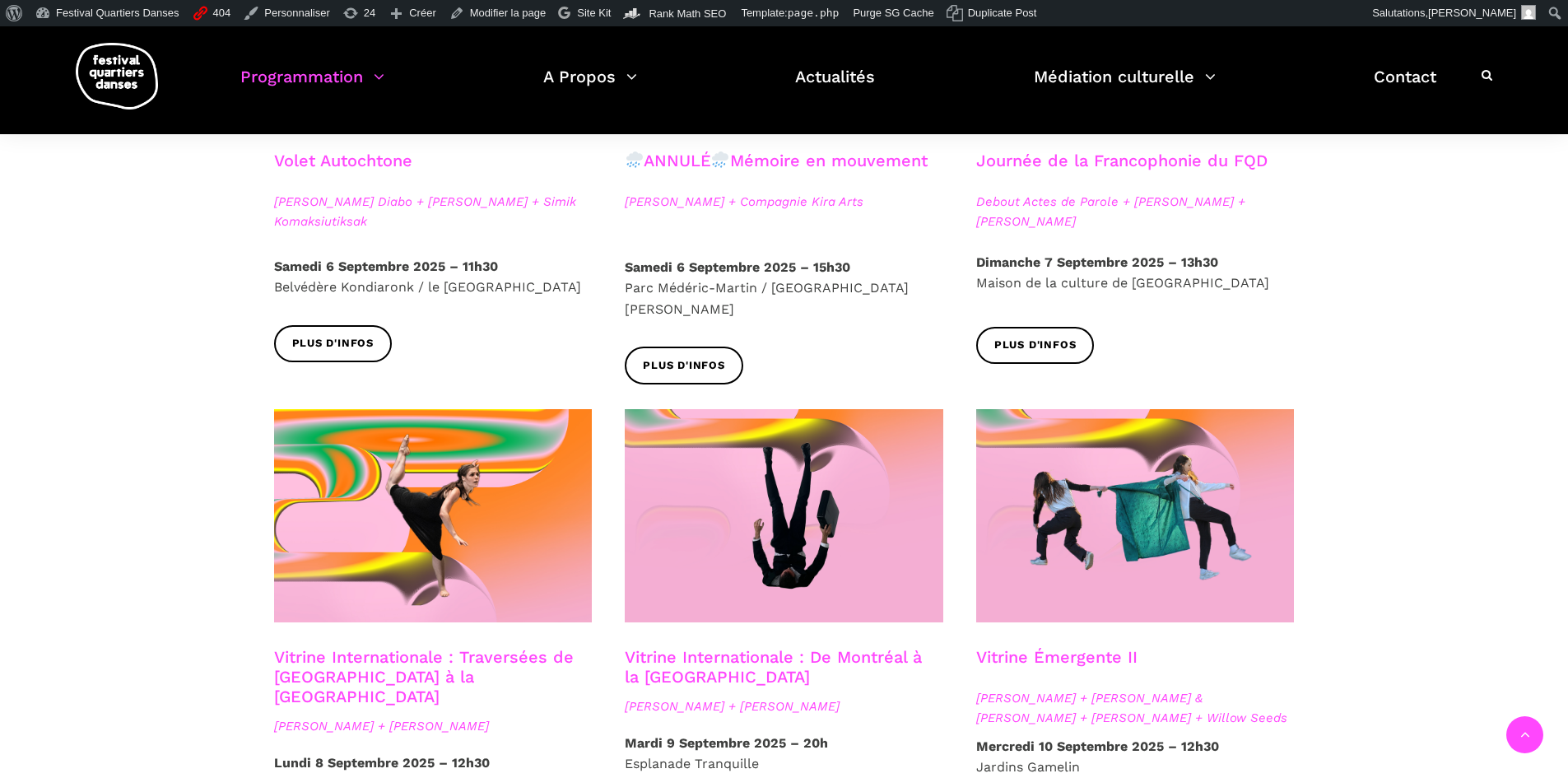
click at [1111, 406] on div "Spectacles extérieurs gratuits Pré-FQD A'nó:wara Dance Theatre - Ma nature urba…" at bounding box center [784, 339] width 1568 height 1970
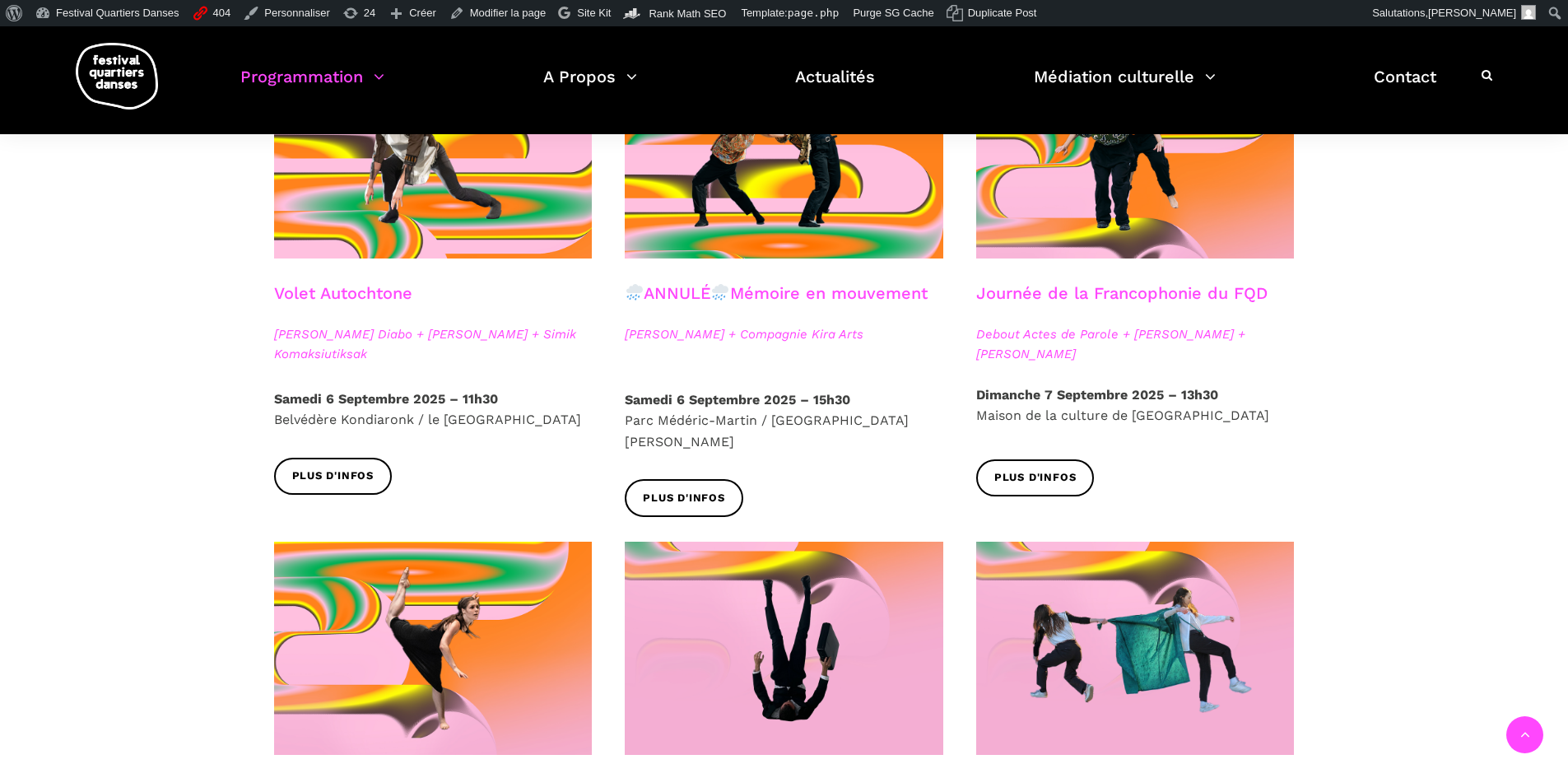
scroll to position [940, 0]
